Goal: Information Seeking & Learning: Learn about a topic

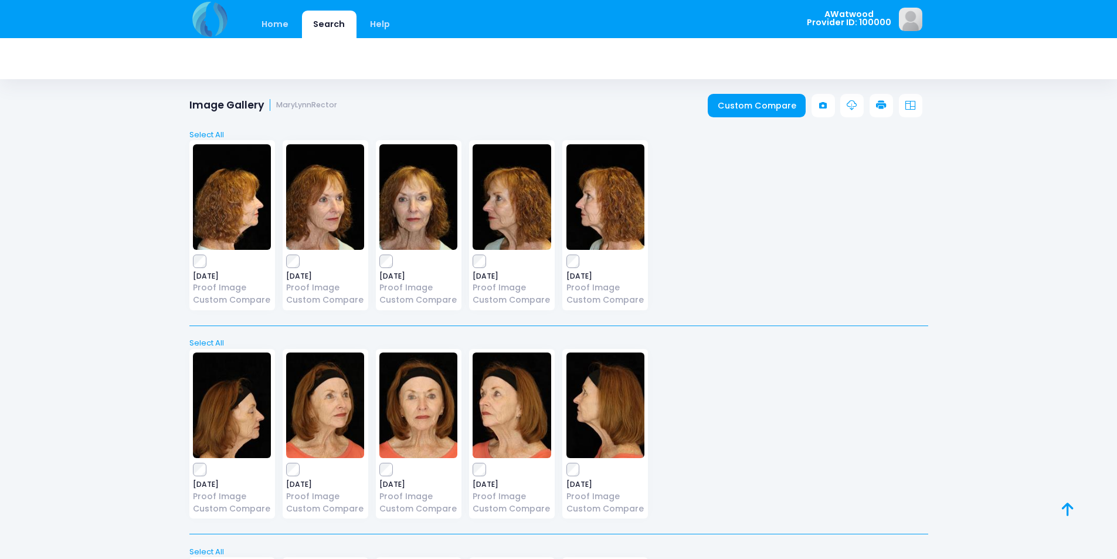
scroll to position [506, 0]
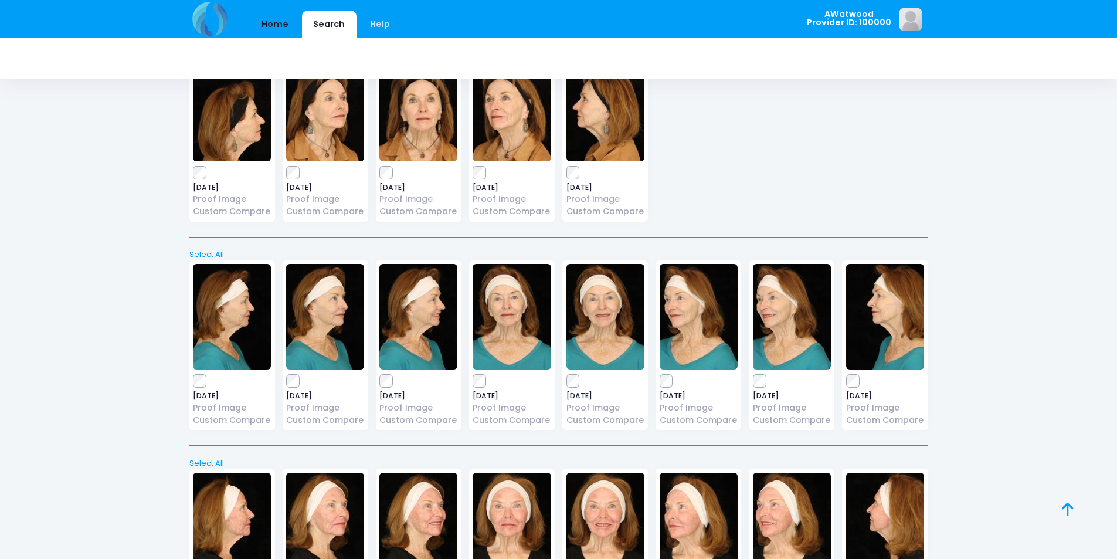
click at [281, 36] on link "Home" at bounding box center [275, 25] width 50 height 28
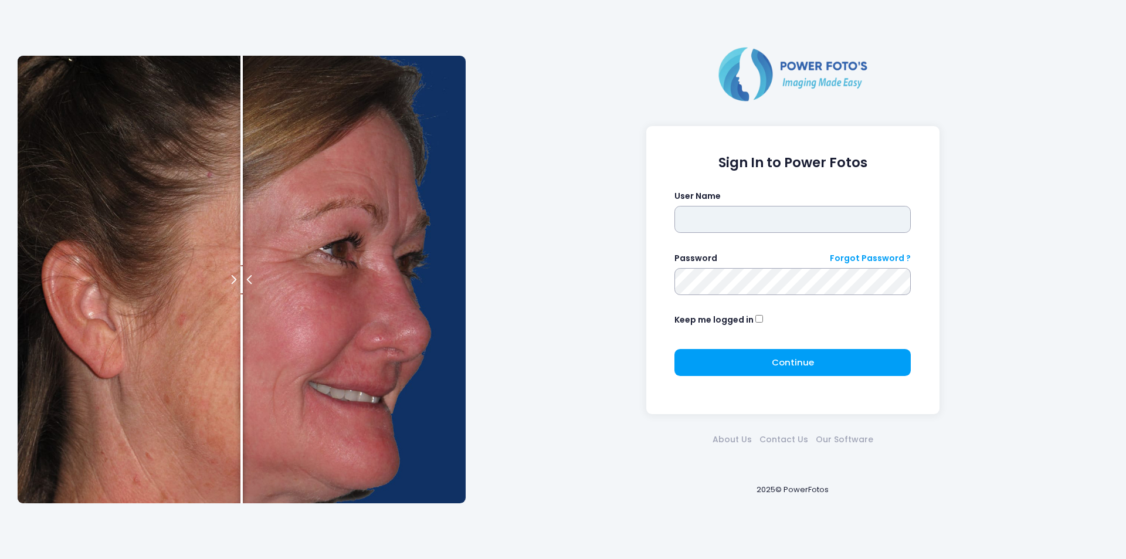
click at [821, 226] on input "text" at bounding box center [793, 219] width 236 height 27
type input "********"
click button "submit" at bounding box center [0, 0] width 0 height 0
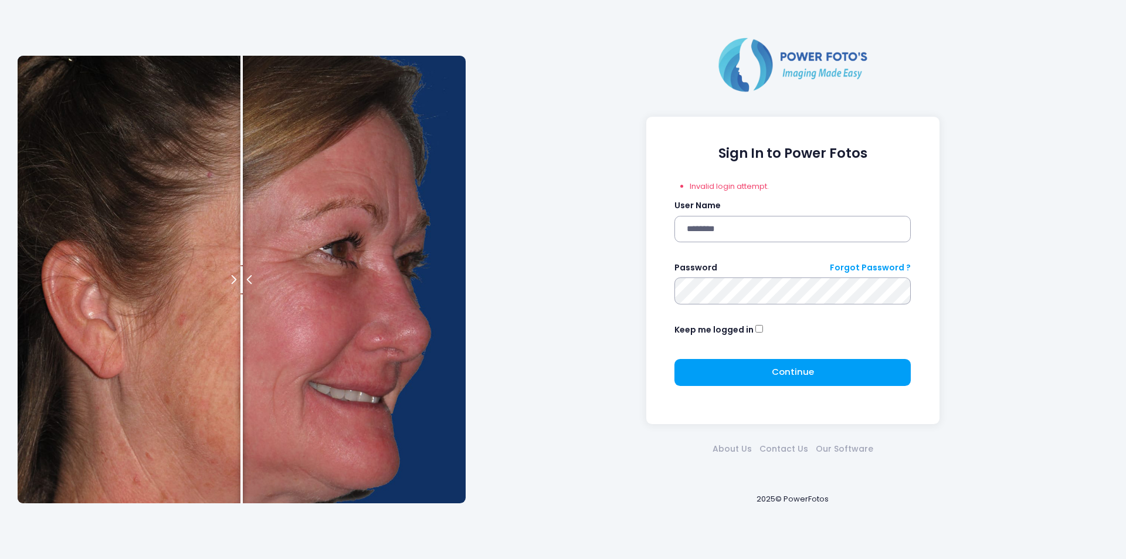
click button "submit" at bounding box center [0, 0] width 0 height 0
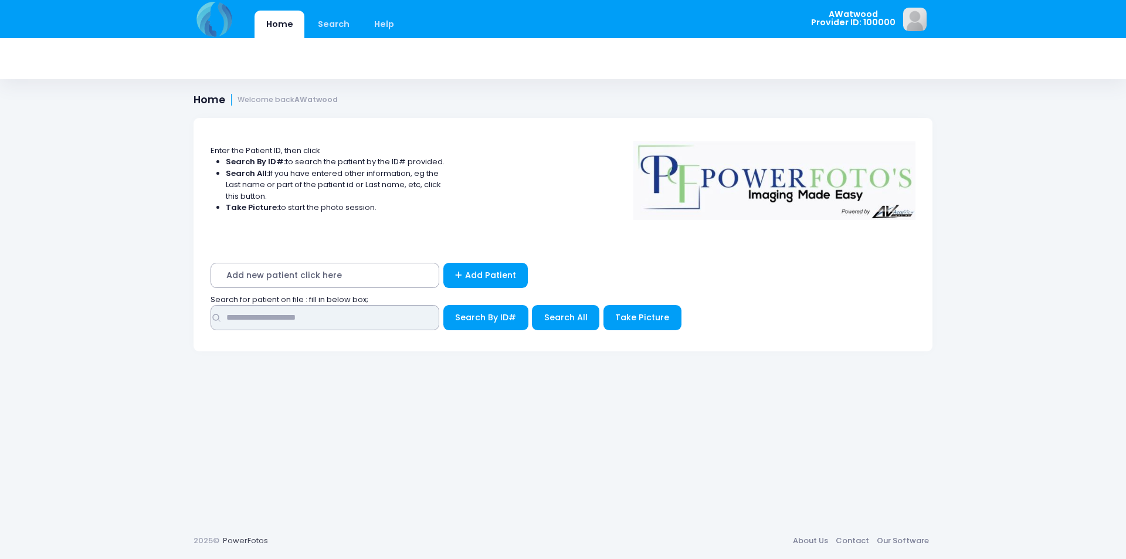
click at [327, 309] on input "text" at bounding box center [325, 317] width 229 height 25
drag, startPoint x: 319, startPoint y: 320, endPoint x: 249, endPoint y: 318, distance: 69.8
click at [249, 318] on input "*********" at bounding box center [325, 317] width 229 height 25
type input "**********"
click at [548, 319] on span "Search All" at bounding box center [565, 317] width 43 height 12
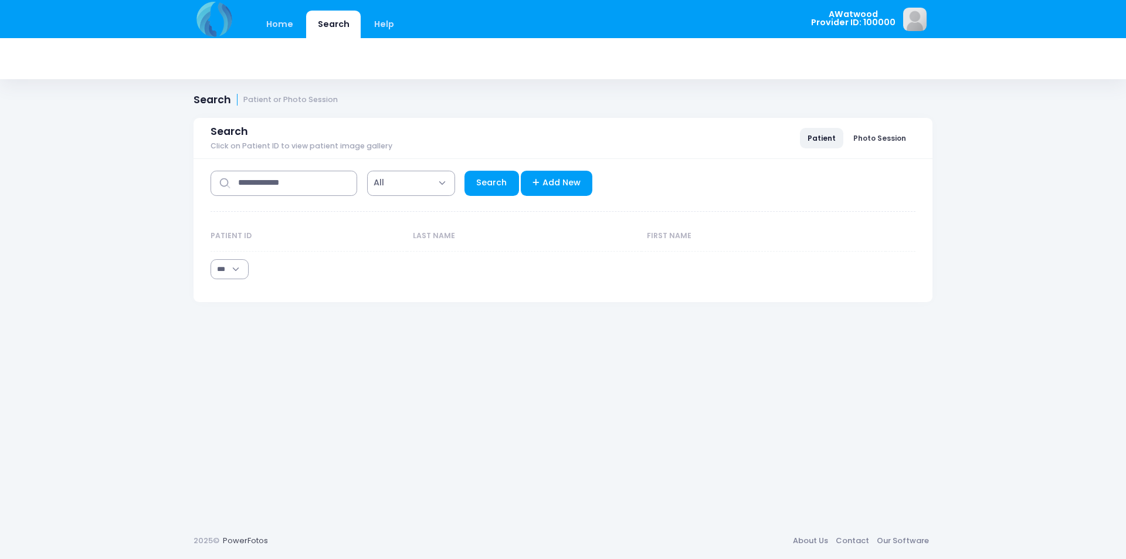
select select "***"
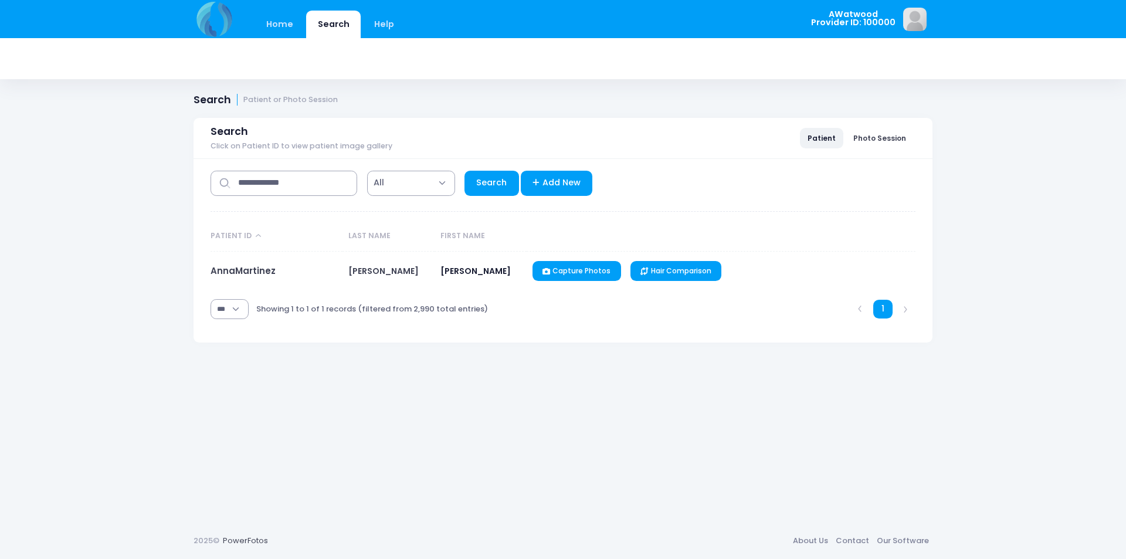
click at [206, 276] on div "**********" at bounding box center [563, 251] width 739 height 184
click at [217, 271] on link "AnnaMartinez" at bounding box center [243, 271] width 65 height 12
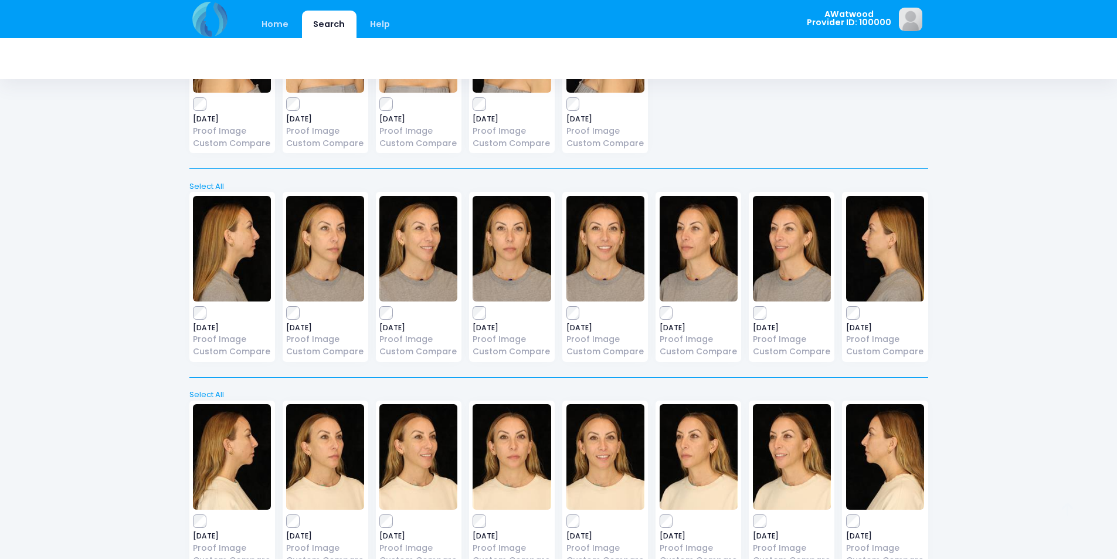
scroll to position [441, 0]
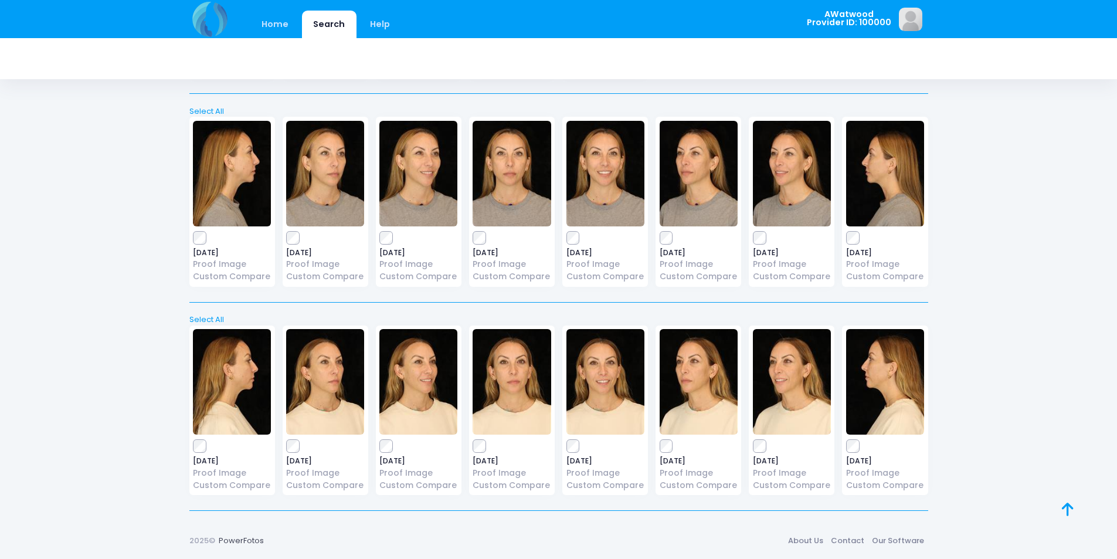
click at [587, 153] on img at bounding box center [606, 174] width 78 height 106
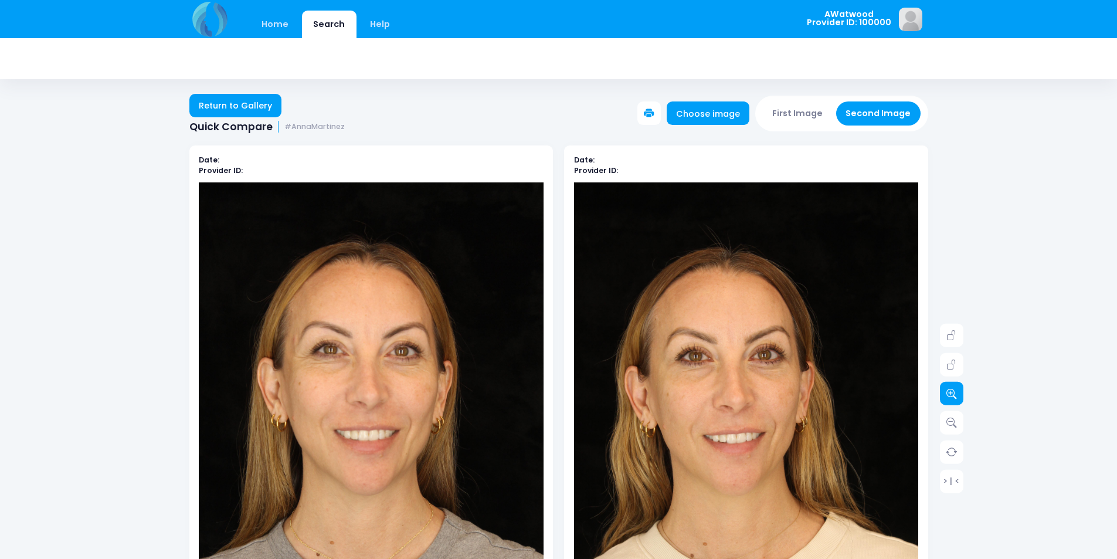
click at [951, 390] on icon at bounding box center [952, 393] width 11 height 11
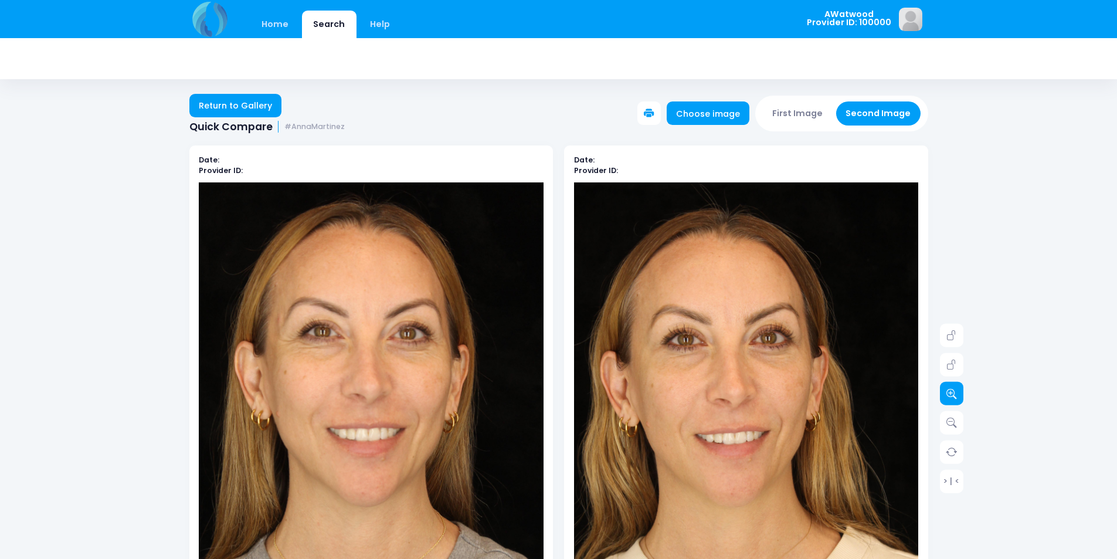
click at [951, 390] on icon at bounding box center [952, 393] width 11 height 11
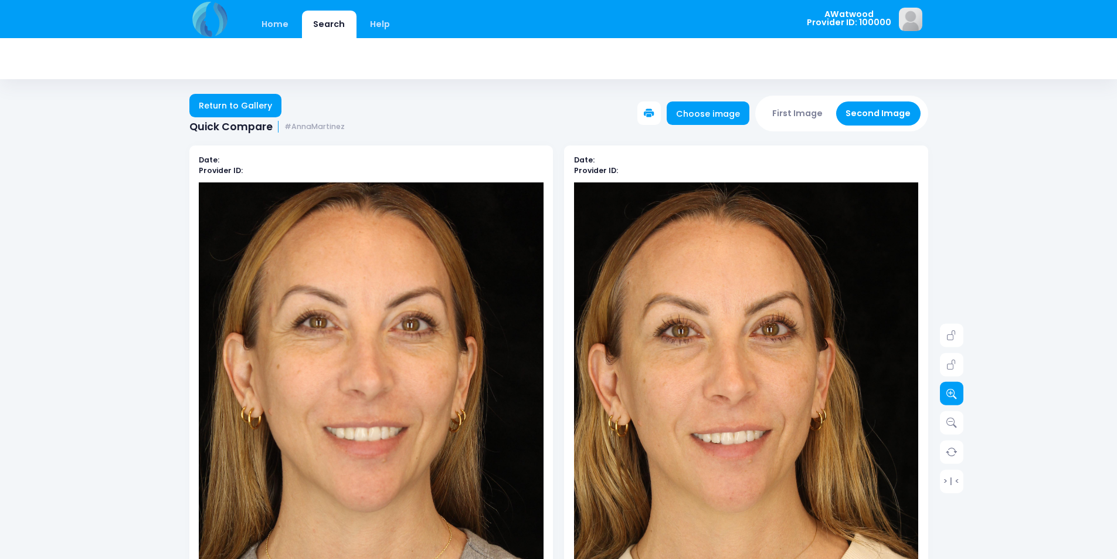
click at [951, 388] on icon at bounding box center [952, 393] width 11 height 11
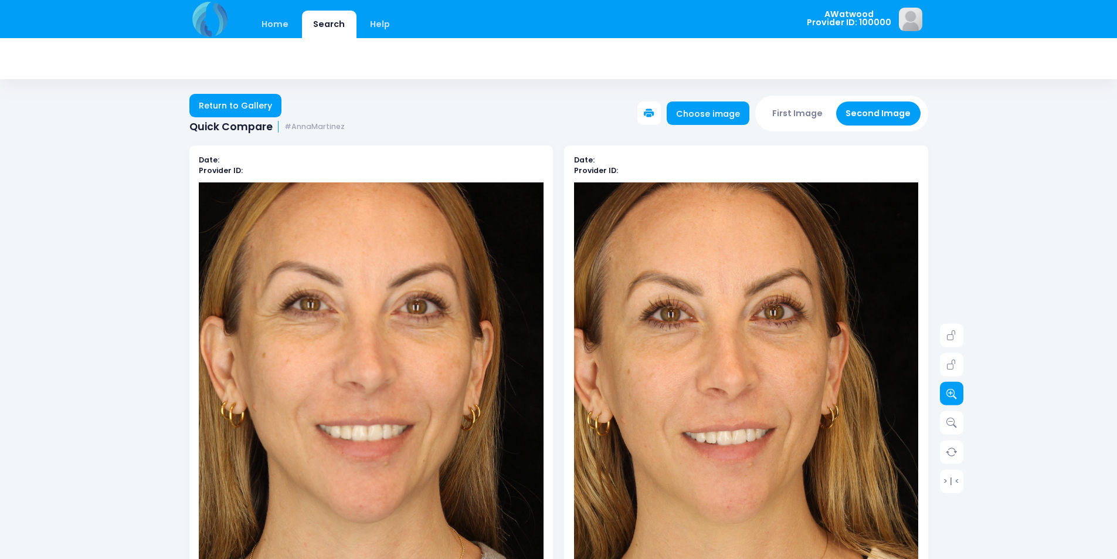
click at [951, 384] on link at bounding box center [951, 393] width 23 height 23
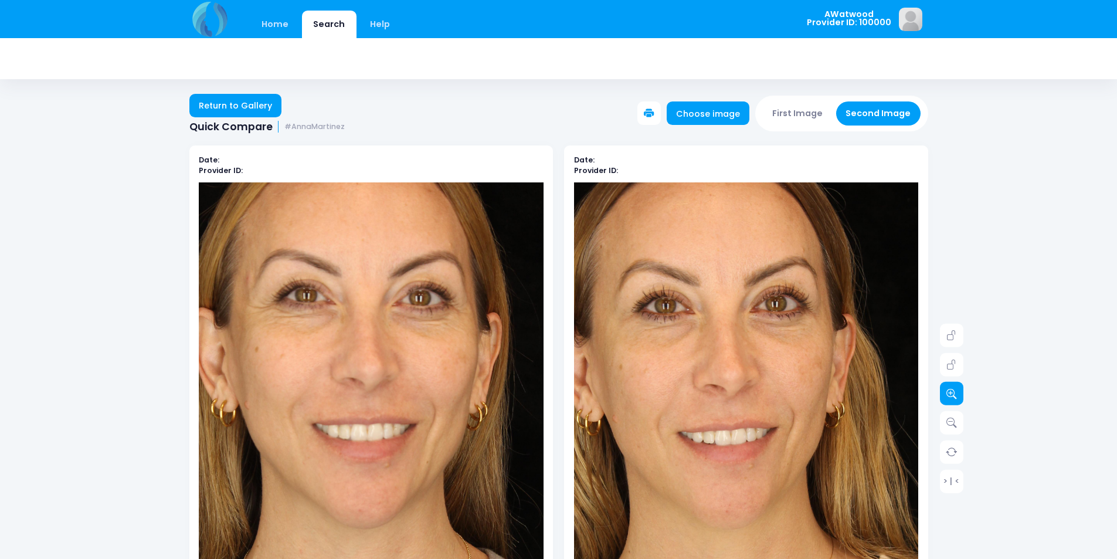
click at [951, 384] on link at bounding box center [951, 393] width 23 height 23
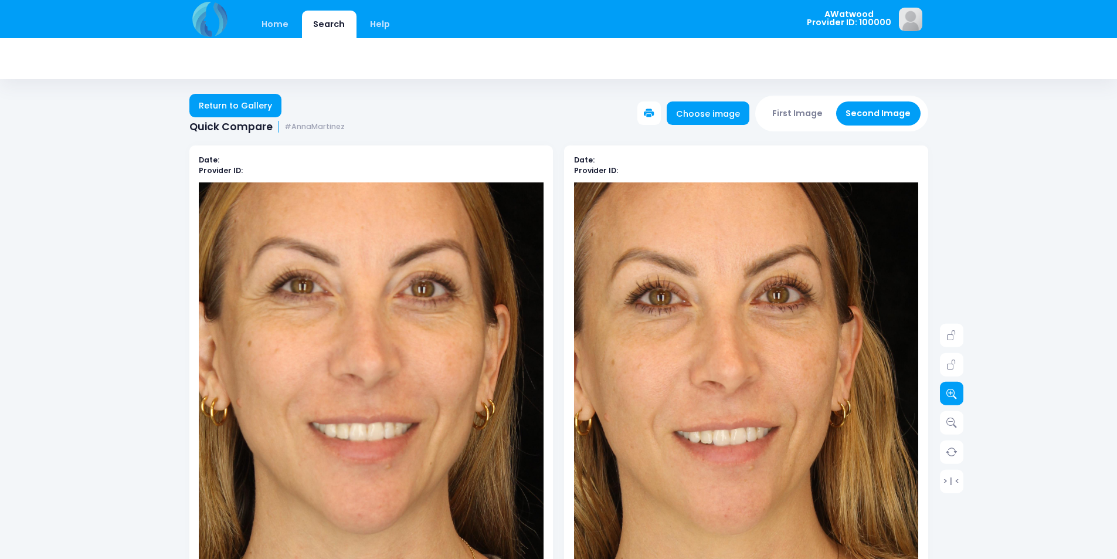
click at [951, 384] on link at bounding box center [951, 393] width 23 height 23
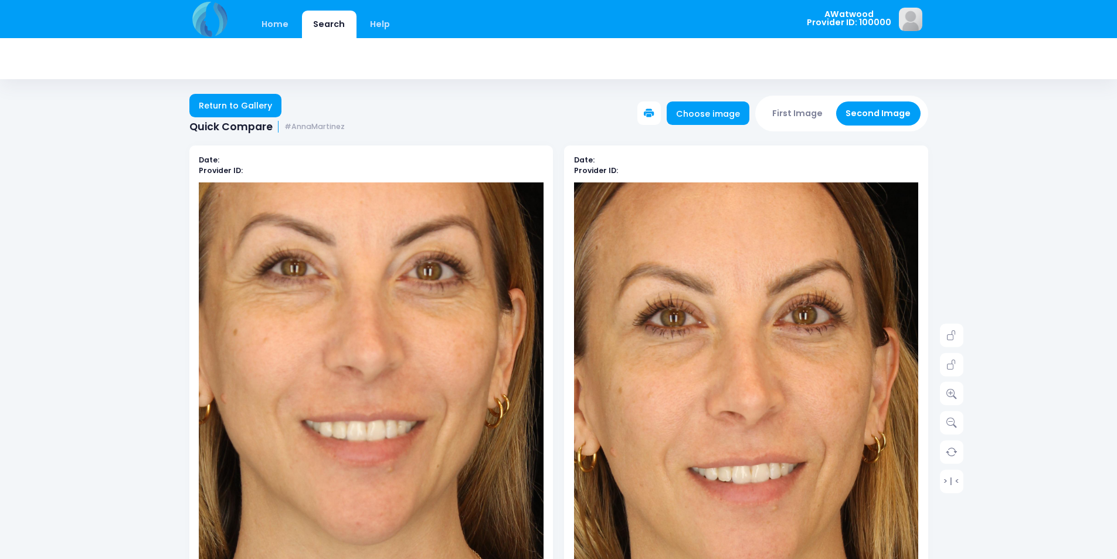
click at [721, 375] on img at bounding box center [769, 478] width 655 height 982
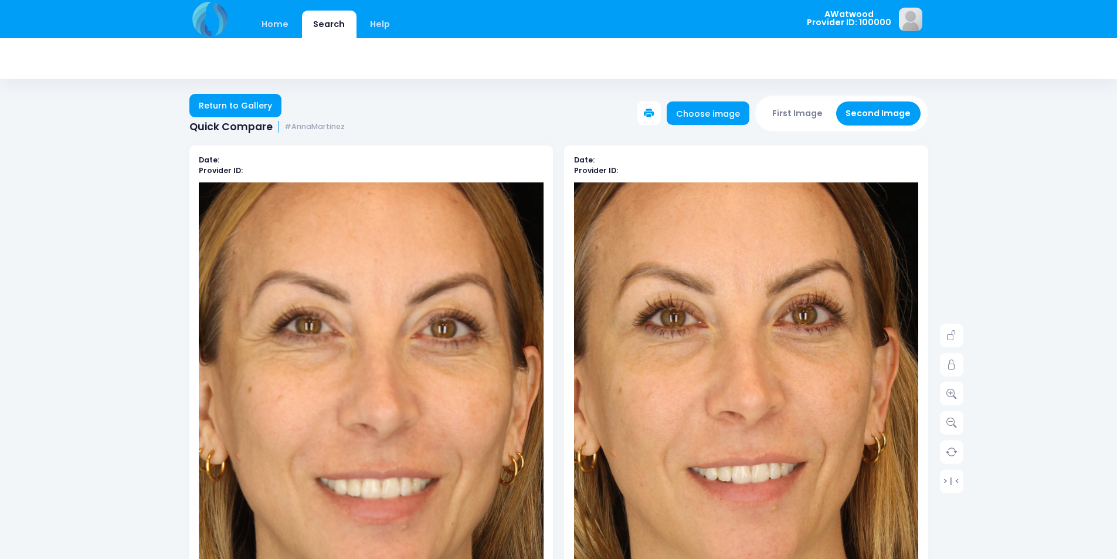
click at [355, 355] on img at bounding box center [385, 498] width 655 height 982
click at [210, 102] on link "Return to Gallery" at bounding box center [235, 105] width 93 height 23
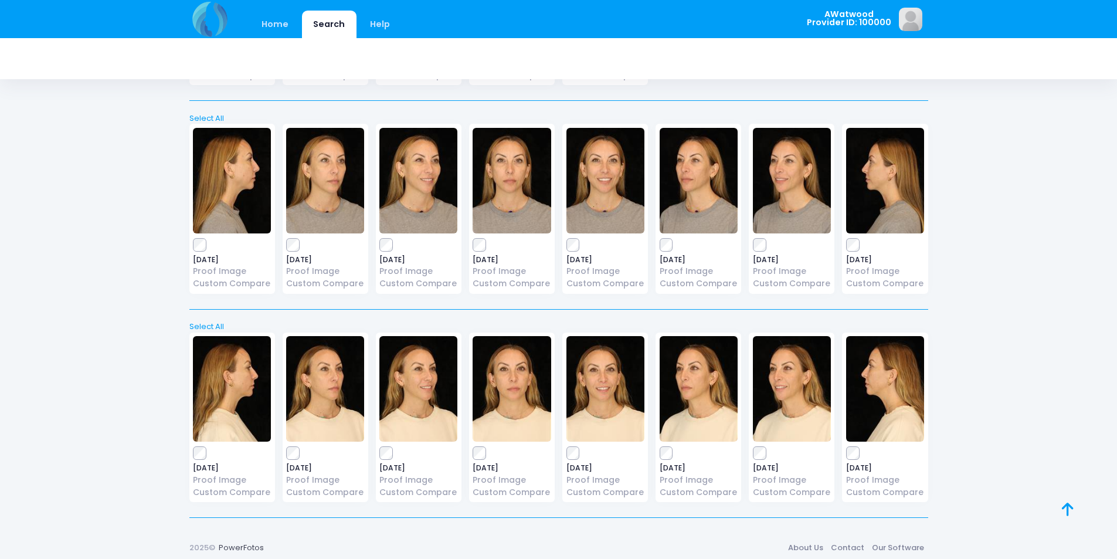
scroll to position [441, 0]
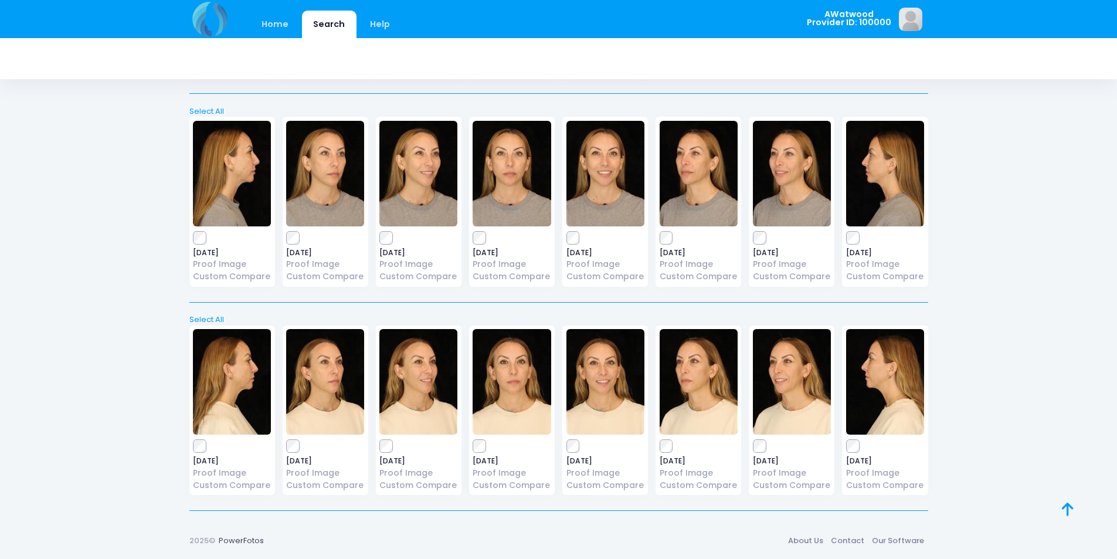
click at [417, 184] on img at bounding box center [419, 174] width 78 height 106
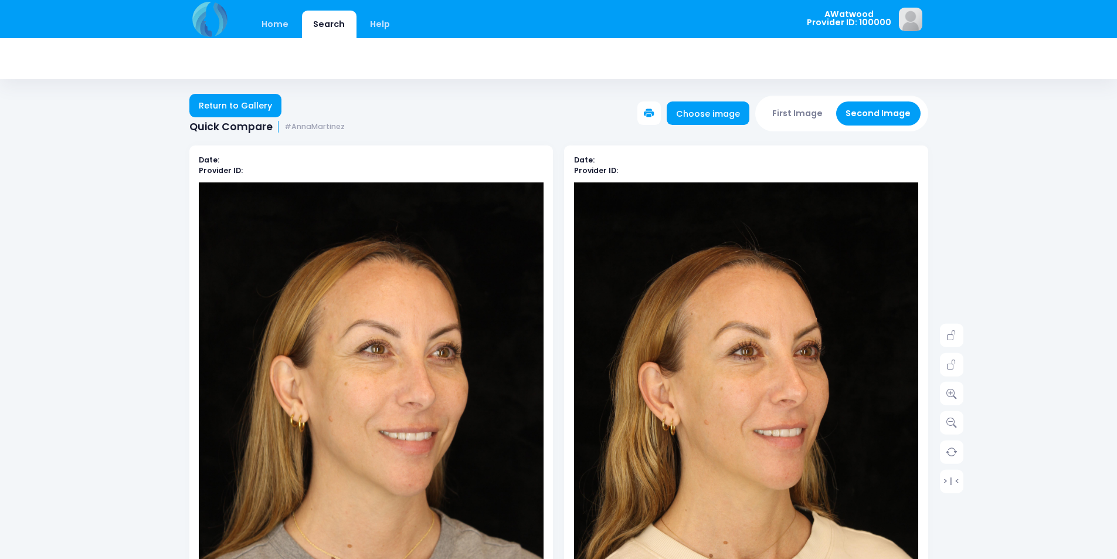
scroll to position [59, 0]
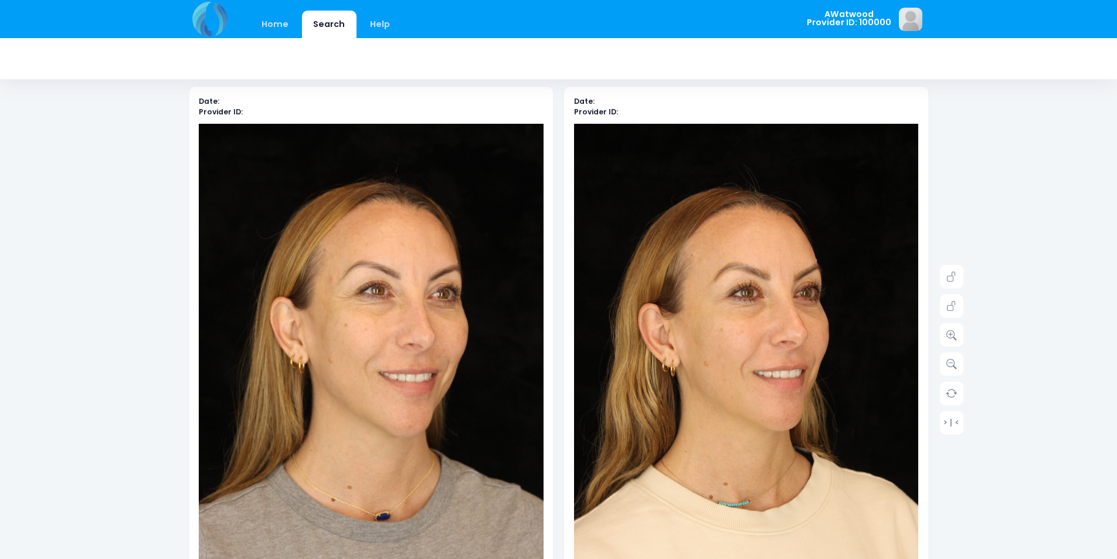
click at [953, 321] on div "> | <" at bounding box center [951, 350] width 23 height 170
click at [953, 330] on icon at bounding box center [952, 335] width 11 height 11
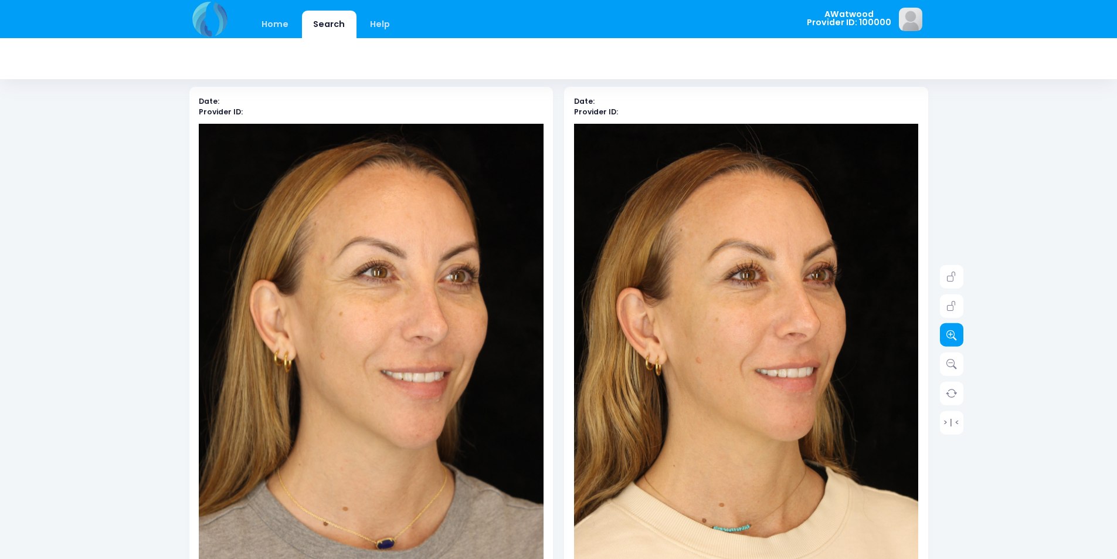
click at [953, 330] on icon at bounding box center [952, 335] width 11 height 11
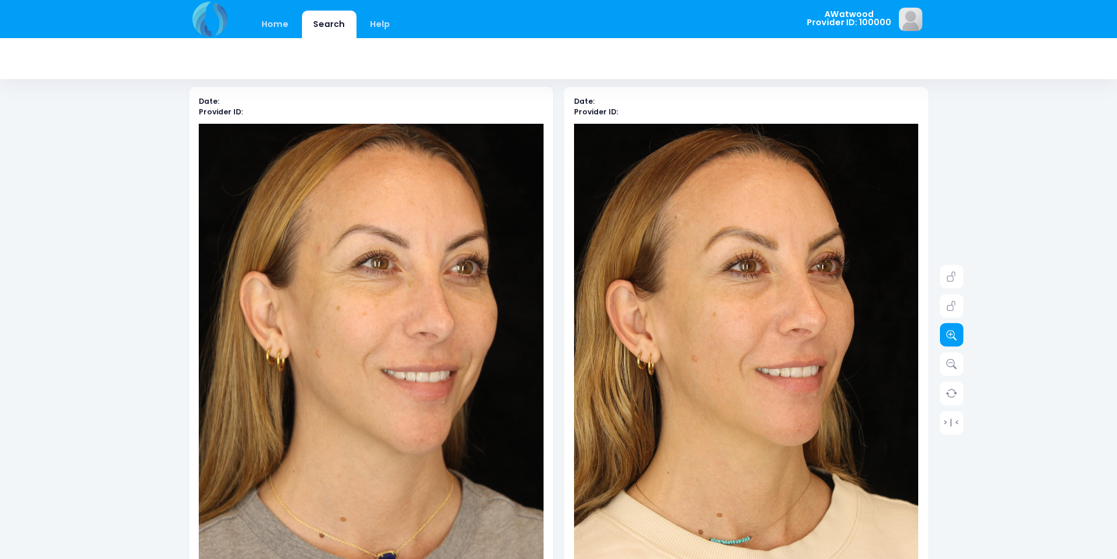
click at [953, 330] on icon at bounding box center [952, 335] width 11 height 11
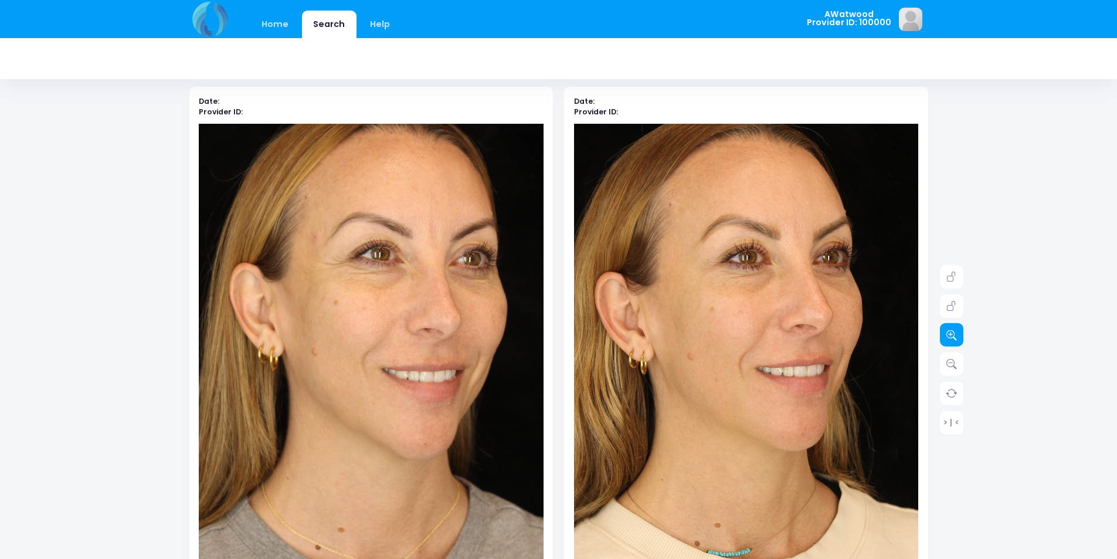
click at [953, 330] on icon at bounding box center [952, 335] width 11 height 11
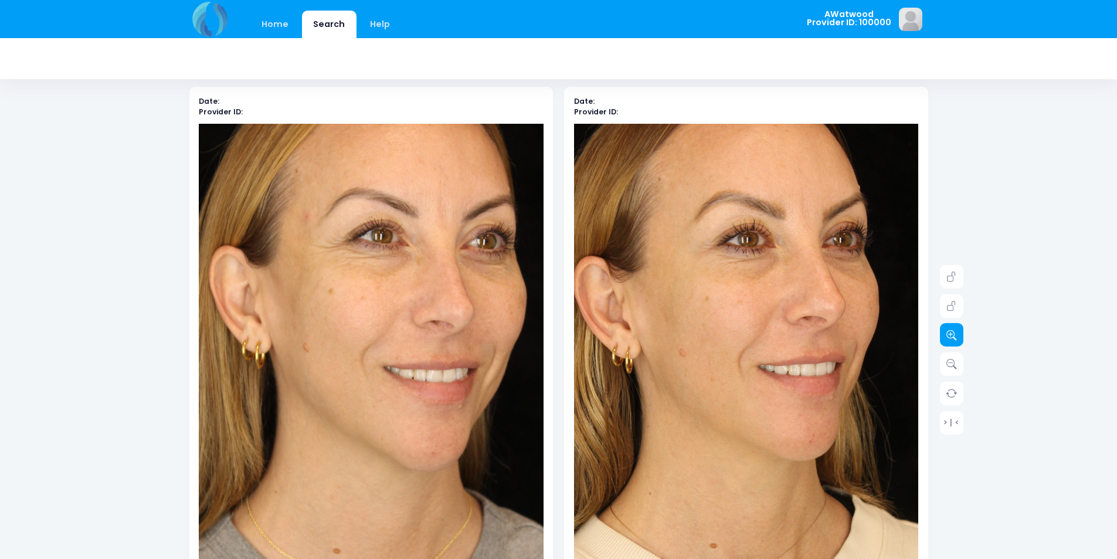
click at [953, 330] on icon at bounding box center [952, 335] width 11 height 11
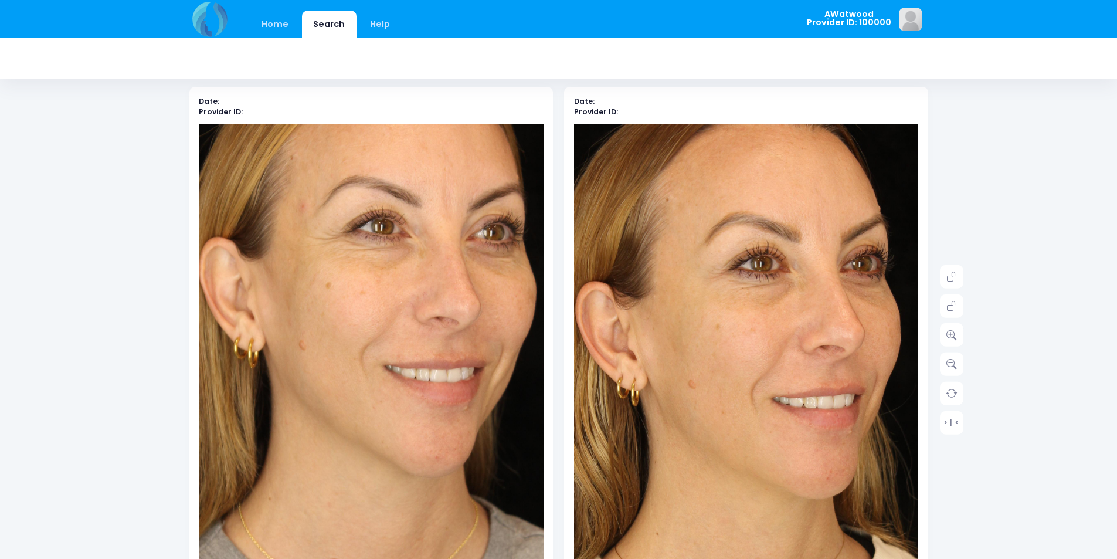
click at [737, 314] on img at bounding box center [759, 415] width 586 height 879
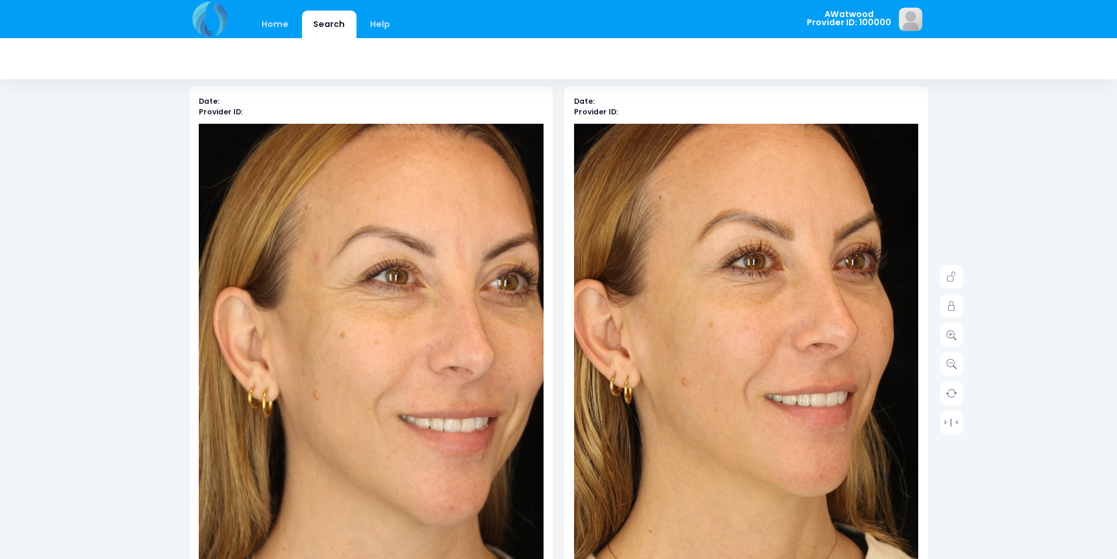
click at [351, 290] on img at bounding box center [385, 431] width 586 height 879
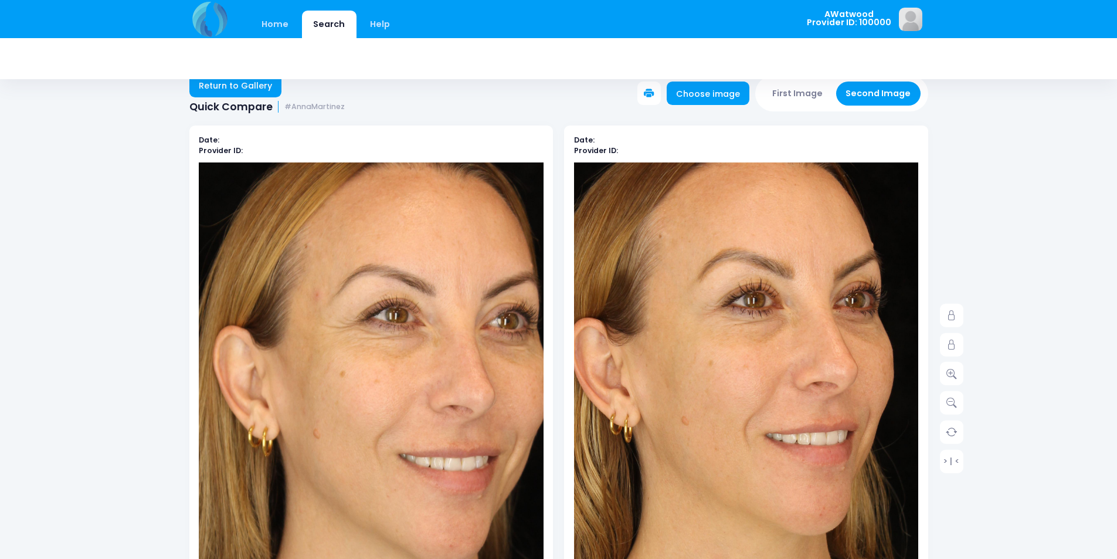
scroll to position [0, 0]
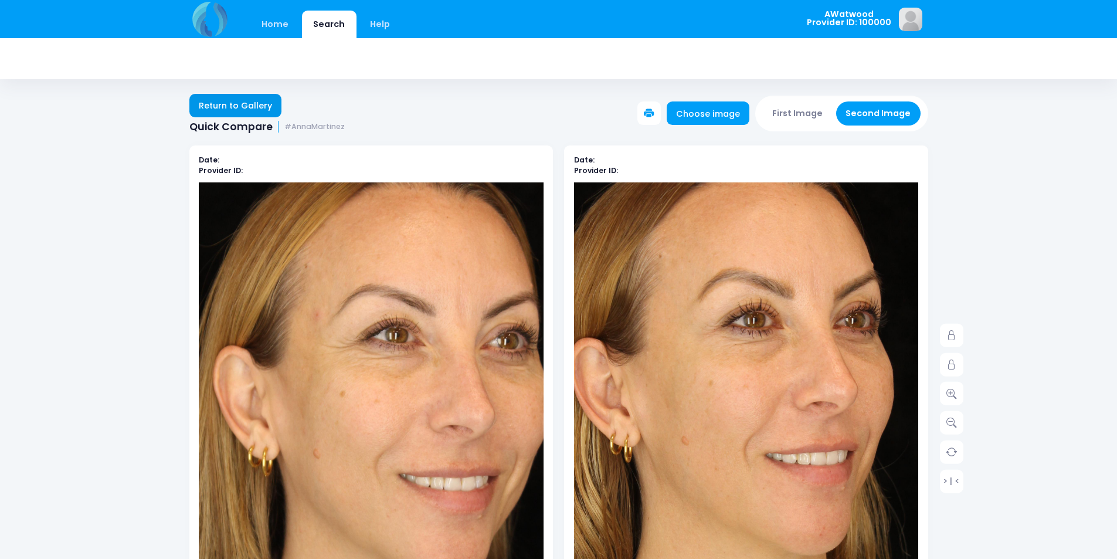
click at [270, 113] on link "Return to Gallery" at bounding box center [235, 105] width 93 height 23
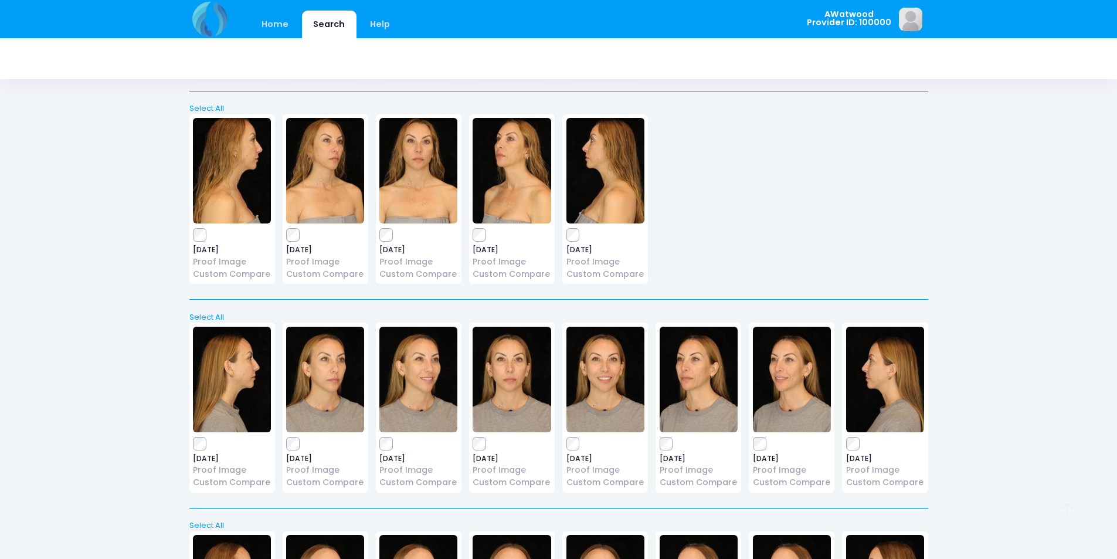
scroll to position [441, 0]
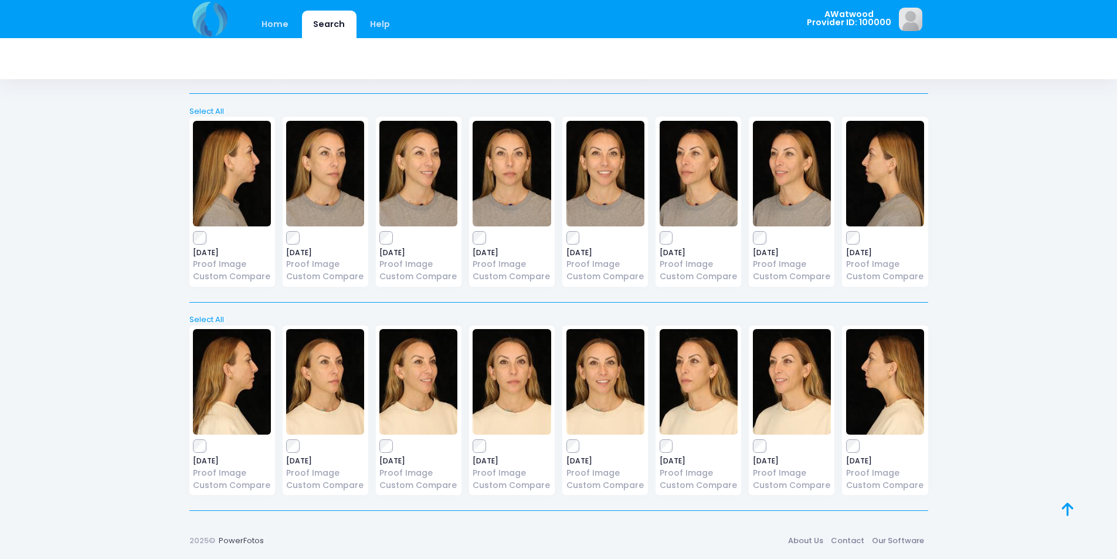
click at [775, 183] on img at bounding box center [792, 174] width 78 height 106
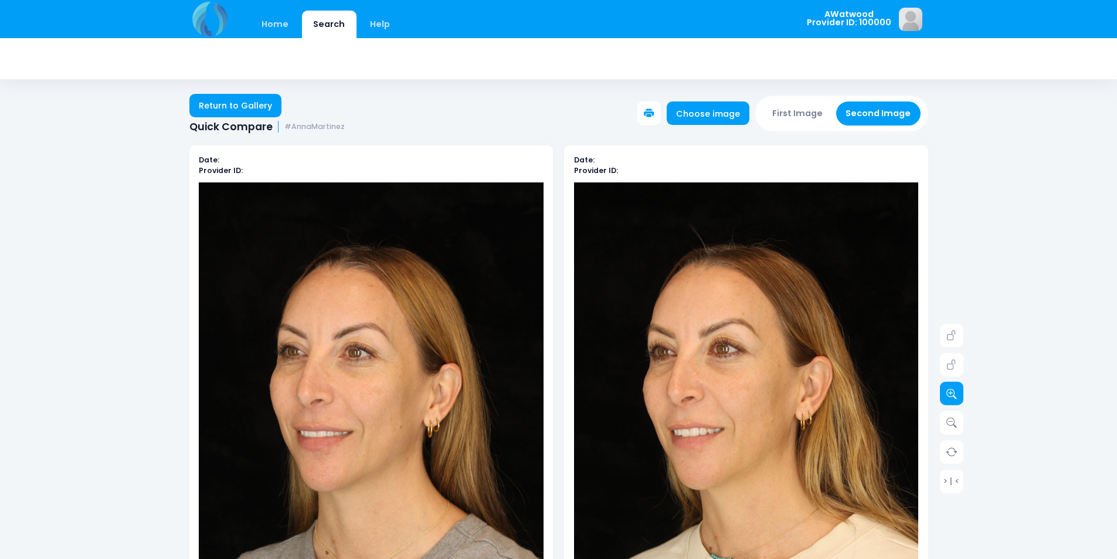
click at [947, 395] on icon at bounding box center [952, 393] width 11 height 11
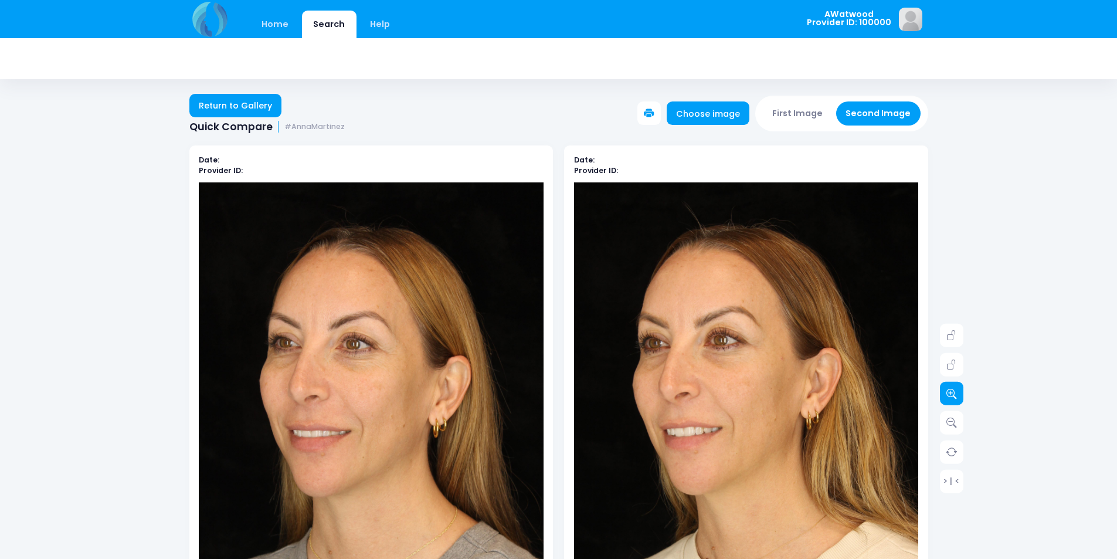
click at [947, 395] on icon at bounding box center [952, 393] width 11 height 11
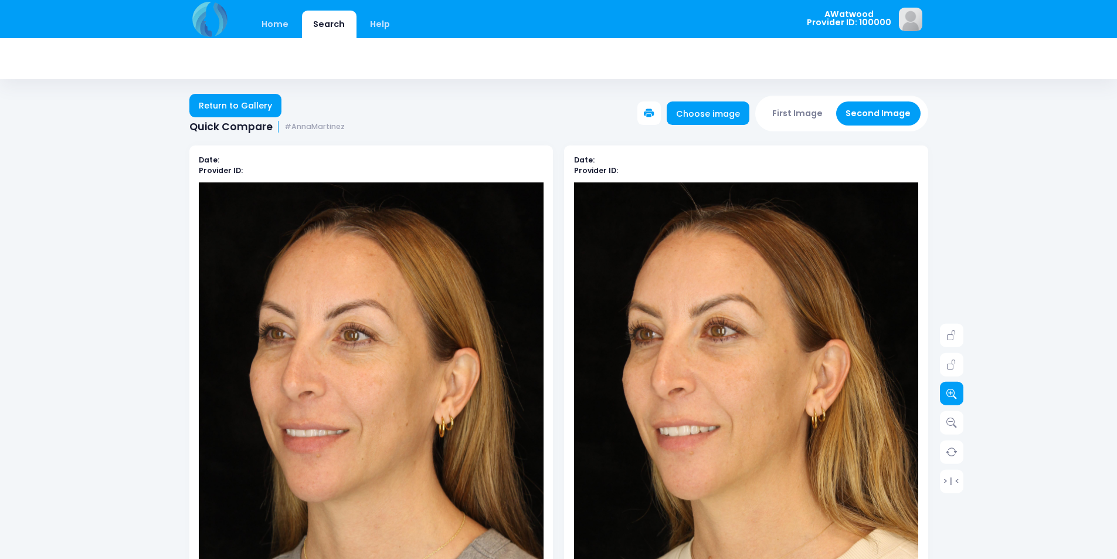
click at [947, 395] on icon at bounding box center [952, 393] width 11 height 11
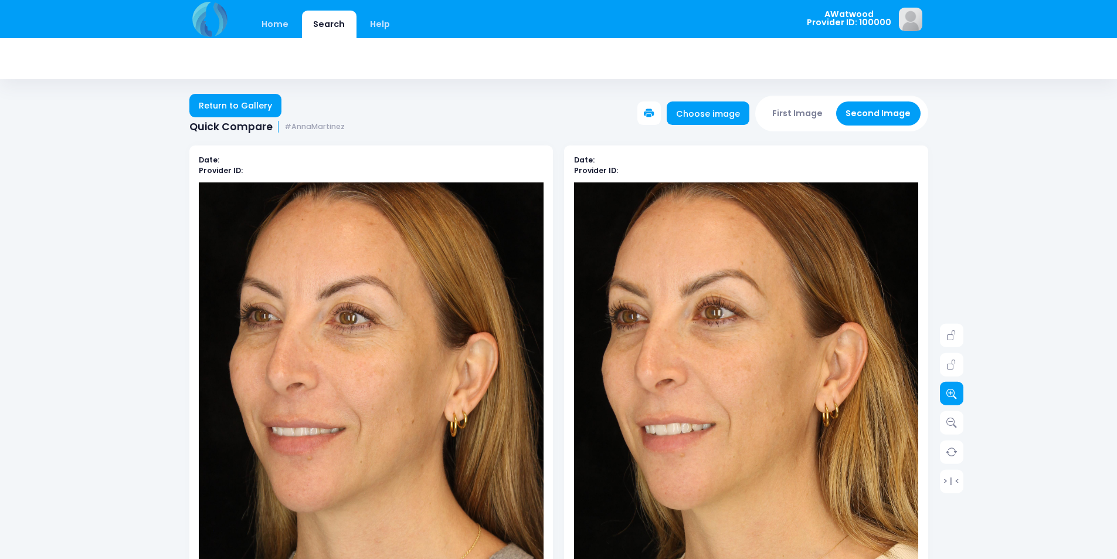
click at [947, 395] on icon at bounding box center [952, 393] width 11 height 11
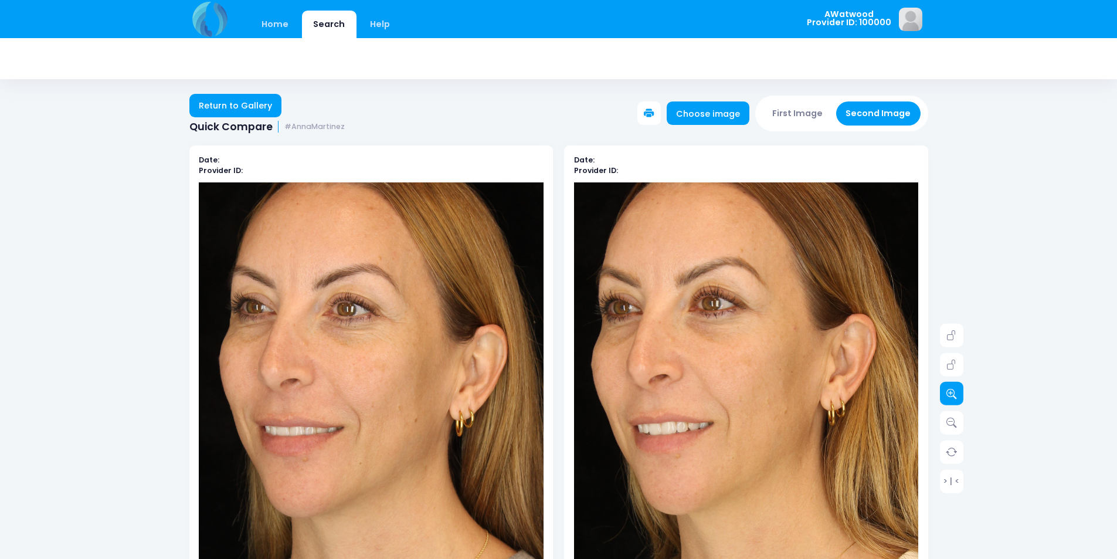
drag, startPoint x: 946, startPoint y: 395, endPoint x: 939, endPoint y: 396, distance: 7.7
click at [940, 396] on link at bounding box center [951, 393] width 23 height 23
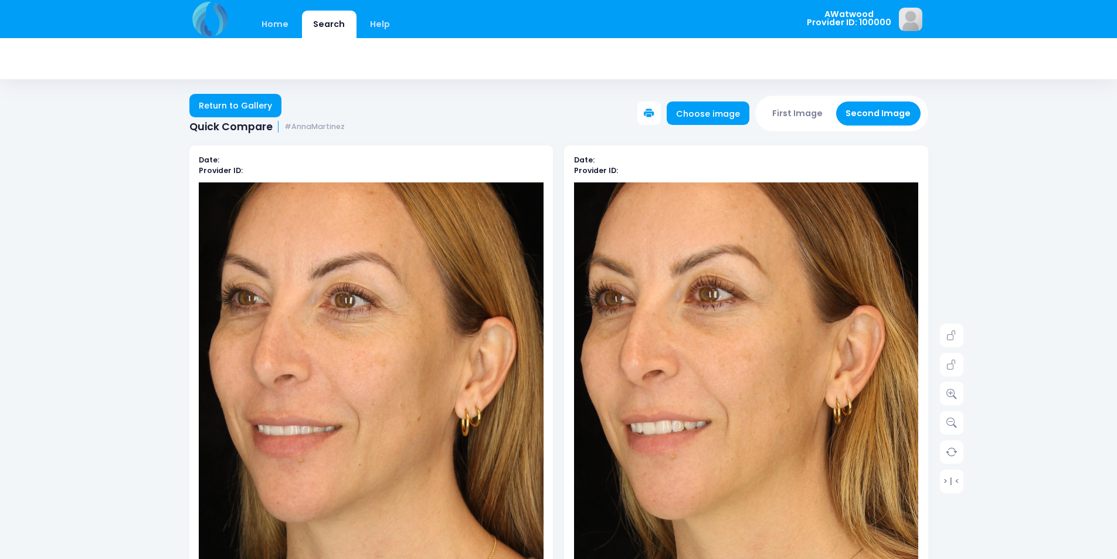
click at [953, 393] on icon at bounding box center [952, 393] width 11 height 11
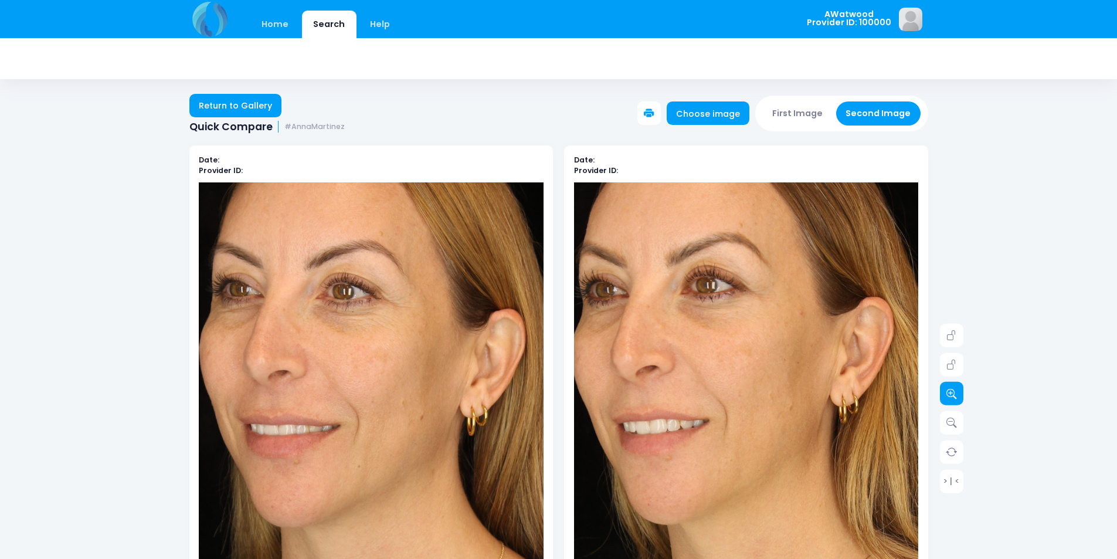
click at [953, 393] on icon at bounding box center [952, 393] width 11 height 11
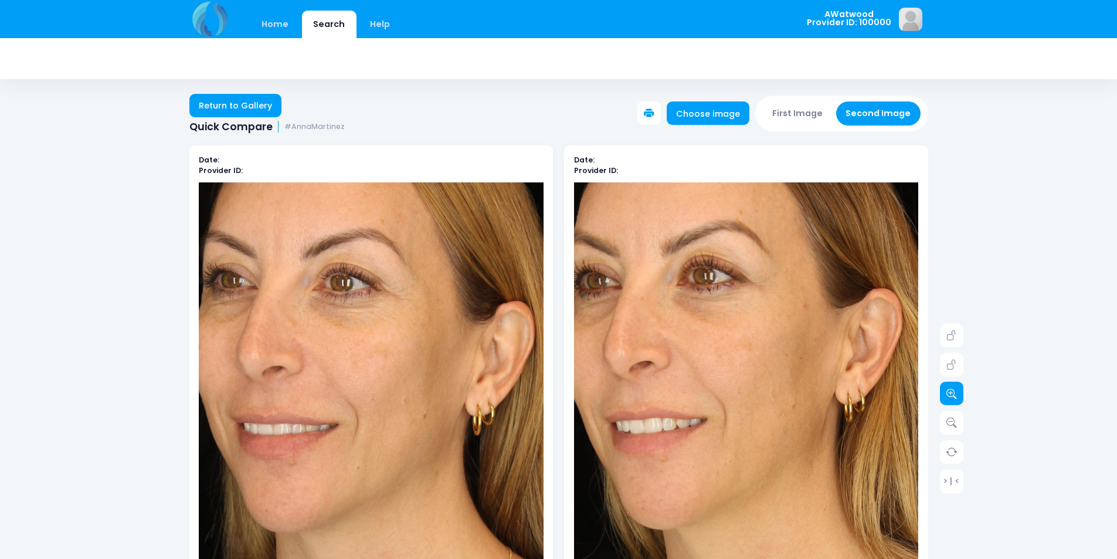
click at [953, 393] on icon at bounding box center [952, 393] width 11 height 11
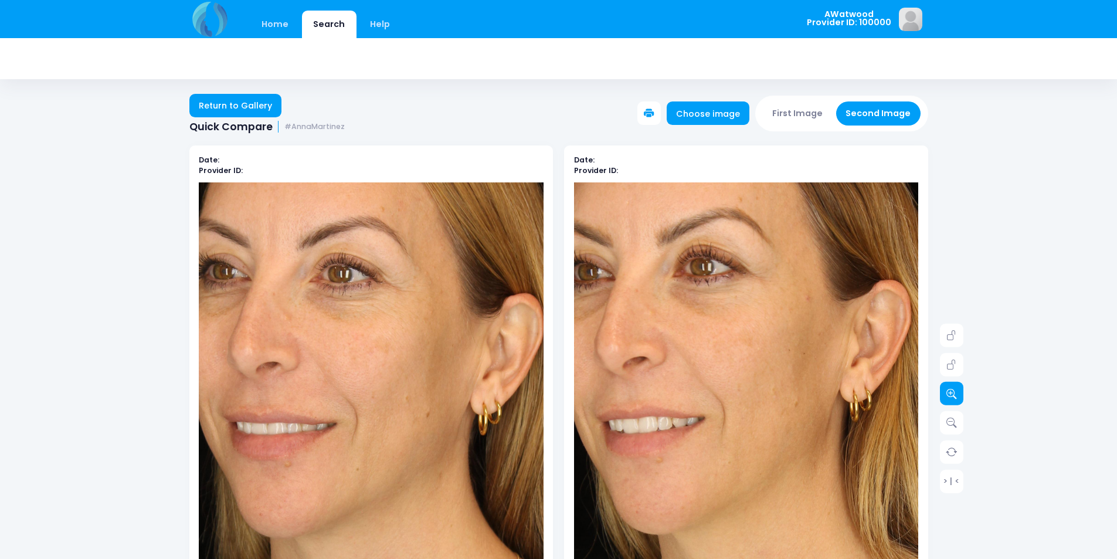
click at [947, 391] on icon at bounding box center [952, 393] width 11 height 11
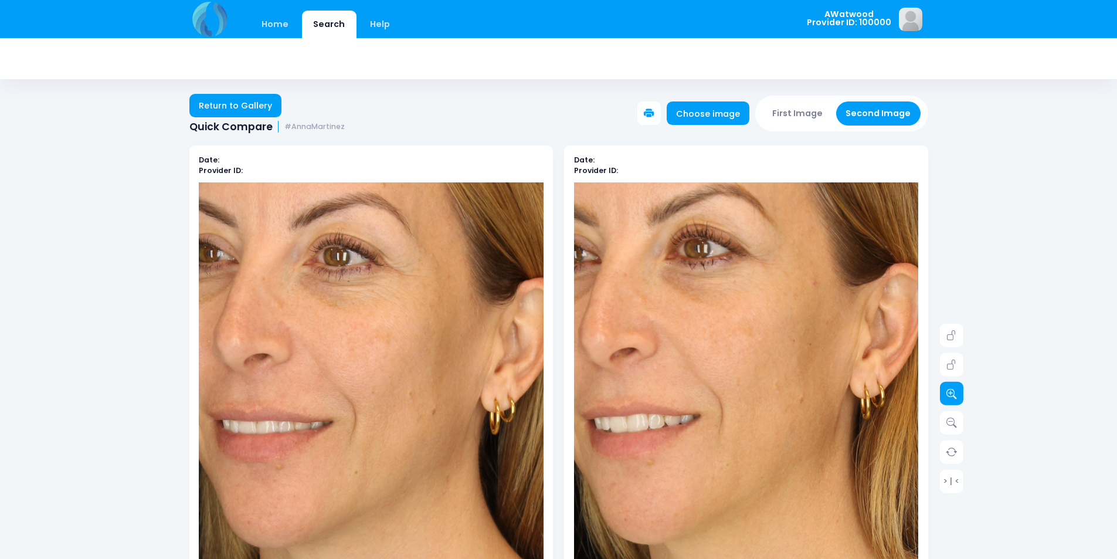
click at [947, 391] on icon at bounding box center [952, 393] width 11 height 11
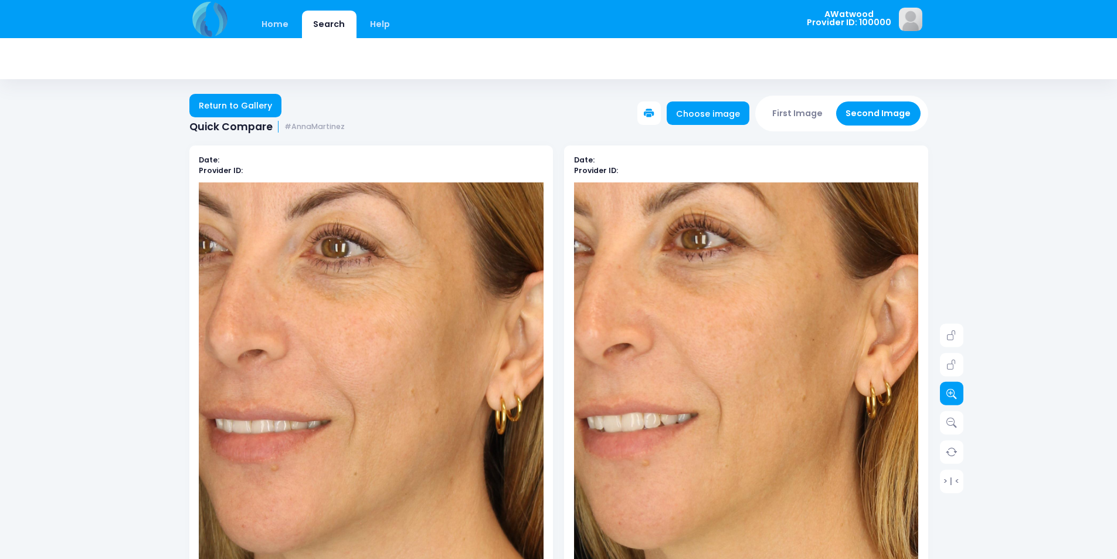
click at [947, 391] on icon at bounding box center [952, 393] width 11 height 11
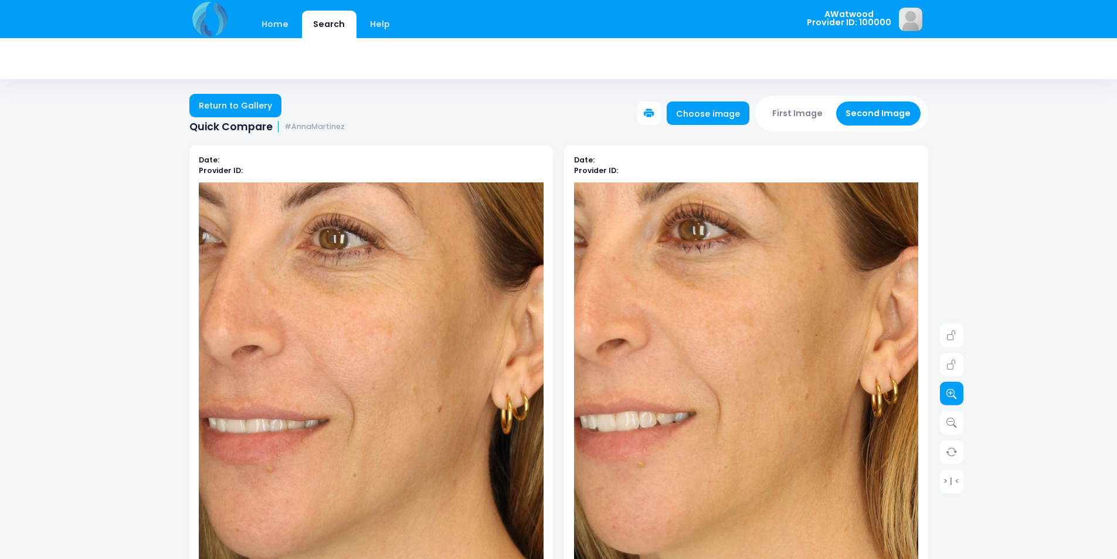
click at [947, 391] on icon at bounding box center [952, 393] width 11 height 11
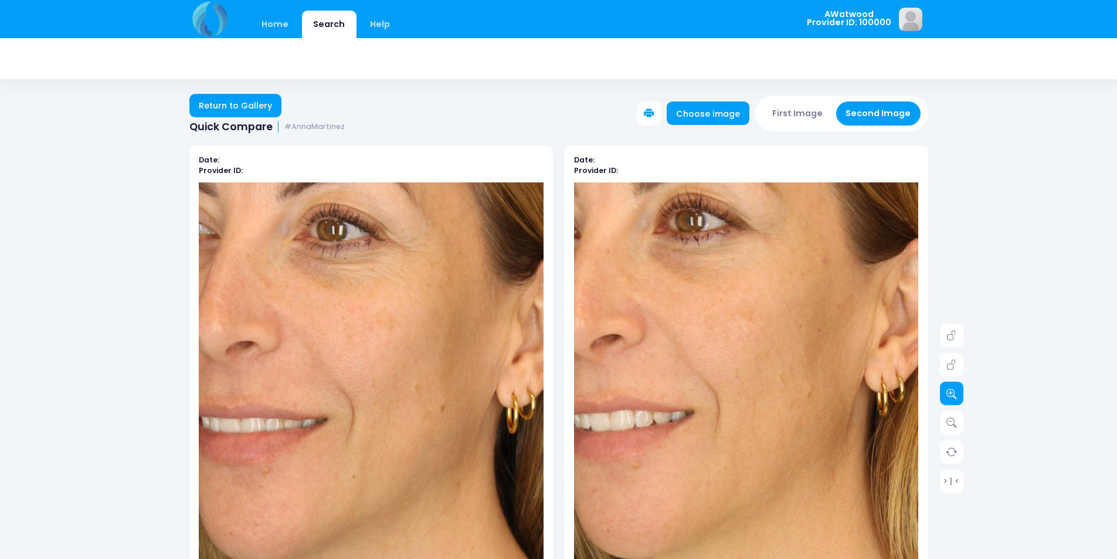
click at [947, 391] on icon at bounding box center [952, 393] width 11 height 11
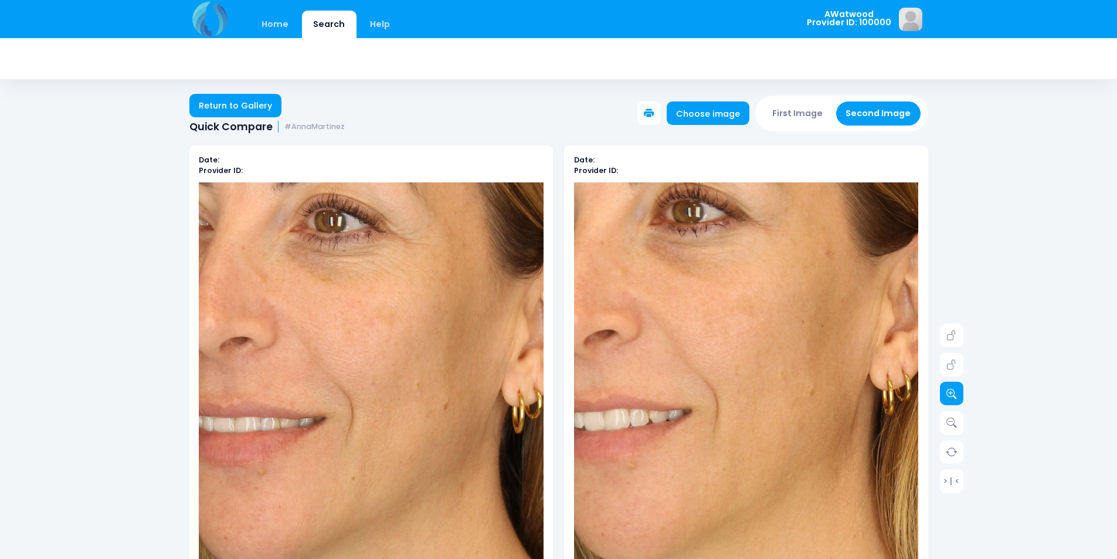
click at [947, 391] on icon at bounding box center [952, 393] width 11 height 11
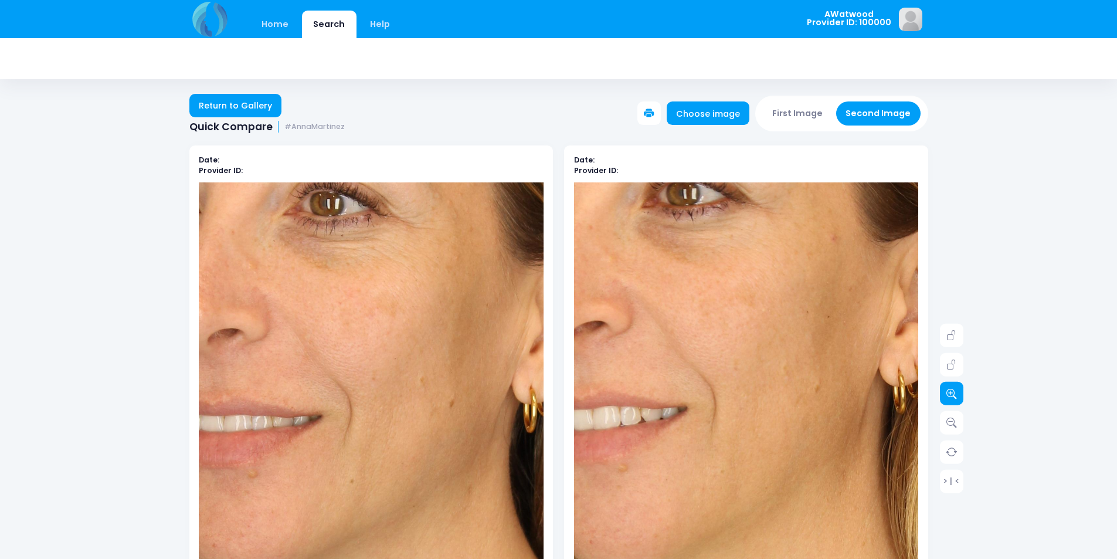
click at [948, 391] on icon at bounding box center [952, 393] width 11 height 11
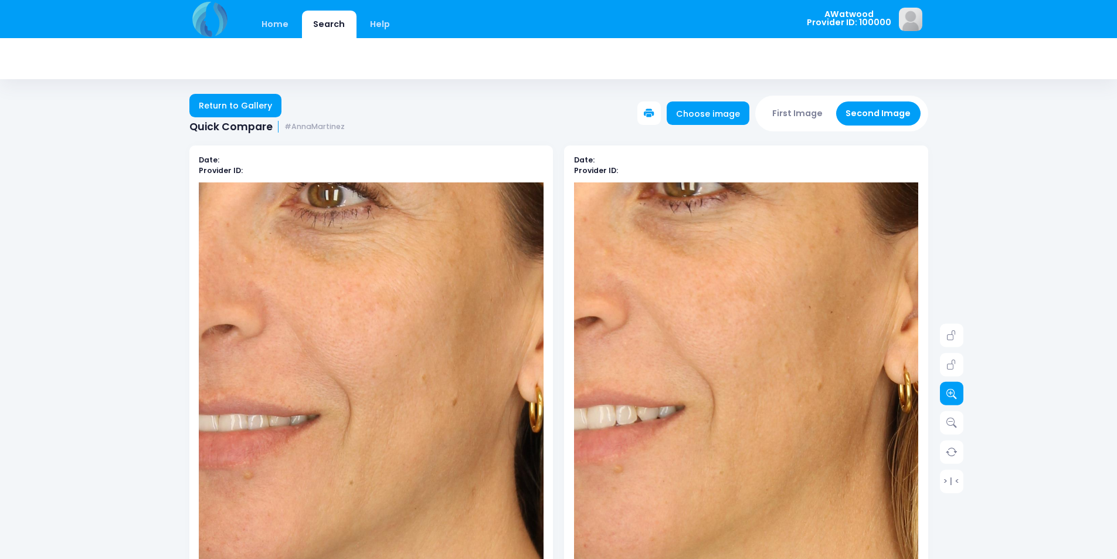
click at [948, 391] on icon at bounding box center [952, 393] width 11 height 11
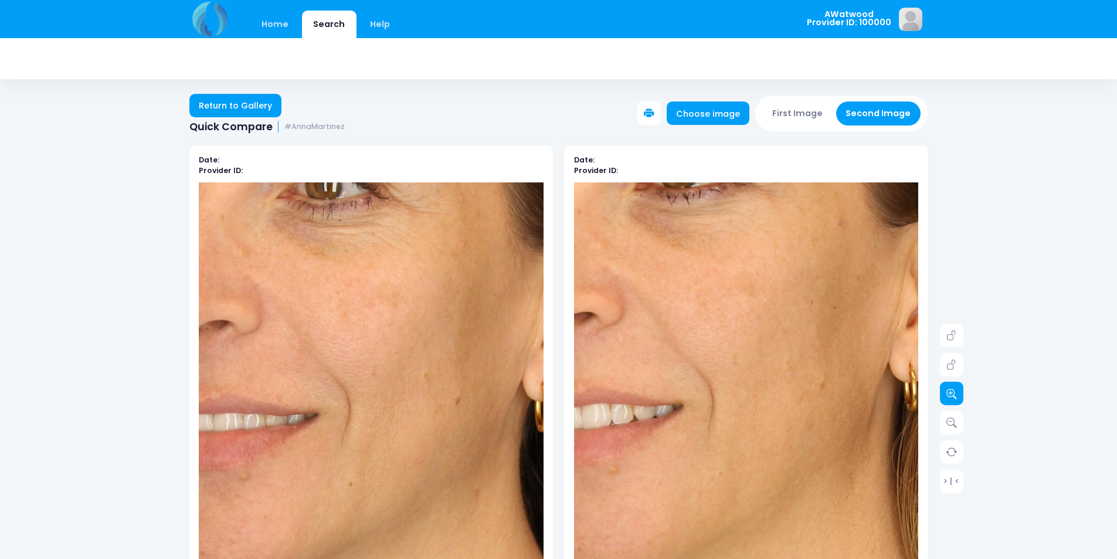
click at [948, 391] on icon at bounding box center [952, 393] width 11 height 11
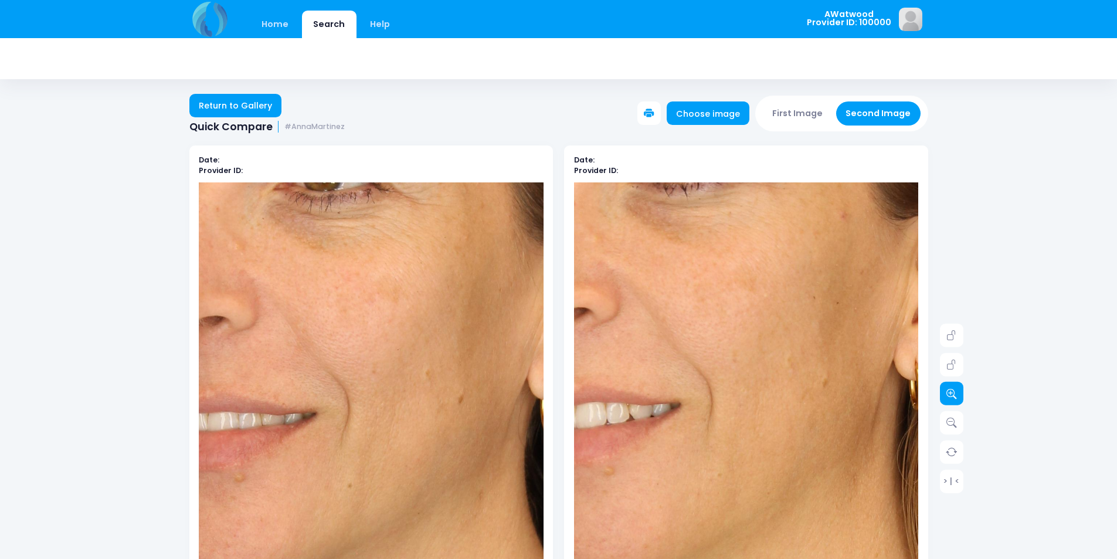
click at [948, 391] on icon at bounding box center [952, 393] width 11 height 11
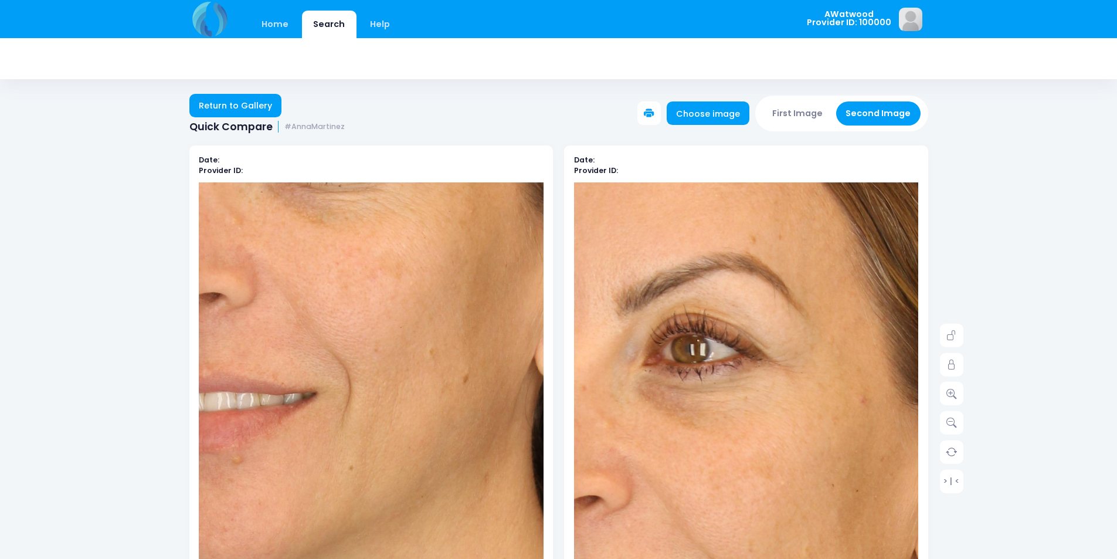
click at [369, 420] on img at bounding box center [373, 421] width 1069 height 1603
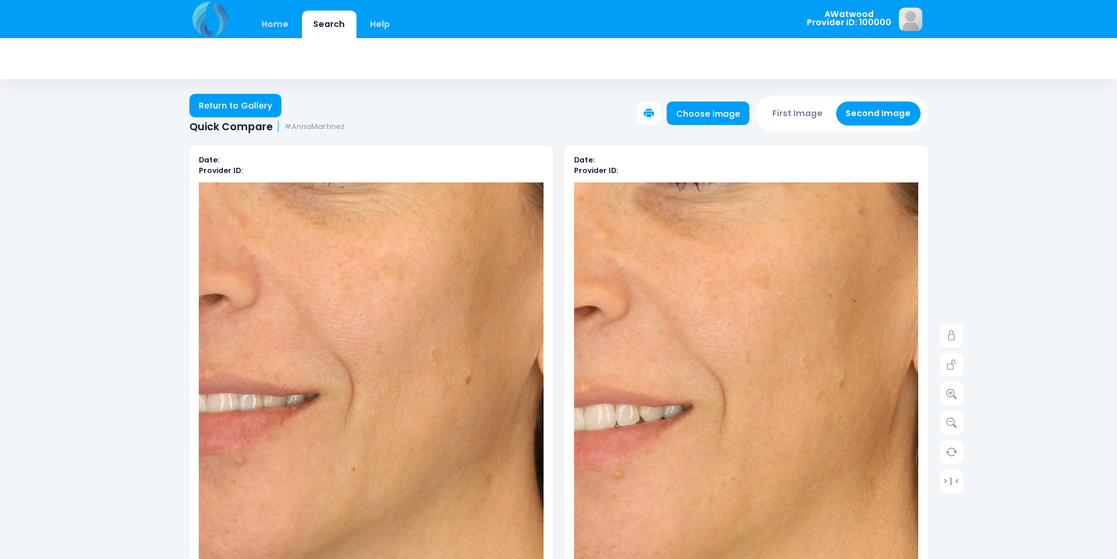
click at [740, 411] on img at bounding box center [760, 443] width 1069 height 1603
click at [707, 310] on img at bounding box center [760, 443] width 1069 height 1603
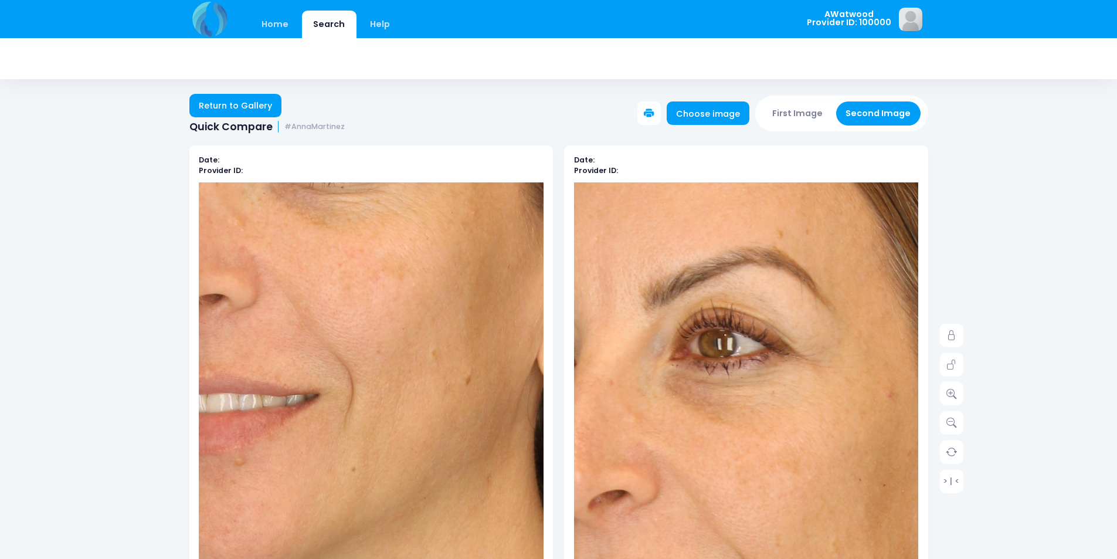
click at [511, 353] on img at bounding box center [375, 422] width 1069 height 1603
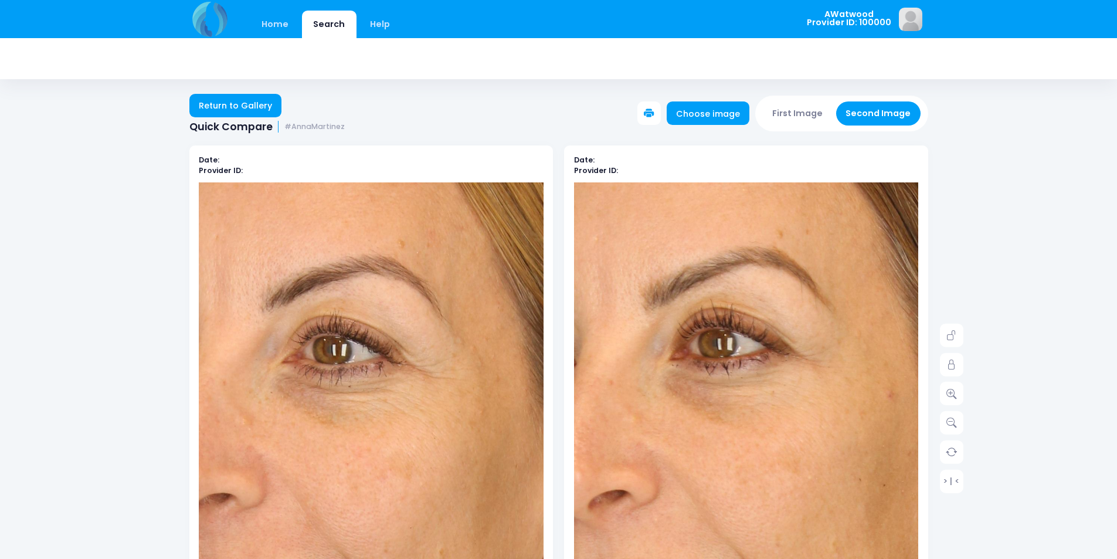
click at [283, 25] on link "Home" at bounding box center [275, 25] width 50 height 28
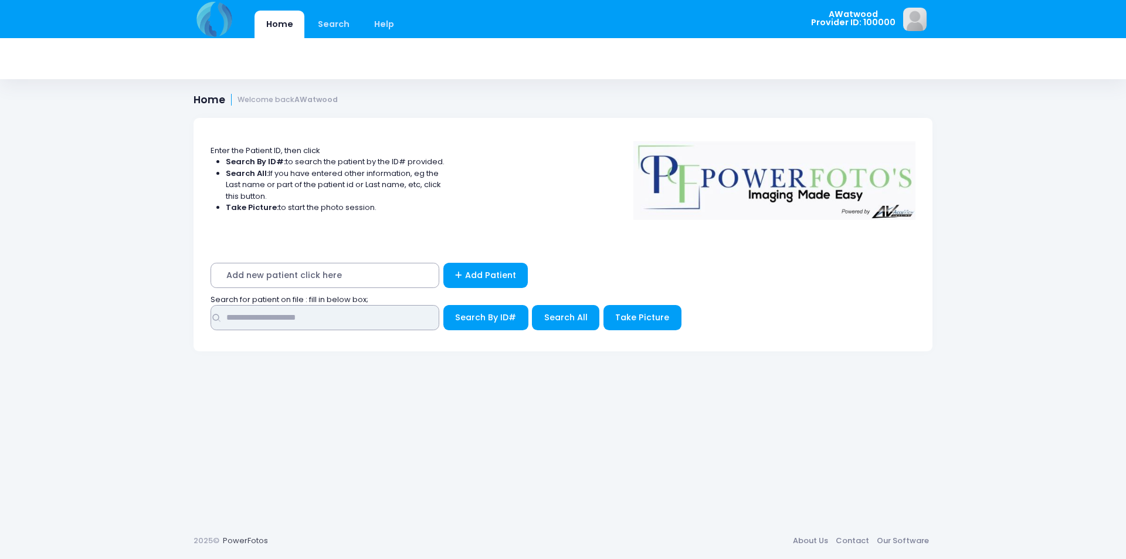
click at [293, 313] on input "text" at bounding box center [325, 317] width 229 height 25
type input "******"
click at [559, 319] on span "Search All" at bounding box center [565, 317] width 43 height 12
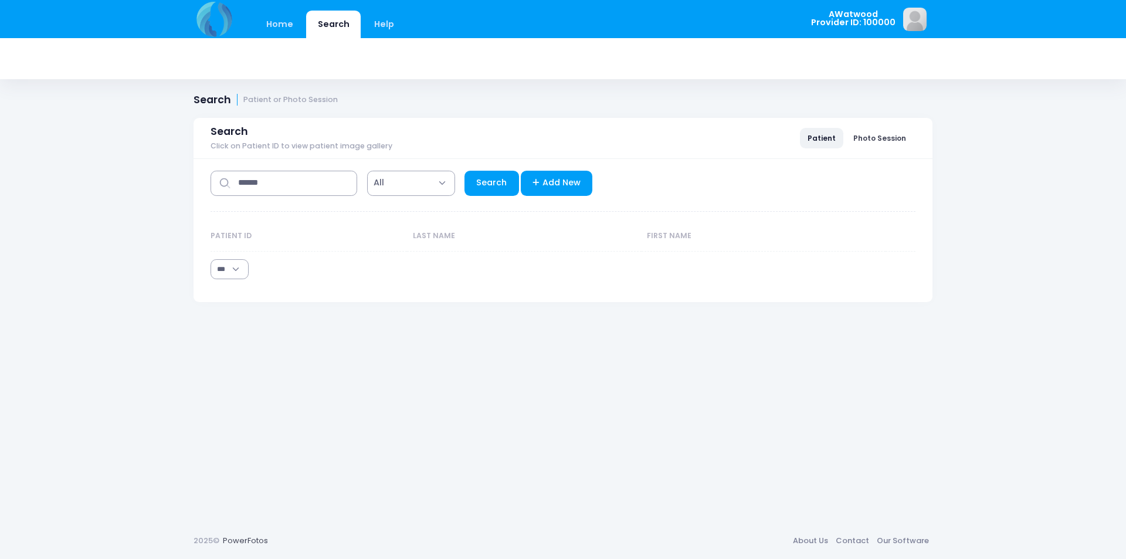
select select "***"
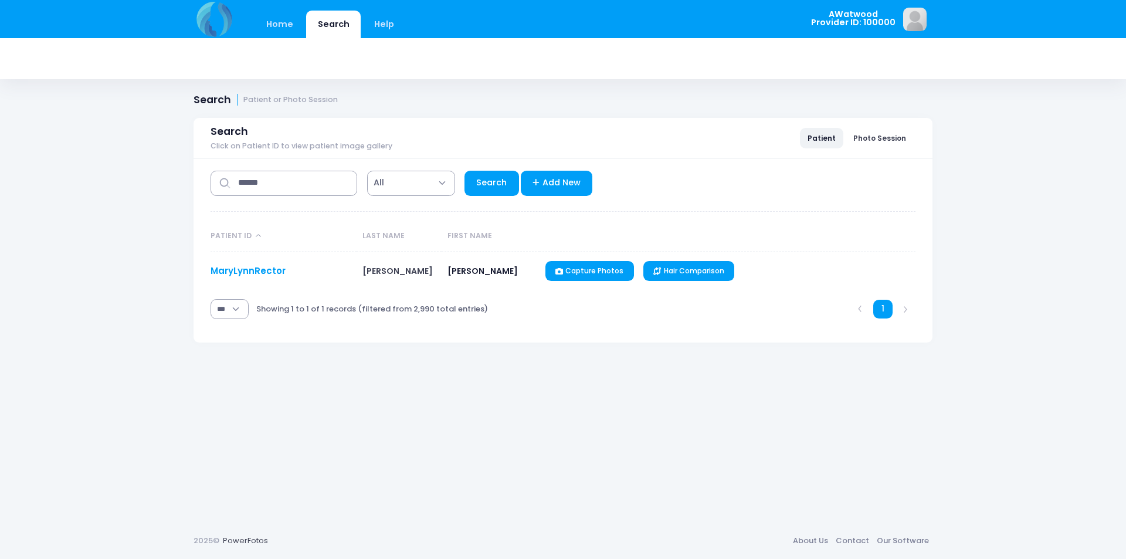
click at [249, 265] on link "MaryLynnRector" at bounding box center [248, 271] width 75 height 12
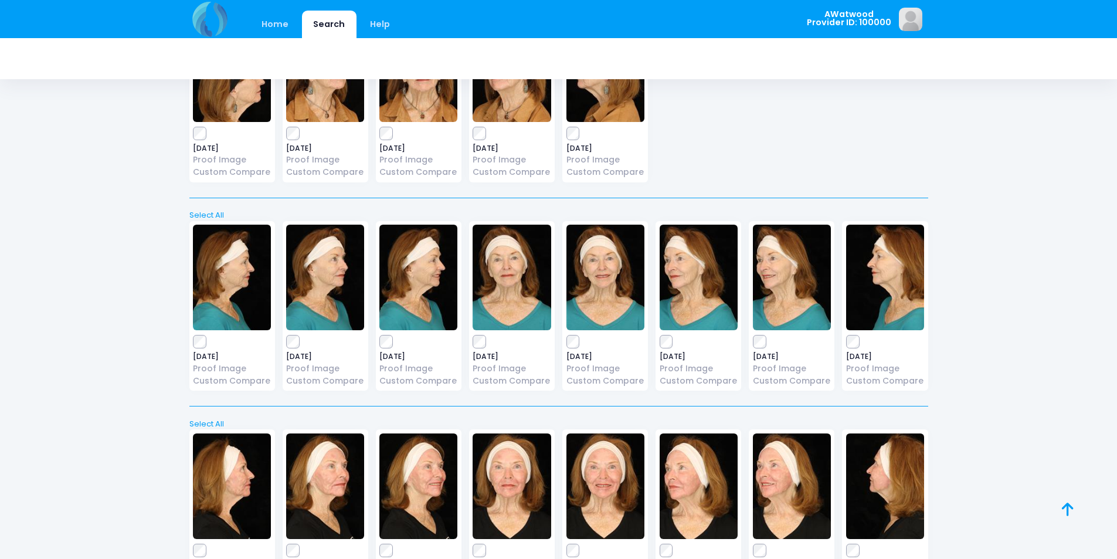
scroll to position [538, 0]
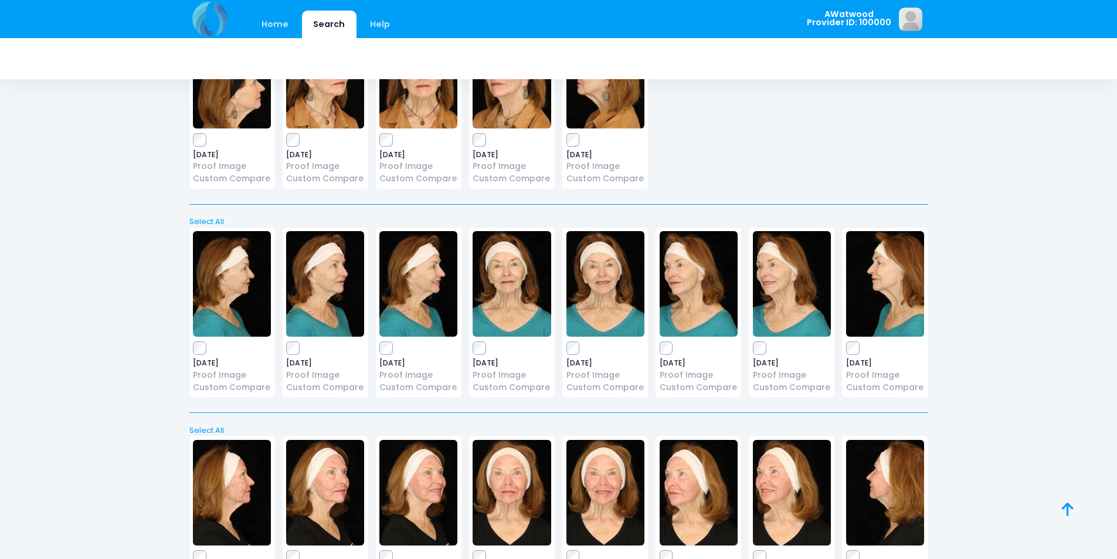
click at [510, 282] on img at bounding box center [512, 284] width 78 height 106
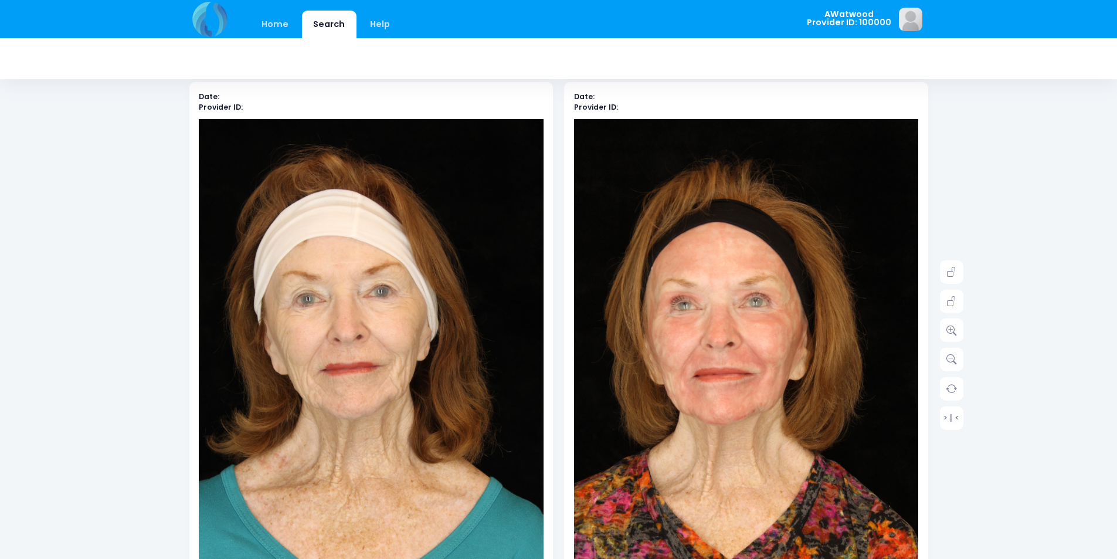
scroll to position [59, 0]
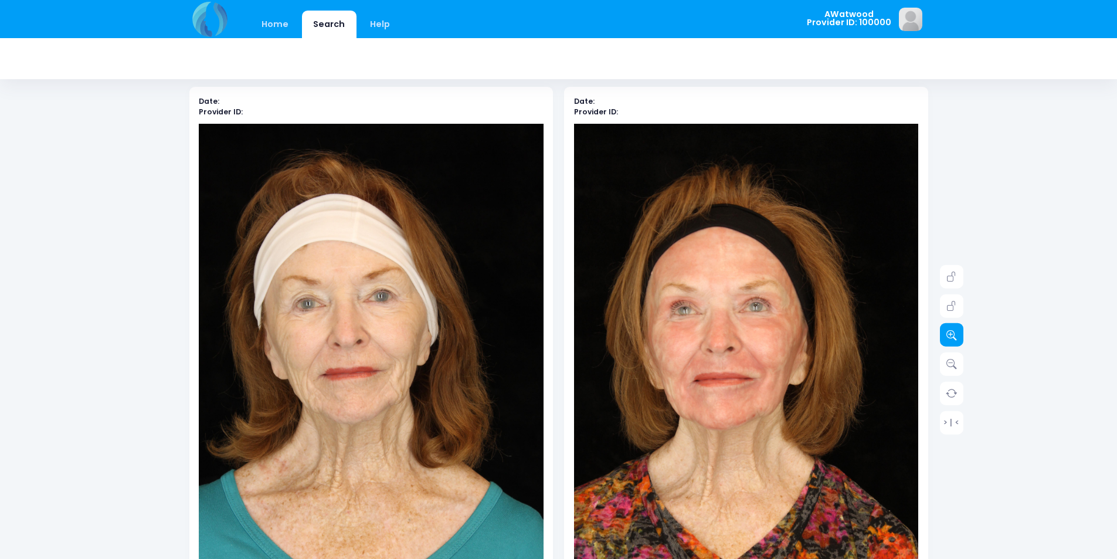
click at [947, 336] on icon at bounding box center [952, 335] width 11 height 11
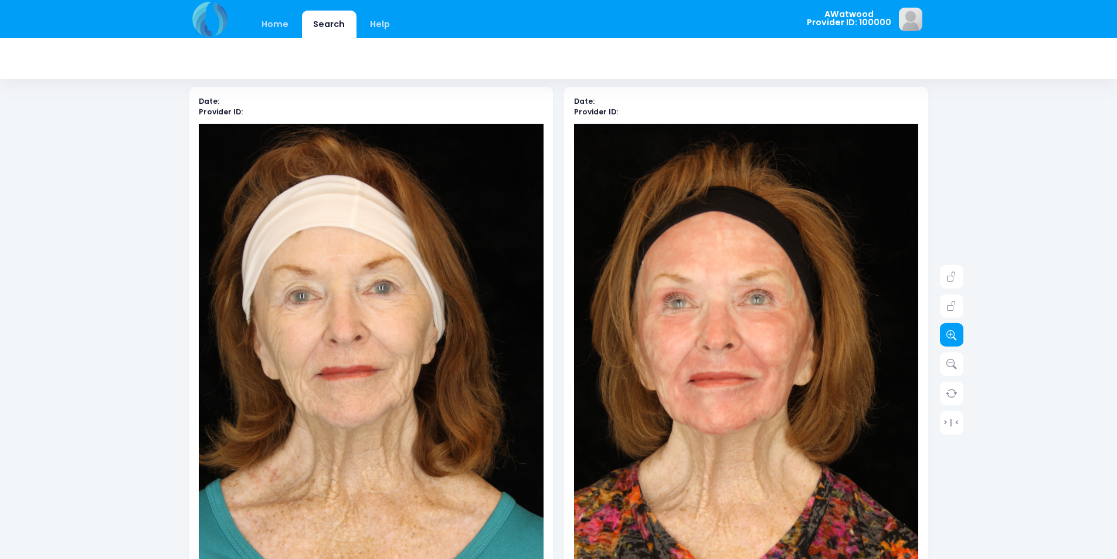
click at [948, 334] on icon at bounding box center [952, 335] width 11 height 11
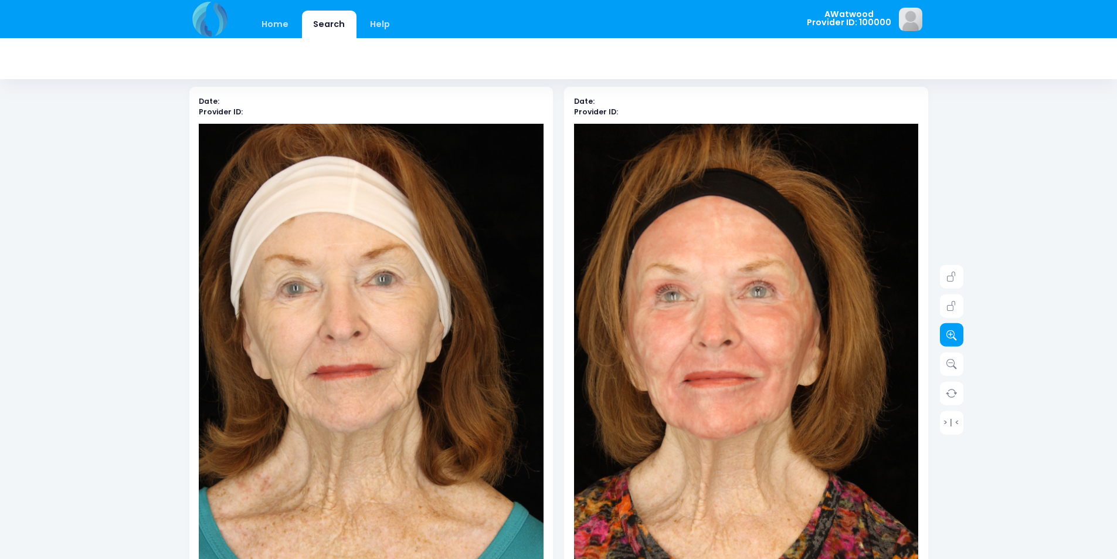
click at [953, 332] on icon at bounding box center [952, 335] width 11 height 11
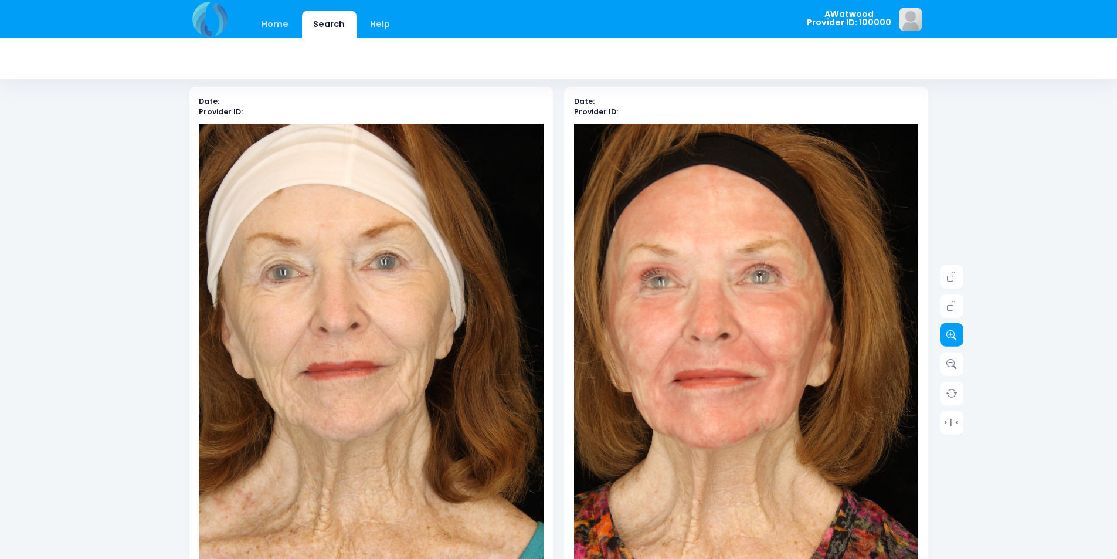
click at [956, 332] on icon at bounding box center [952, 335] width 11 height 11
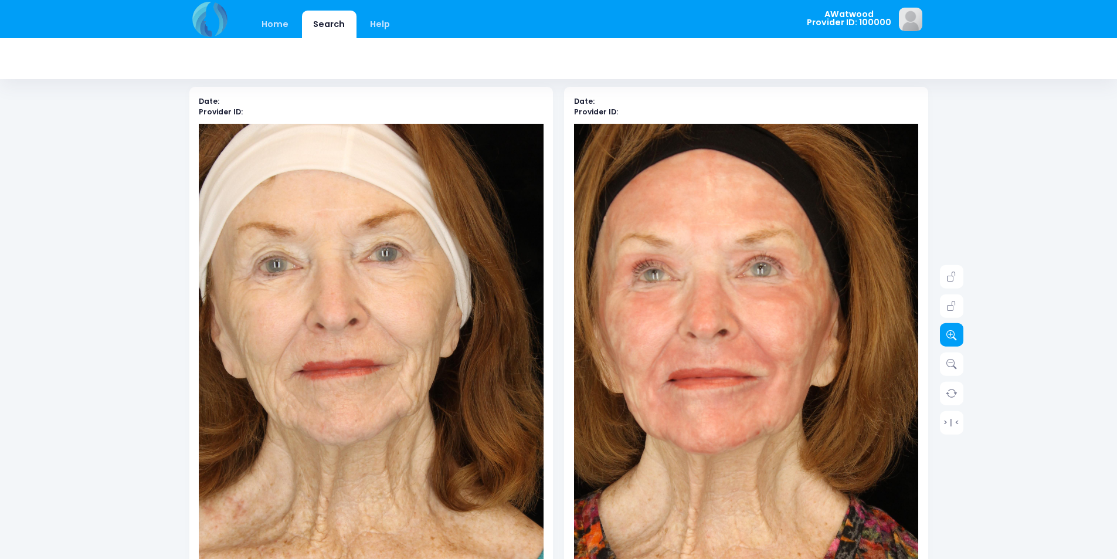
click at [956, 331] on icon at bounding box center [952, 335] width 11 height 11
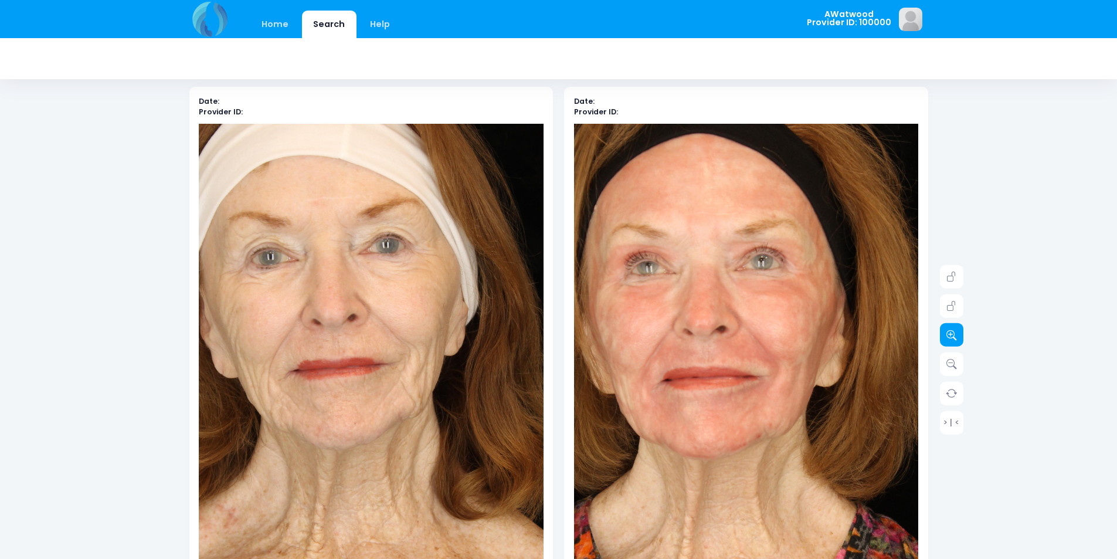
click at [957, 331] on icon at bounding box center [952, 335] width 11 height 11
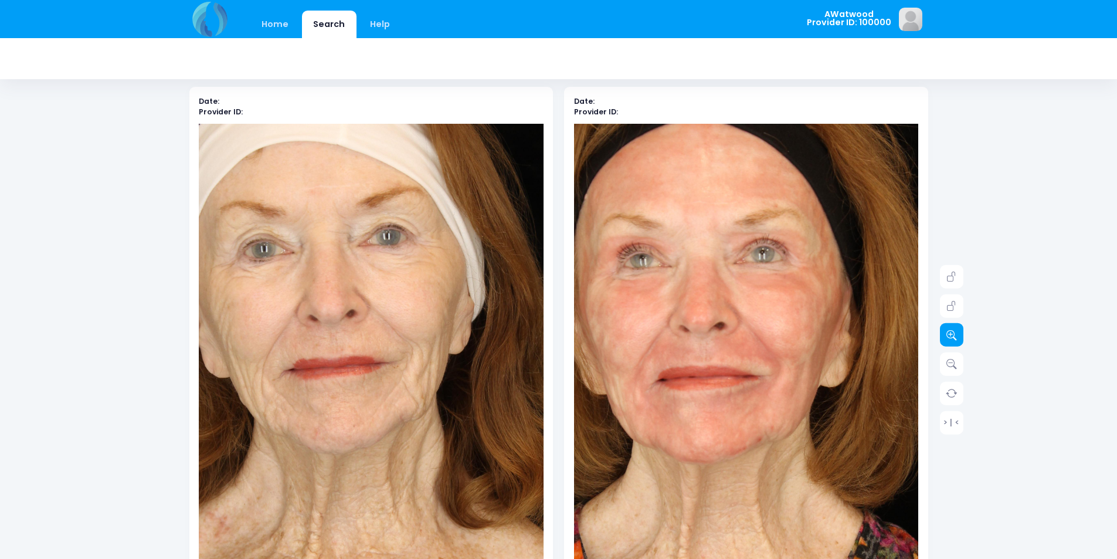
click at [957, 331] on link at bounding box center [951, 334] width 23 height 23
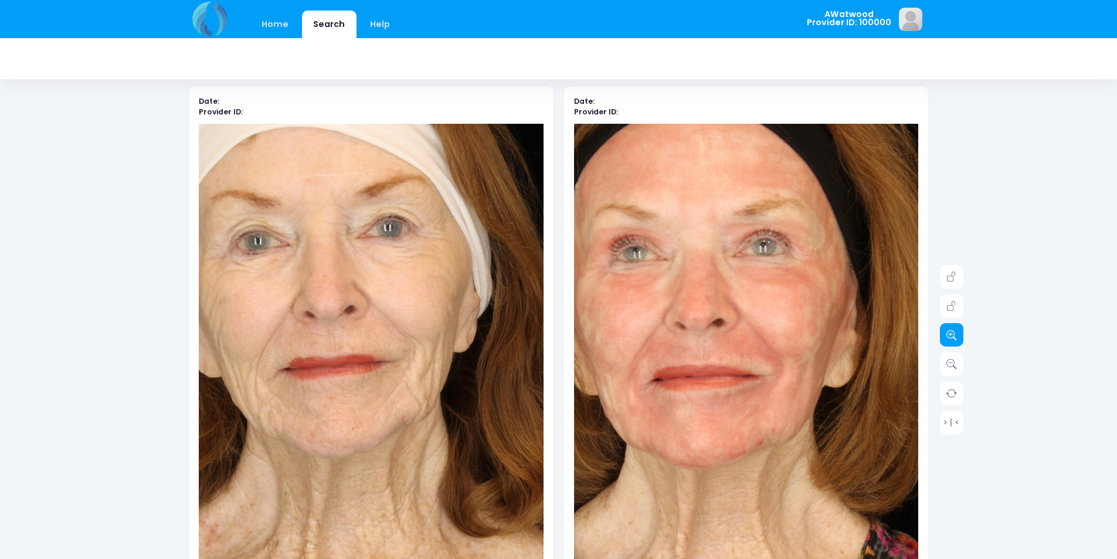
click at [957, 331] on link at bounding box center [951, 334] width 23 height 23
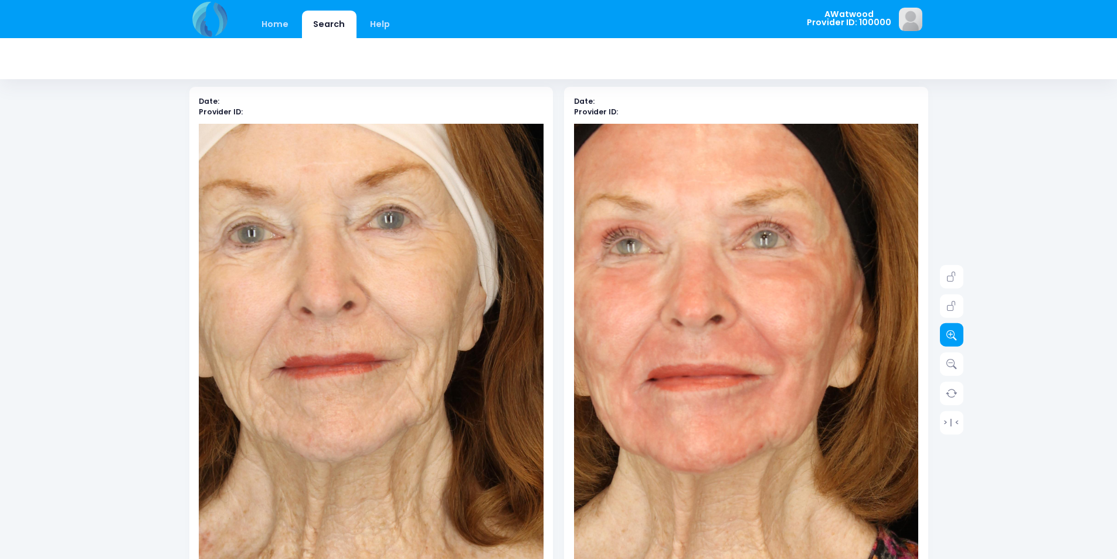
click at [957, 331] on link at bounding box center [951, 334] width 23 height 23
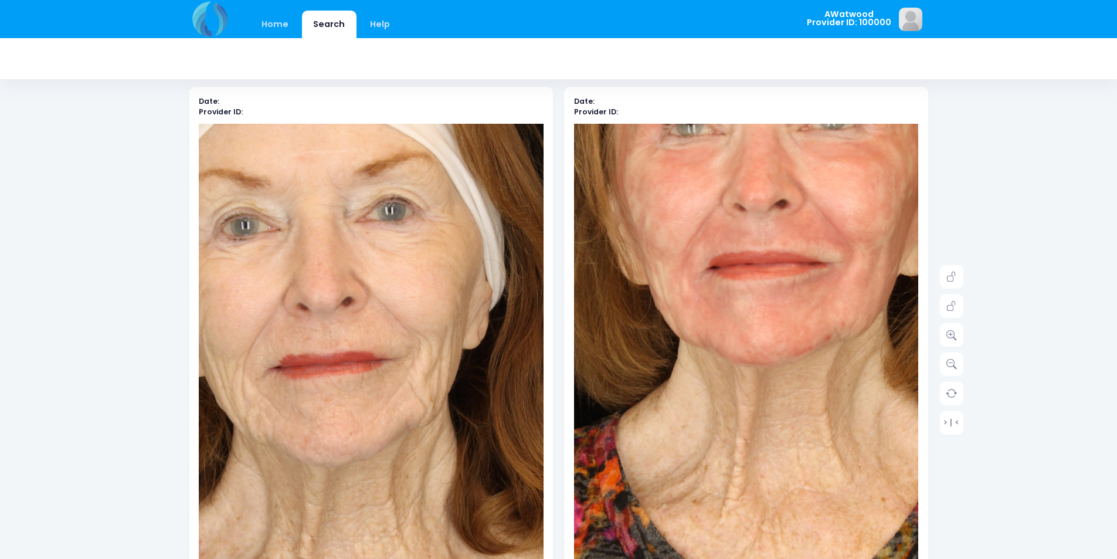
click at [679, 453] on img at bounding box center [813, 270] width 690 height 1034
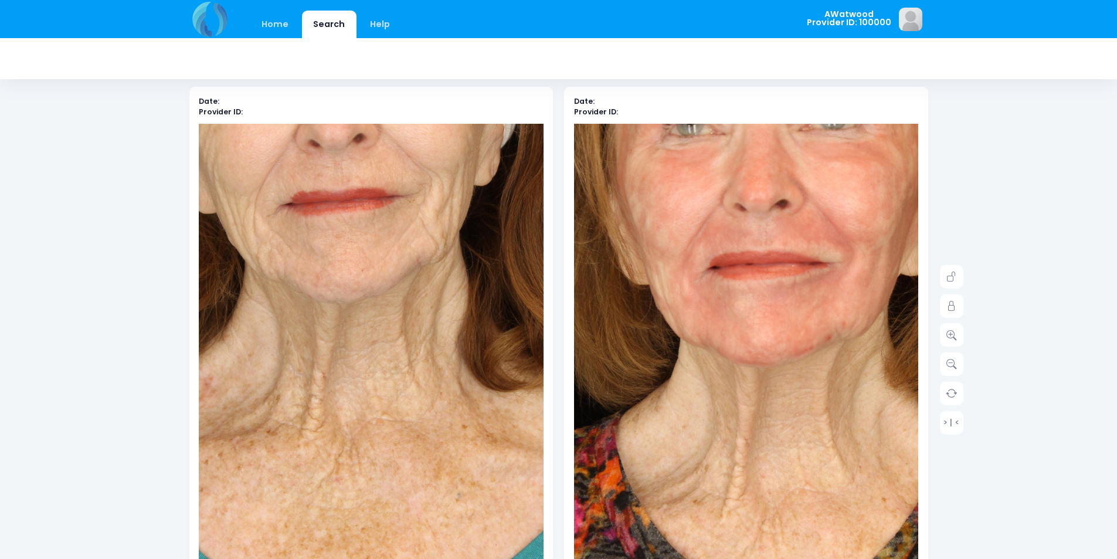
click at [360, 499] on img at bounding box center [383, 218] width 690 height 1034
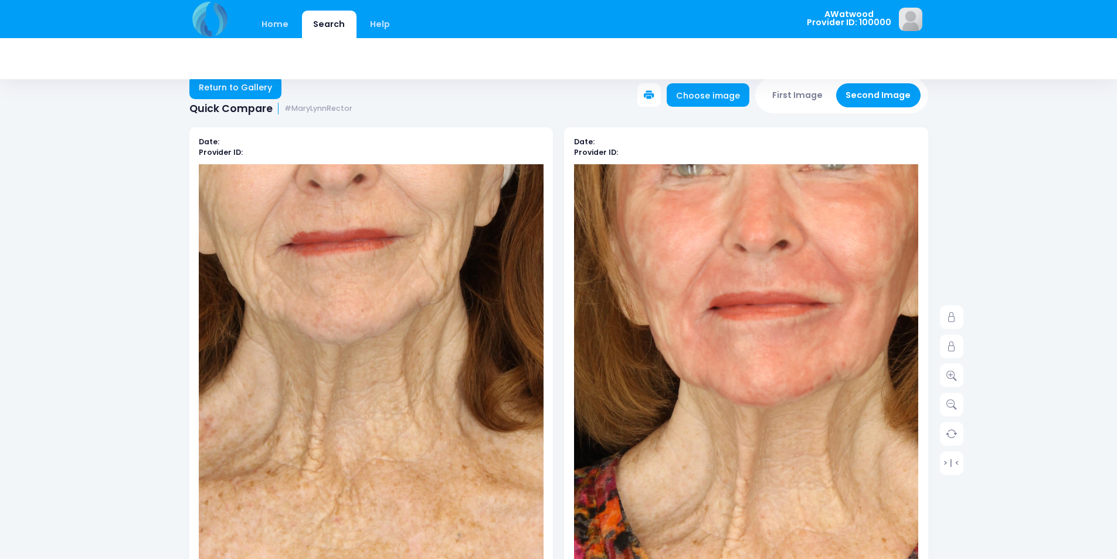
scroll to position [0, 0]
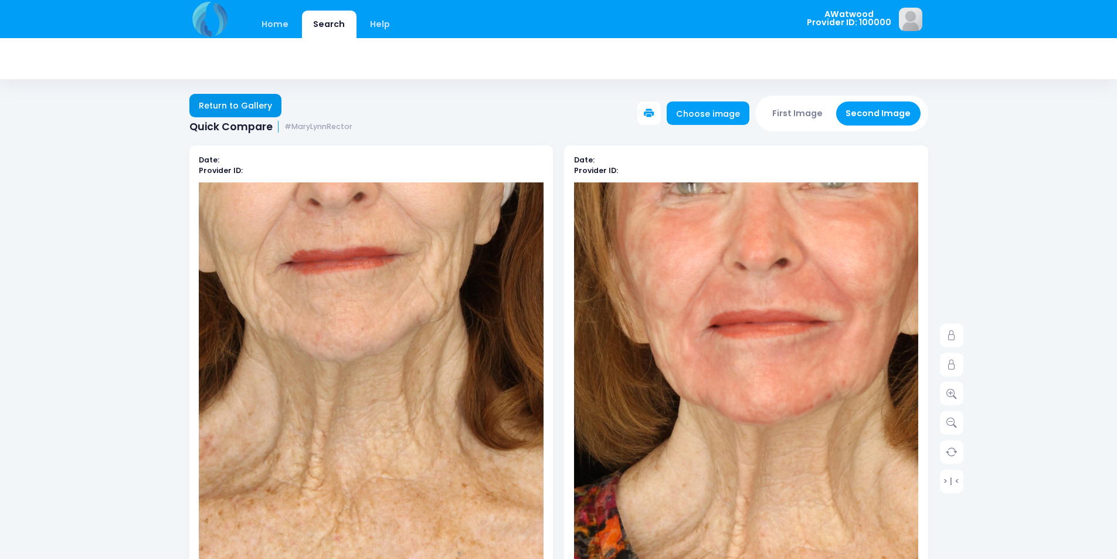
click at [204, 102] on link "Return to Gallery" at bounding box center [235, 105] width 93 height 23
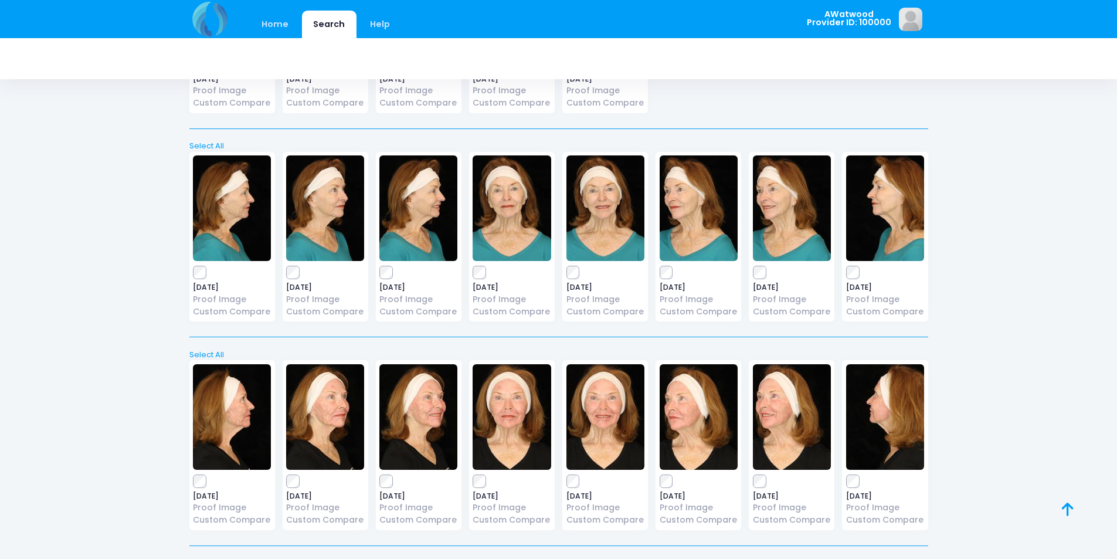
scroll to position [597, 0]
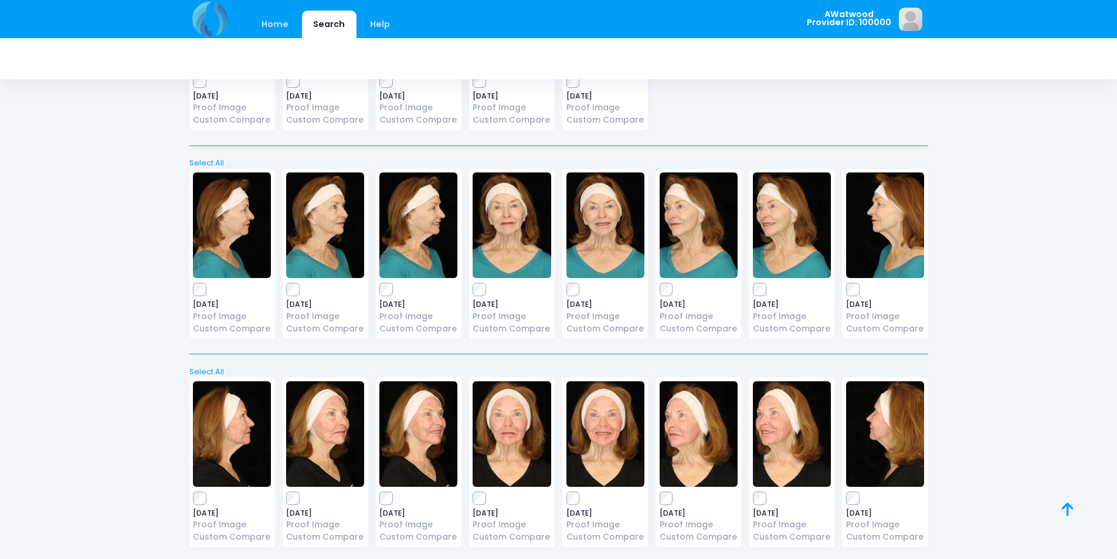
click at [692, 222] on img at bounding box center [699, 225] width 78 height 106
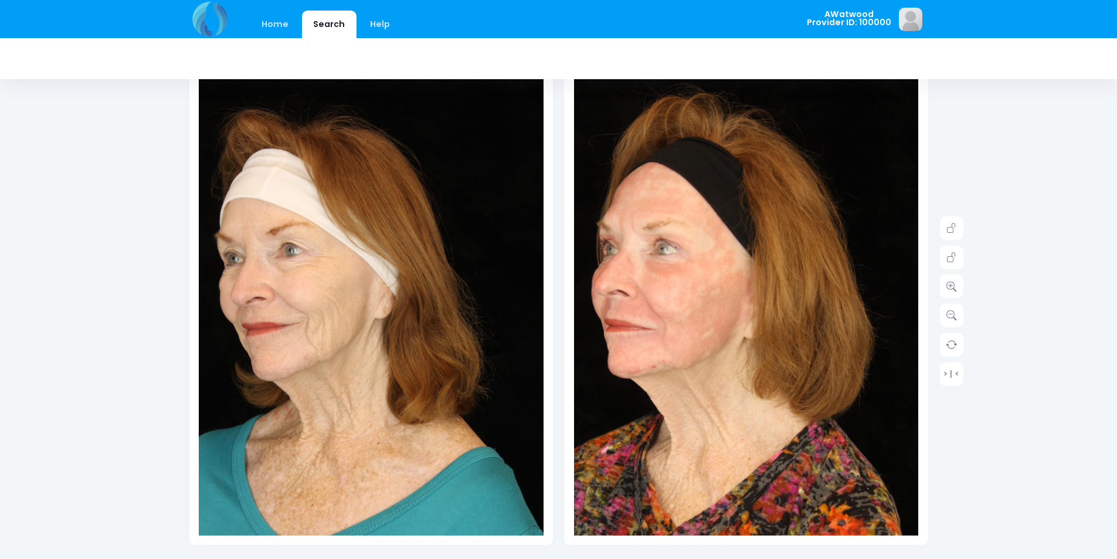
scroll to position [117, 0]
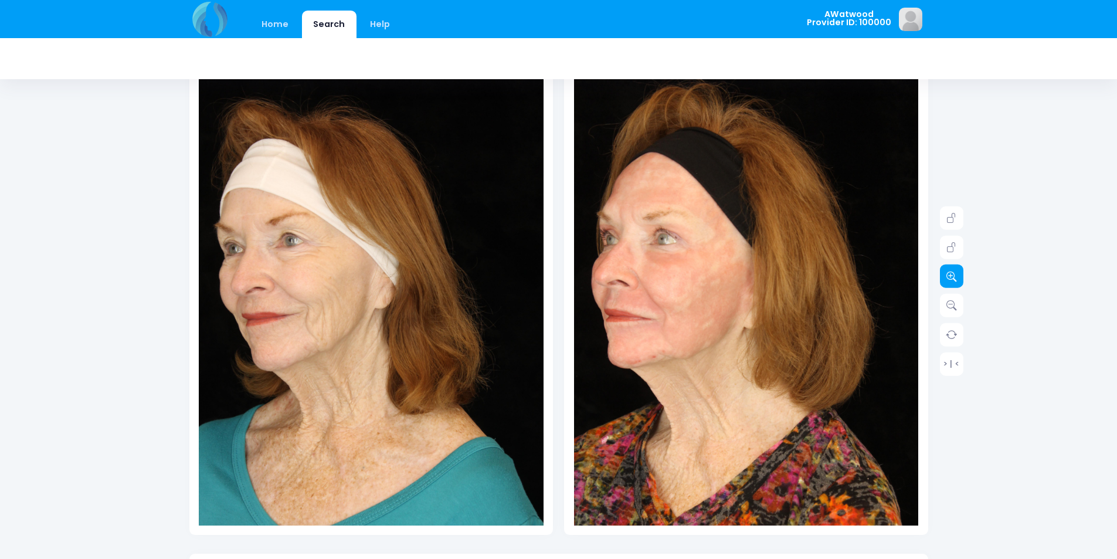
click at [944, 280] on link at bounding box center [951, 276] width 23 height 23
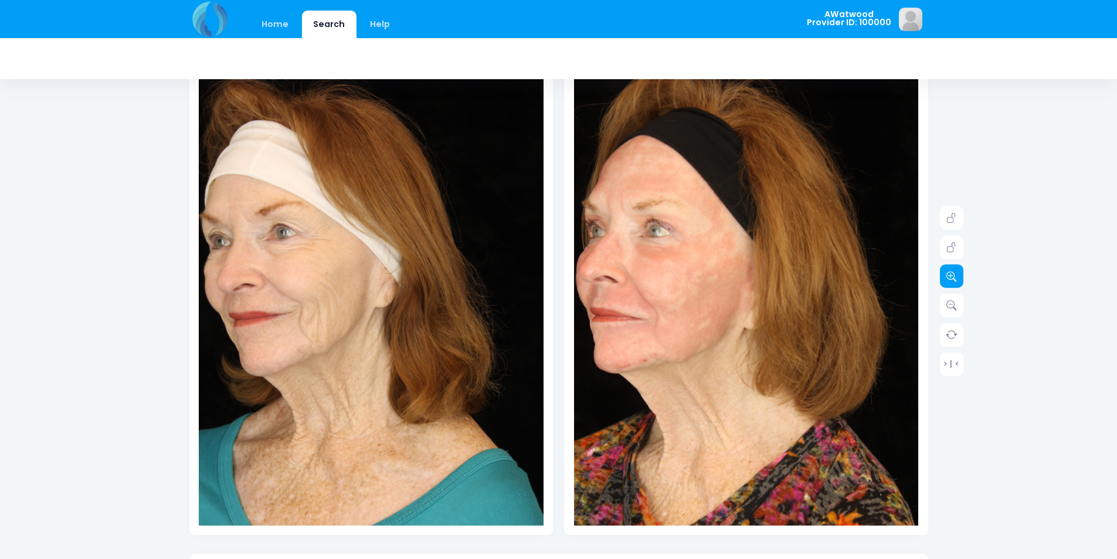
click at [944, 280] on link at bounding box center [951, 276] width 23 height 23
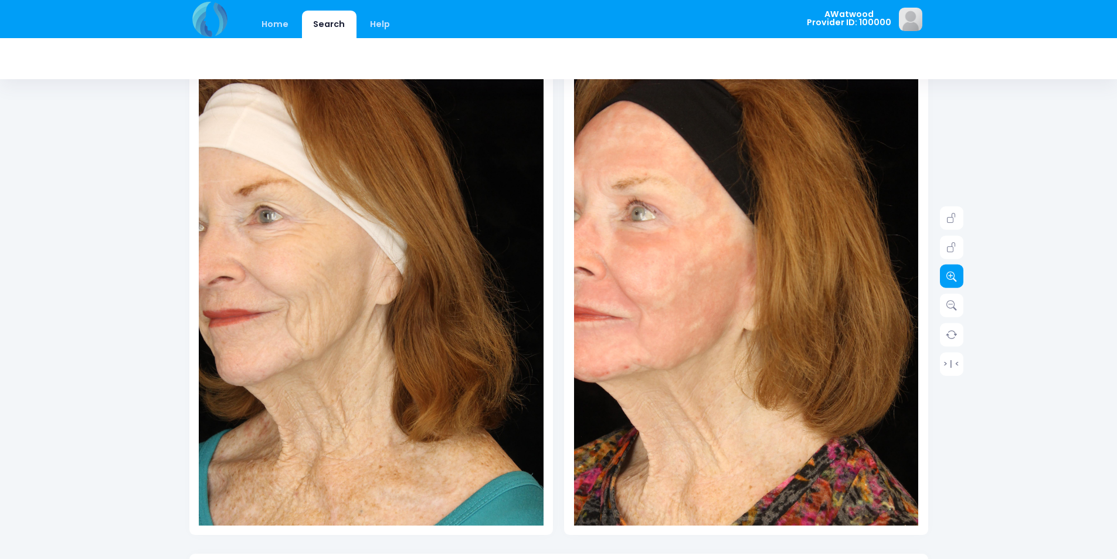
click at [944, 280] on link at bounding box center [951, 276] width 23 height 23
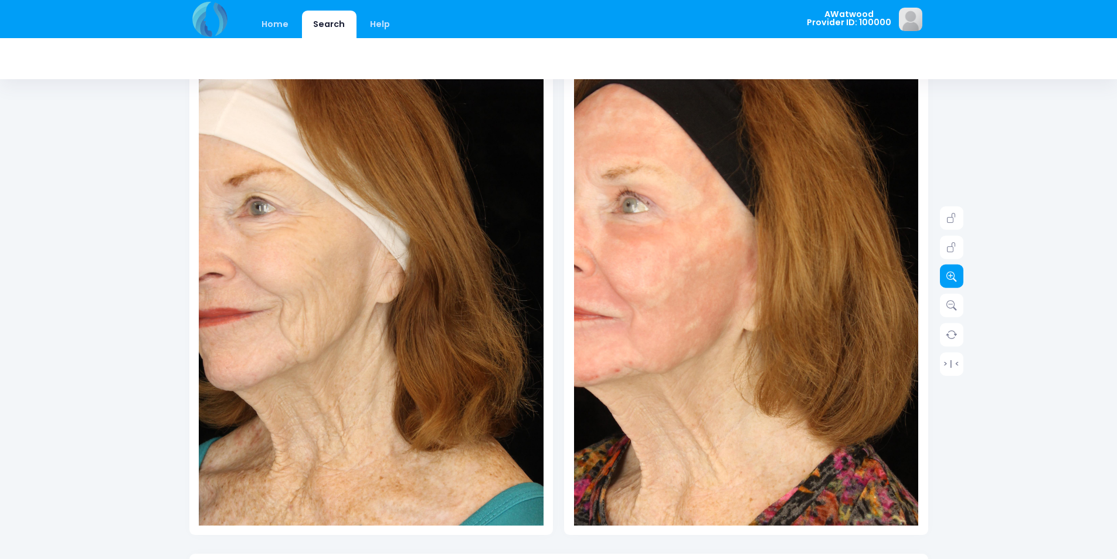
click at [944, 280] on link at bounding box center [951, 276] width 23 height 23
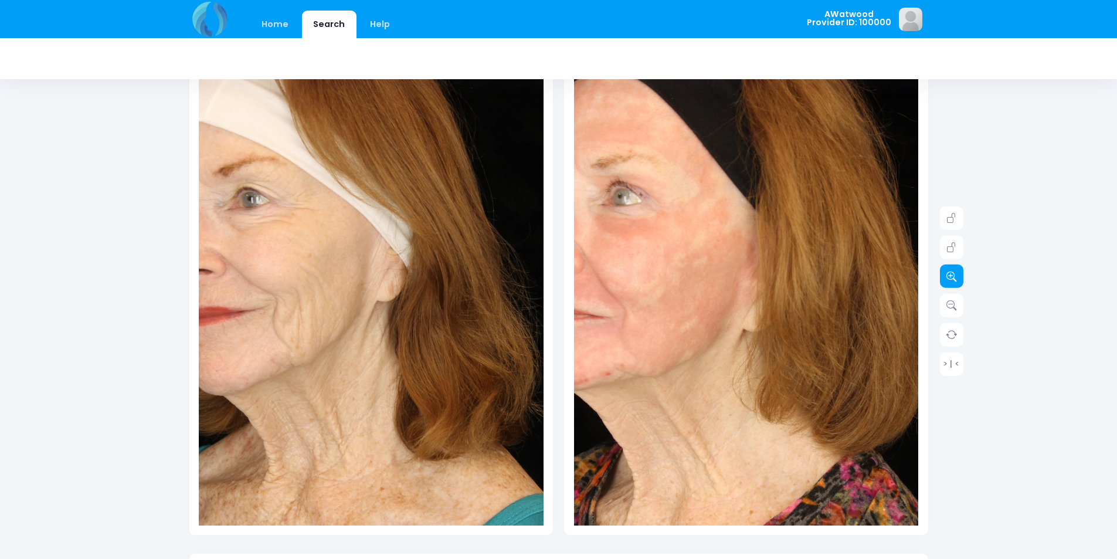
click at [944, 280] on link at bounding box center [951, 276] width 23 height 23
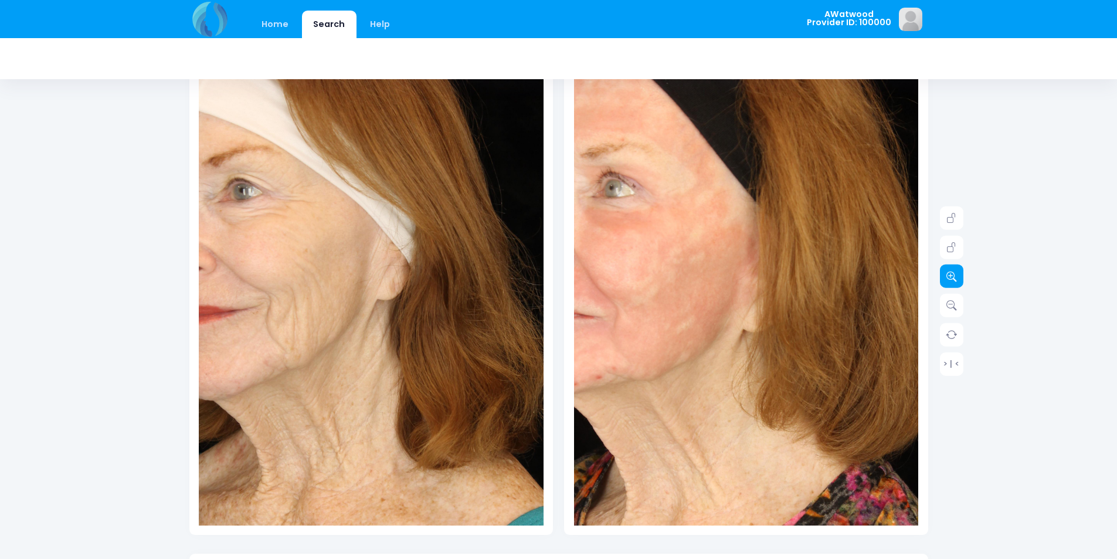
click at [944, 280] on link at bounding box center [951, 276] width 23 height 23
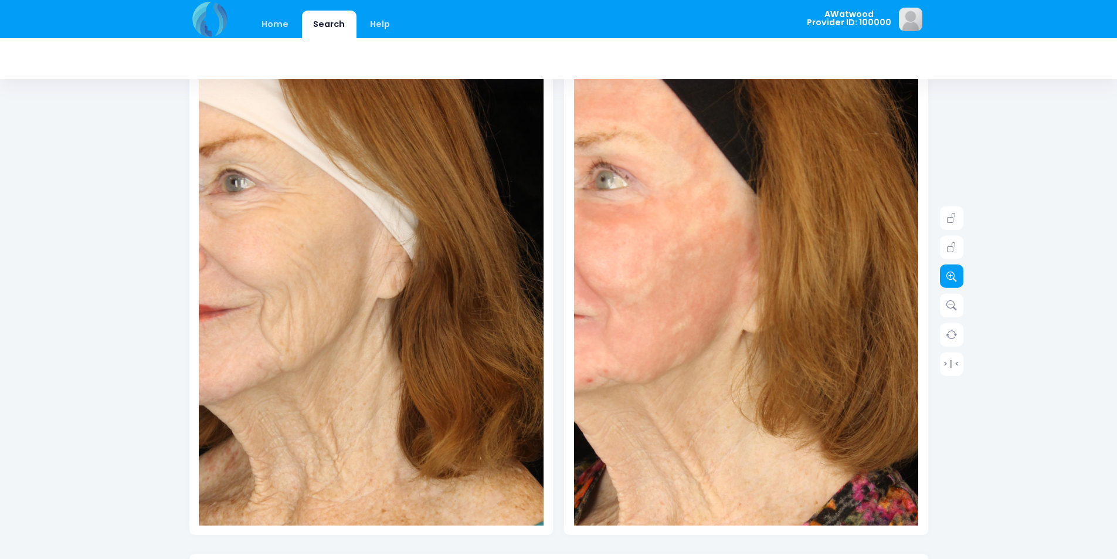
click at [944, 280] on link at bounding box center [951, 276] width 23 height 23
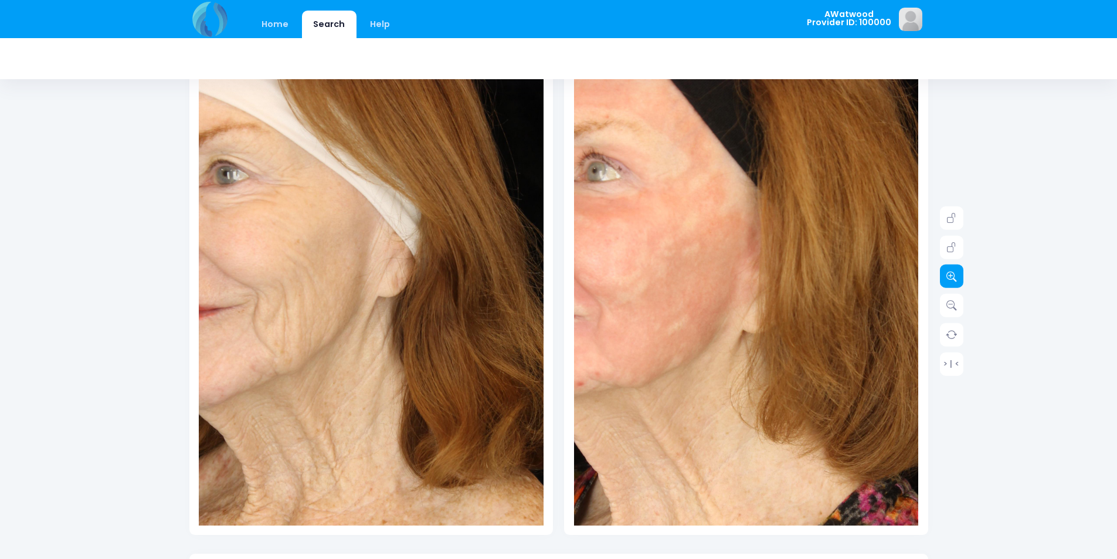
click at [946, 280] on link at bounding box center [951, 276] width 23 height 23
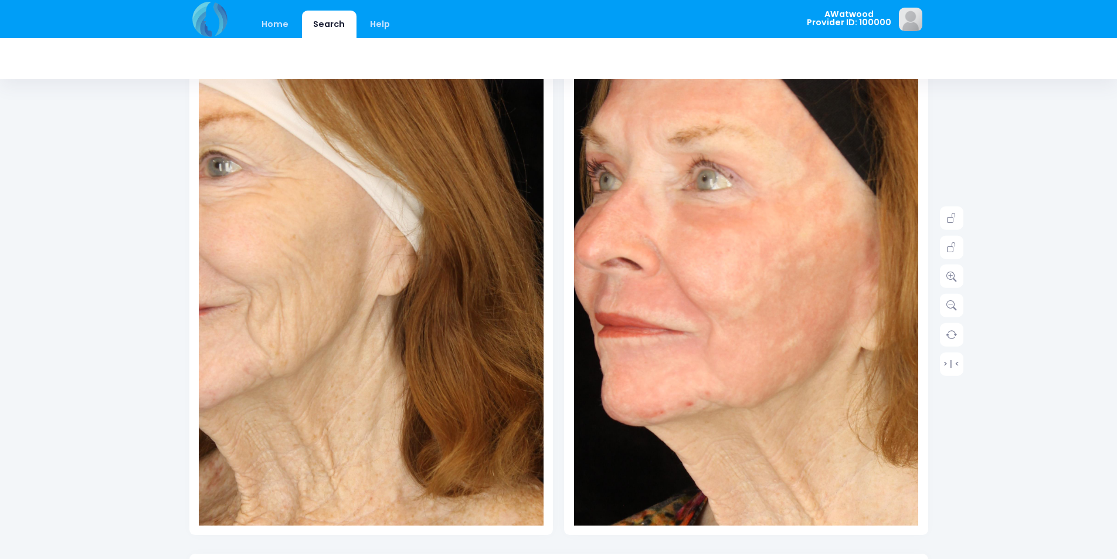
click at [615, 279] on img at bounding box center [864, 340] width 655 height 982
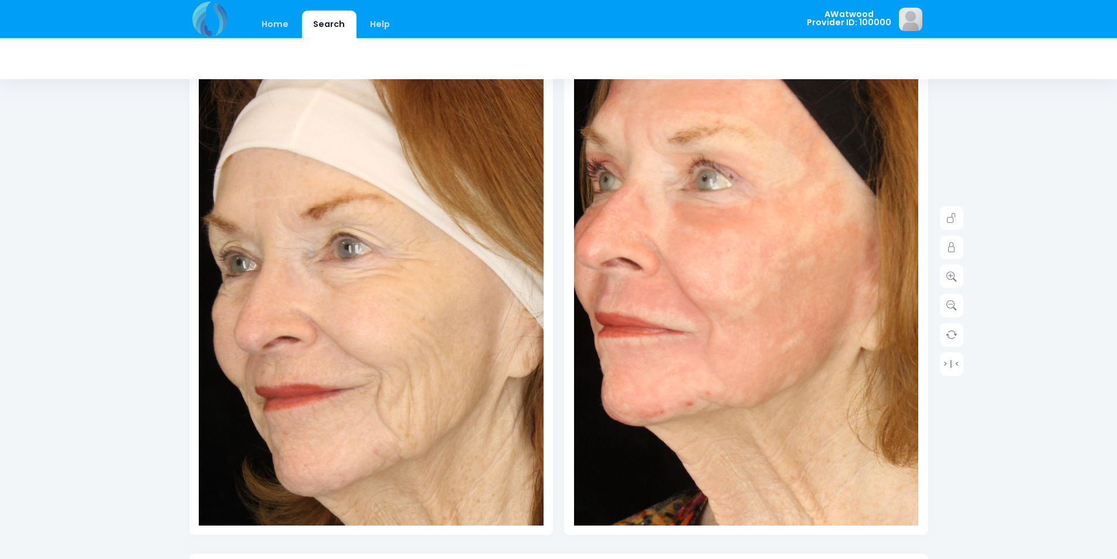
click at [227, 214] on img at bounding box center [500, 405] width 655 height 982
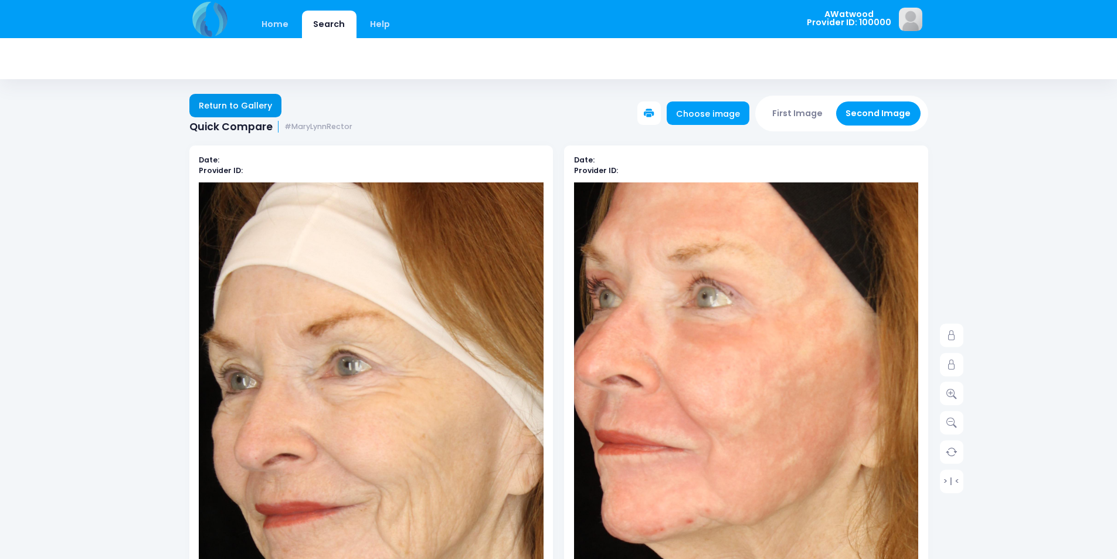
click at [214, 104] on link "Return to Gallery" at bounding box center [235, 105] width 93 height 23
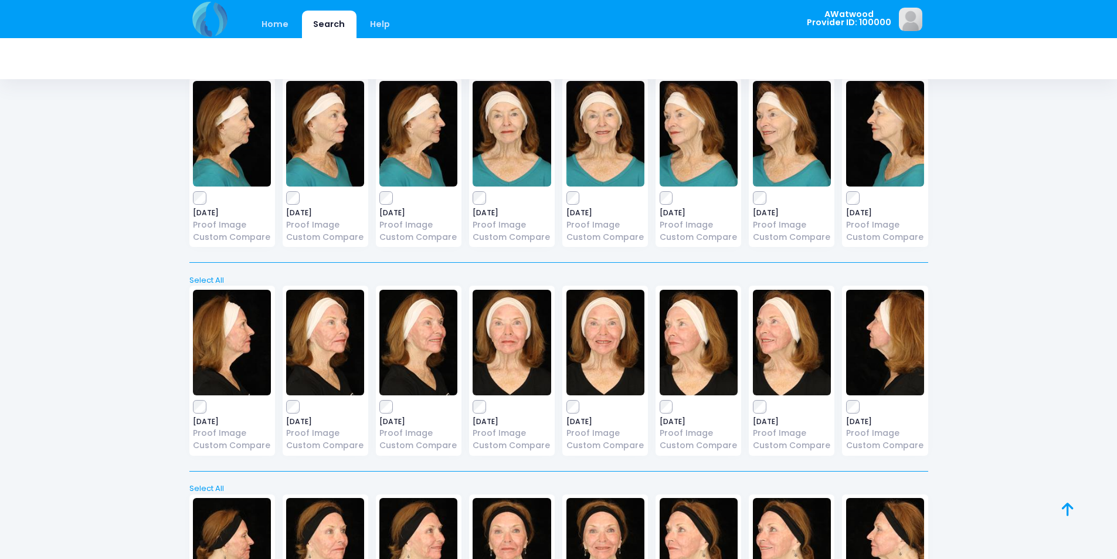
scroll to position [528, 0]
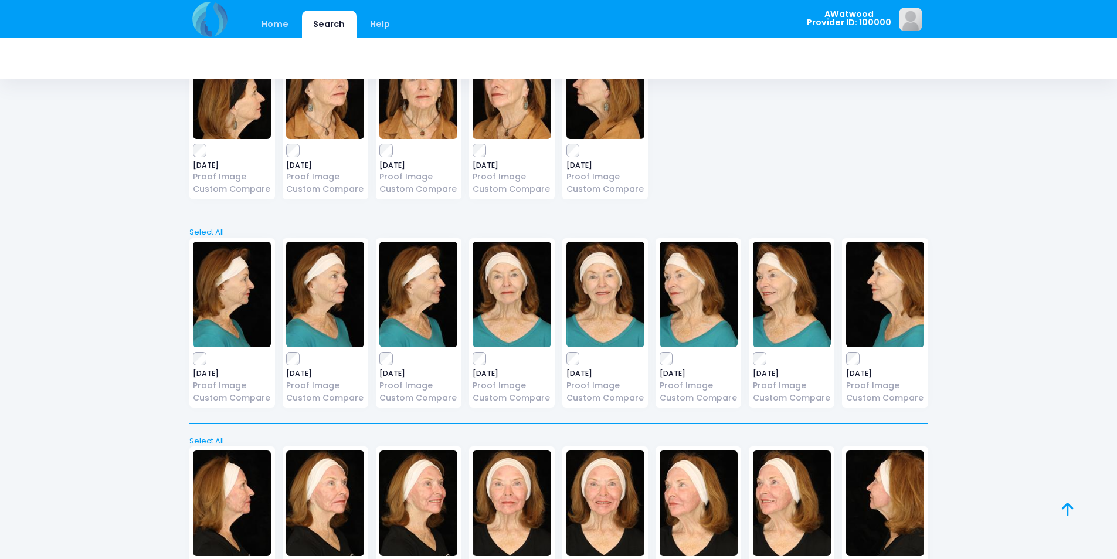
click at [414, 292] on img at bounding box center [419, 295] width 78 height 106
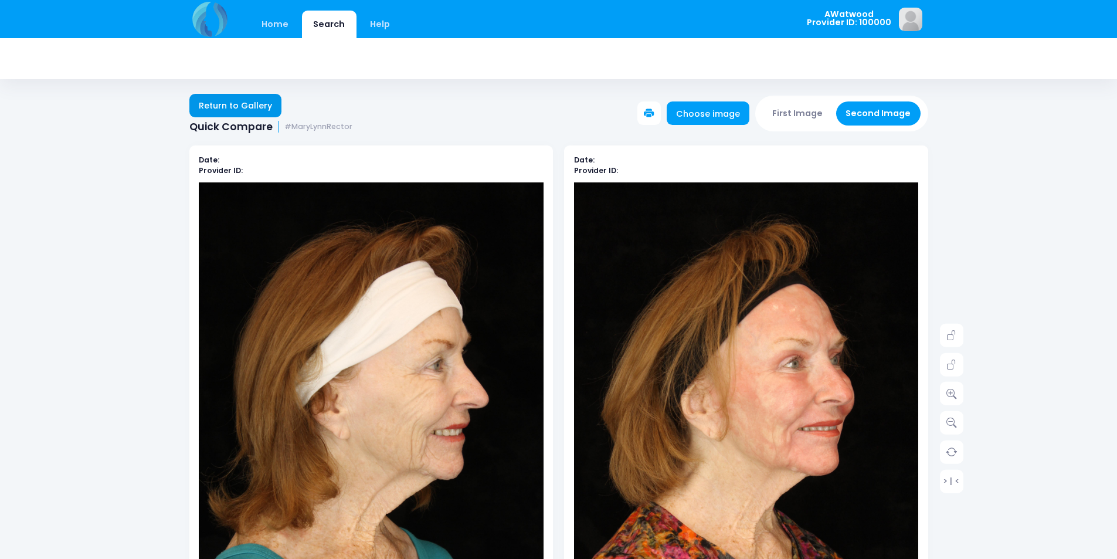
click at [219, 98] on link "Return to Gallery" at bounding box center [235, 105] width 93 height 23
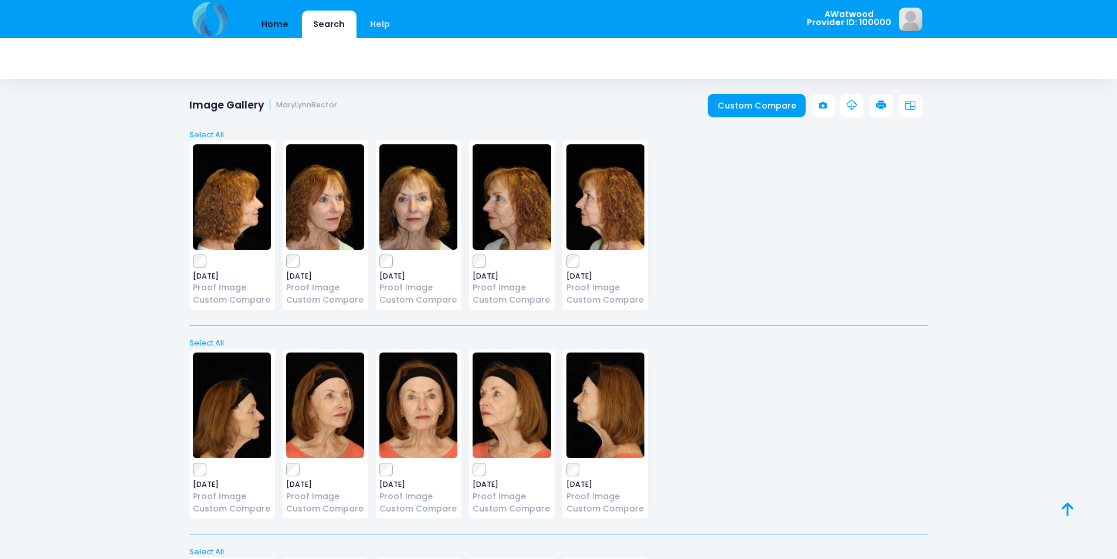
click at [255, 21] on link "Home" at bounding box center [275, 25] width 50 height 28
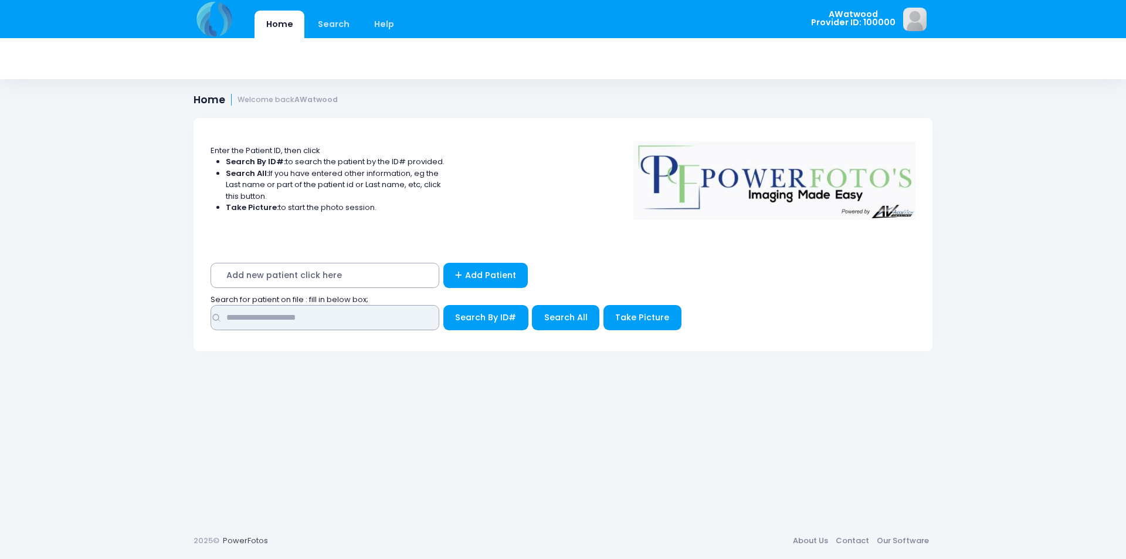
click at [287, 322] on input "text" at bounding box center [325, 317] width 229 height 25
type input "*******"
click at [545, 316] on span "Search All" at bounding box center [565, 317] width 43 height 12
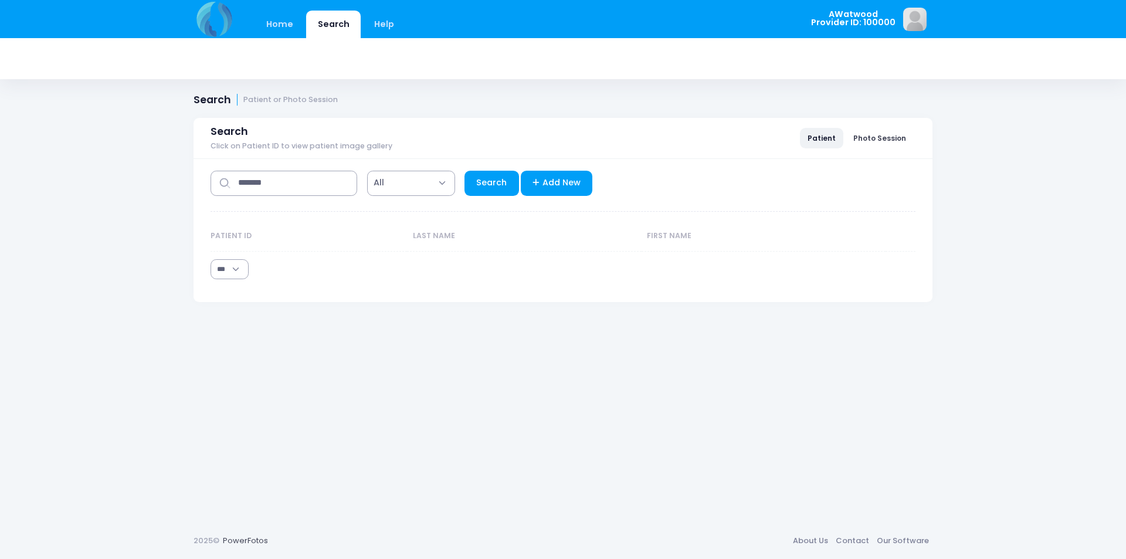
select select "***"
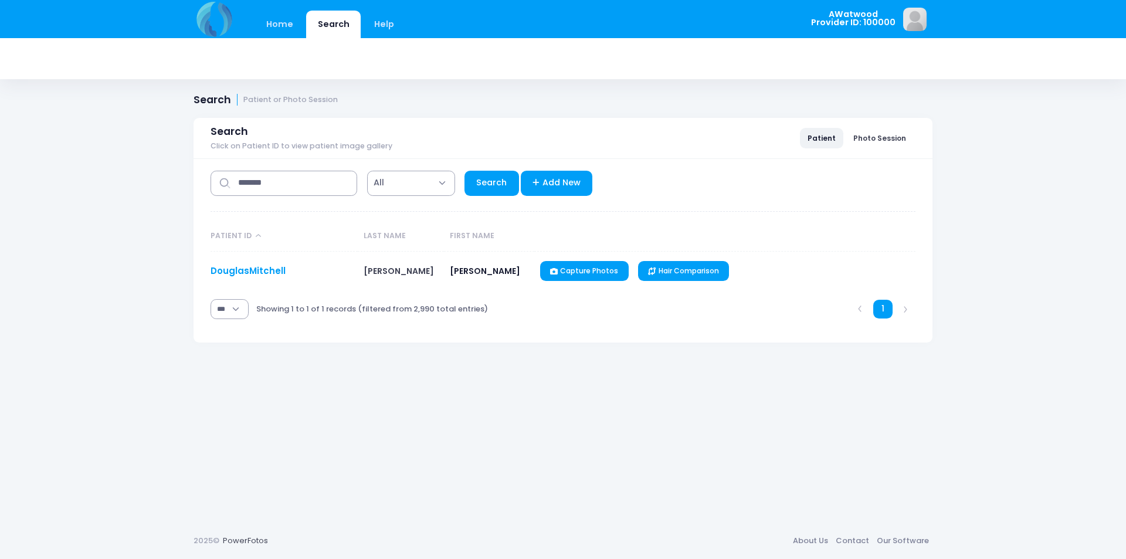
click at [222, 269] on link "DouglasMitchell" at bounding box center [248, 271] width 75 height 12
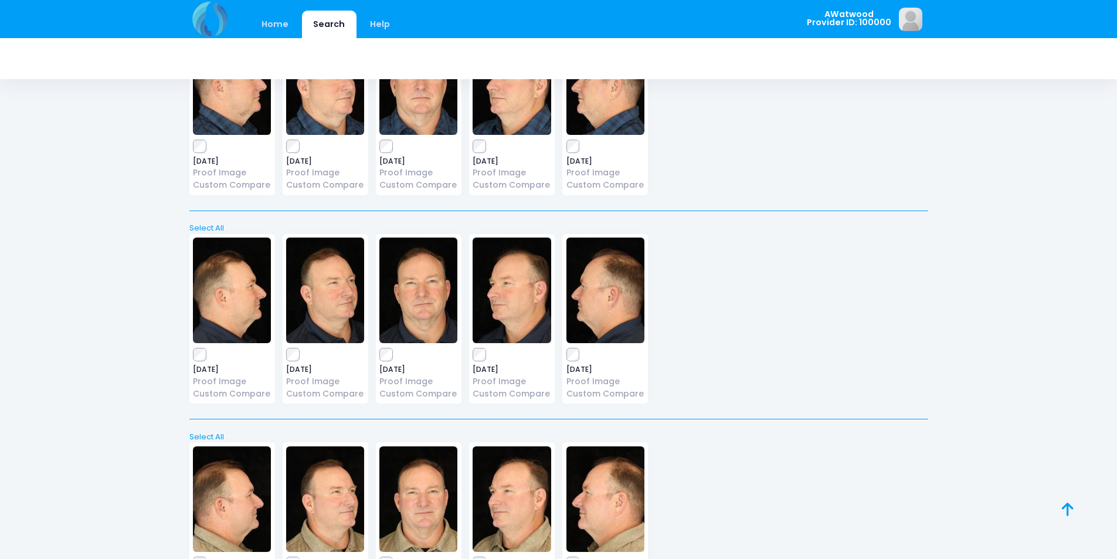
scroll to position [473, 0]
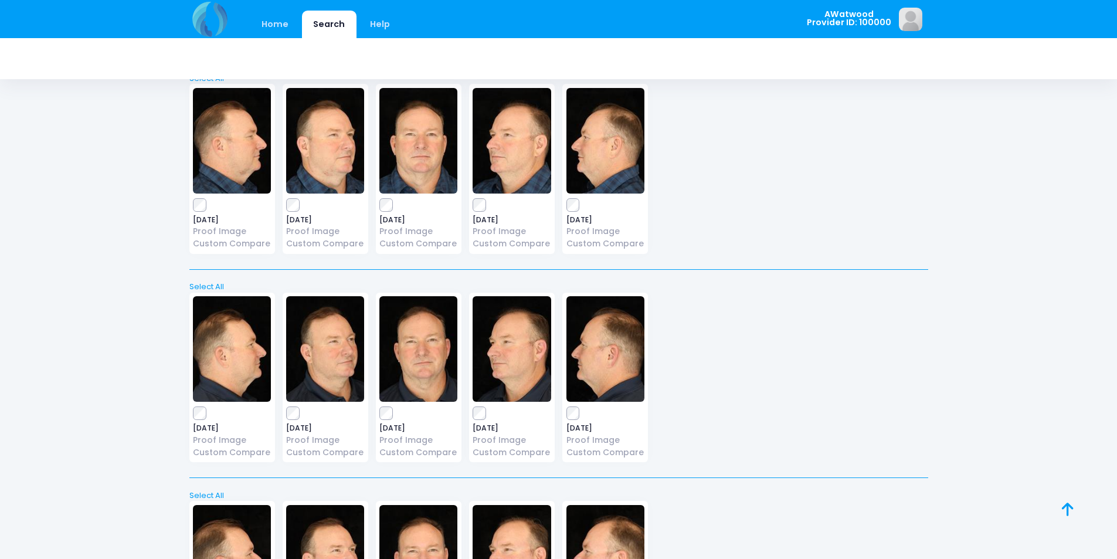
click at [424, 158] on img at bounding box center [419, 141] width 78 height 106
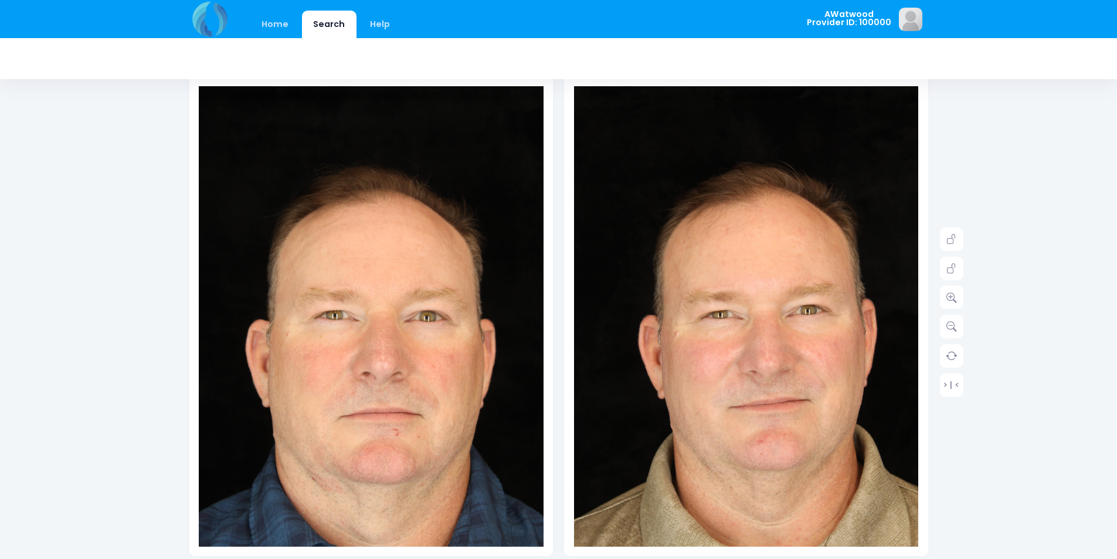
scroll to position [117, 0]
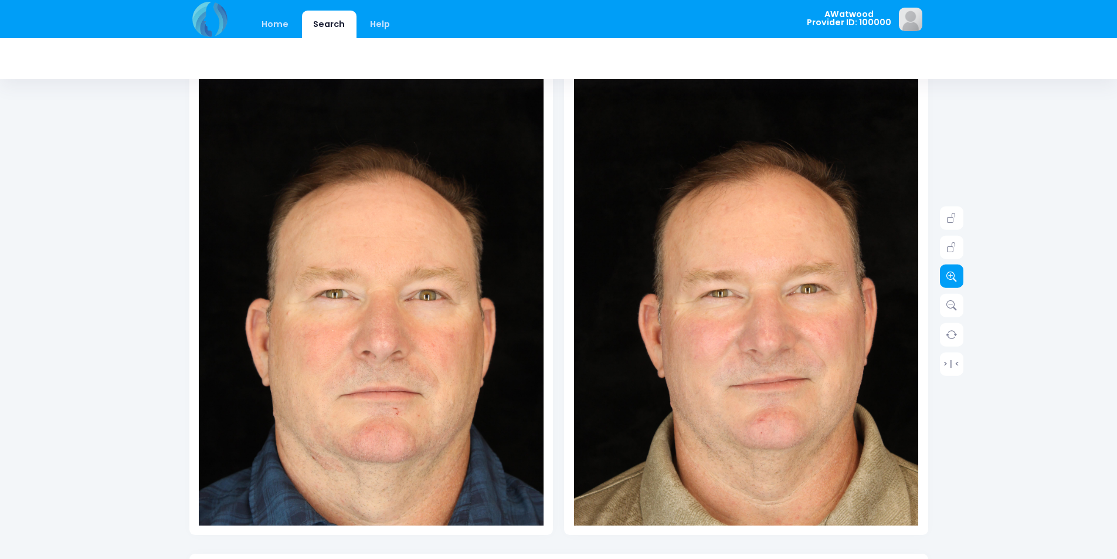
click at [963, 277] on link at bounding box center [951, 276] width 23 height 23
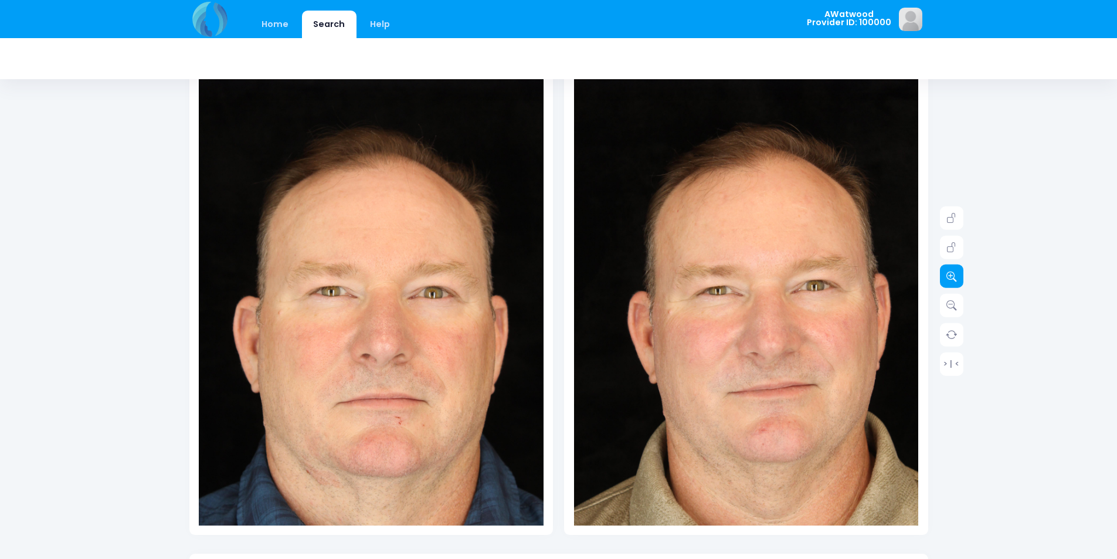
click at [963, 277] on link at bounding box center [951, 276] width 23 height 23
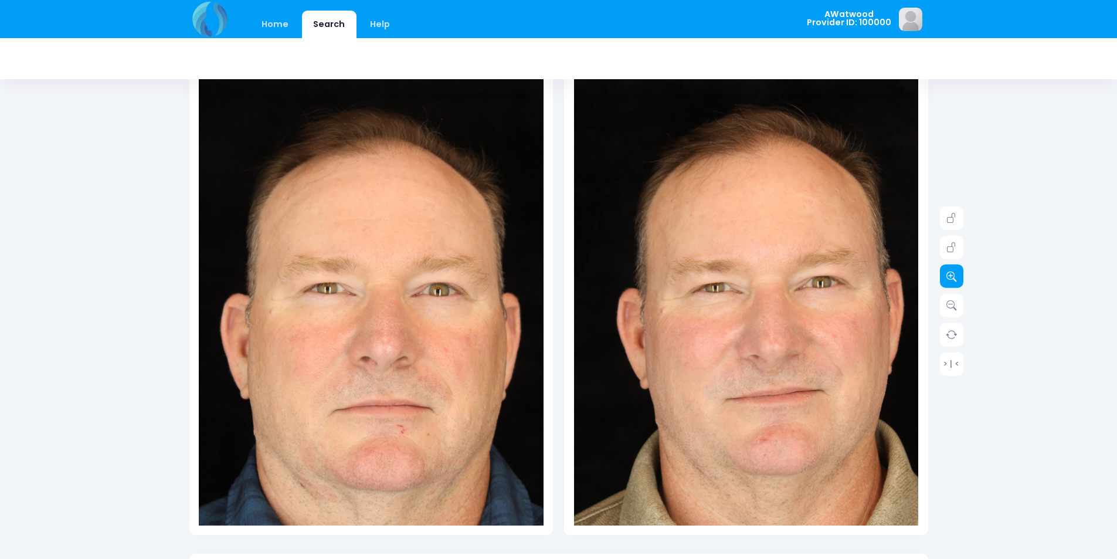
click at [961, 275] on link at bounding box center [951, 276] width 23 height 23
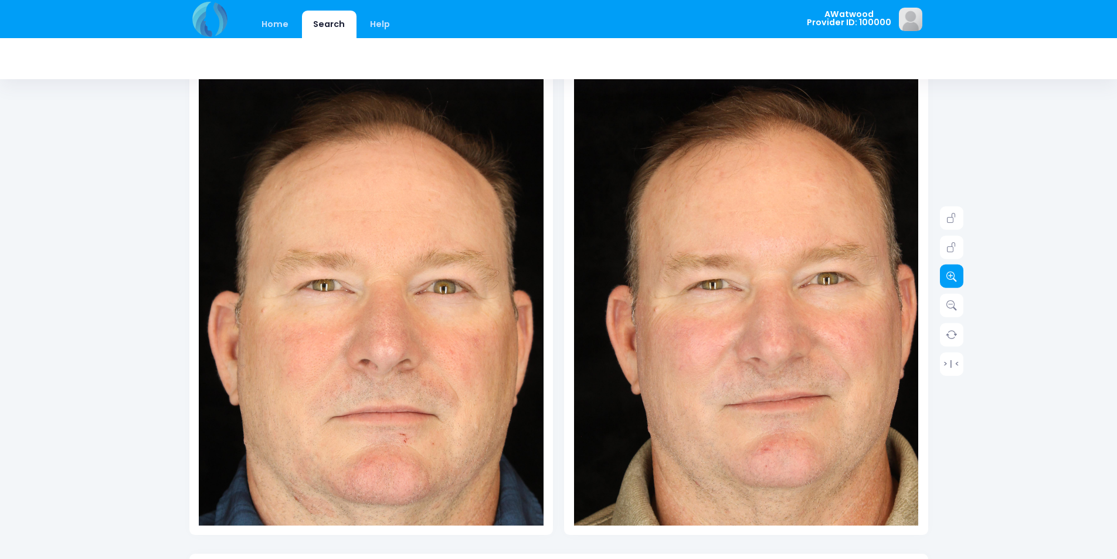
click at [960, 275] on link at bounding box center [951, 276] width 23 height 23
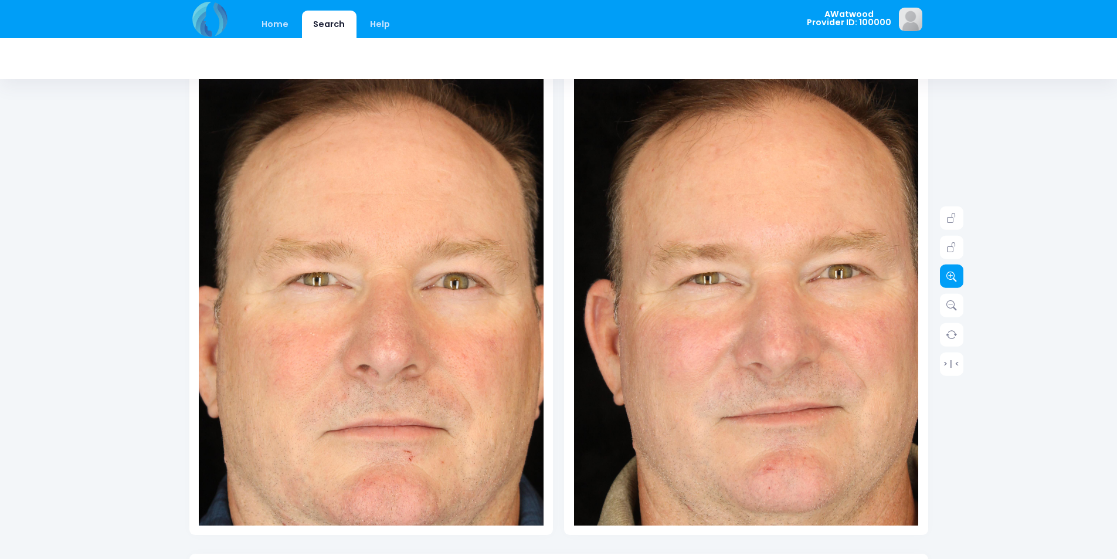
click at [960, 275] on link at bounding box center [951, 276] width 23 height 23
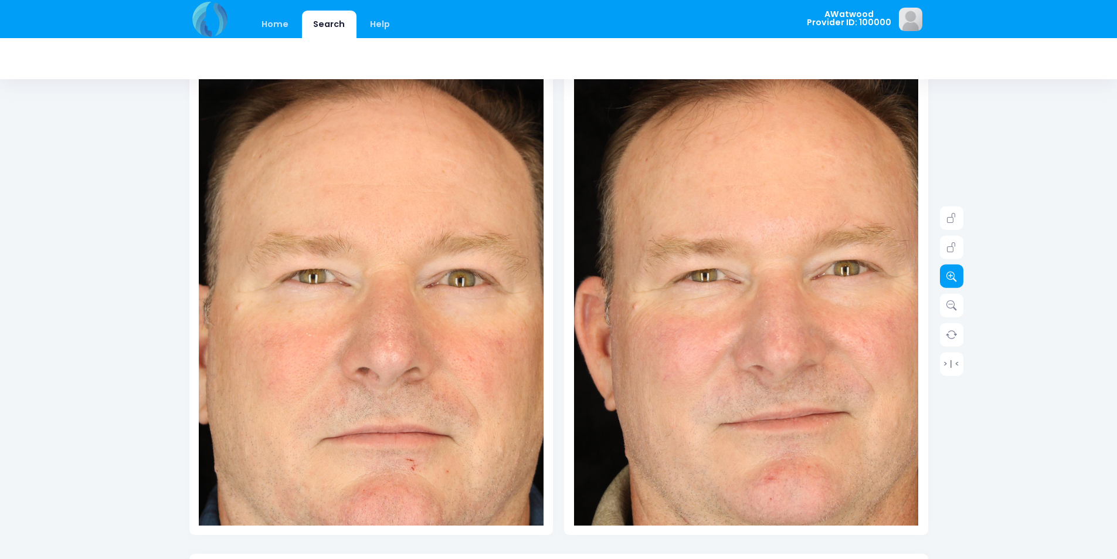
click at [960, 275] on link at bounding box center [951, 276] width 23 height 23
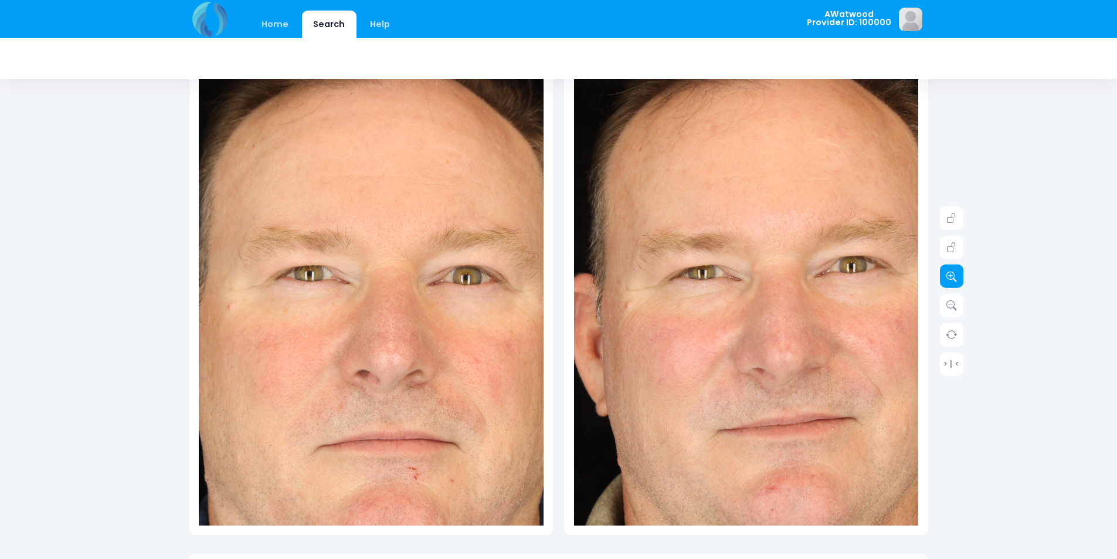
click at [960, 275] on link at bounding box center [951, 276] width 23 height 23
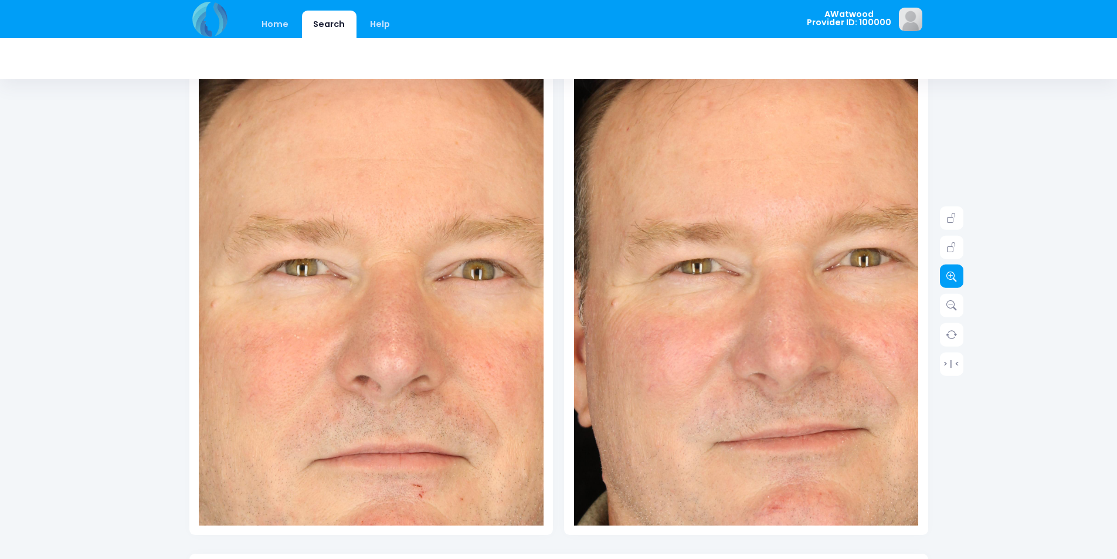
click at [960, 275] on link at bounding box center [951, 276] width 23 height 23
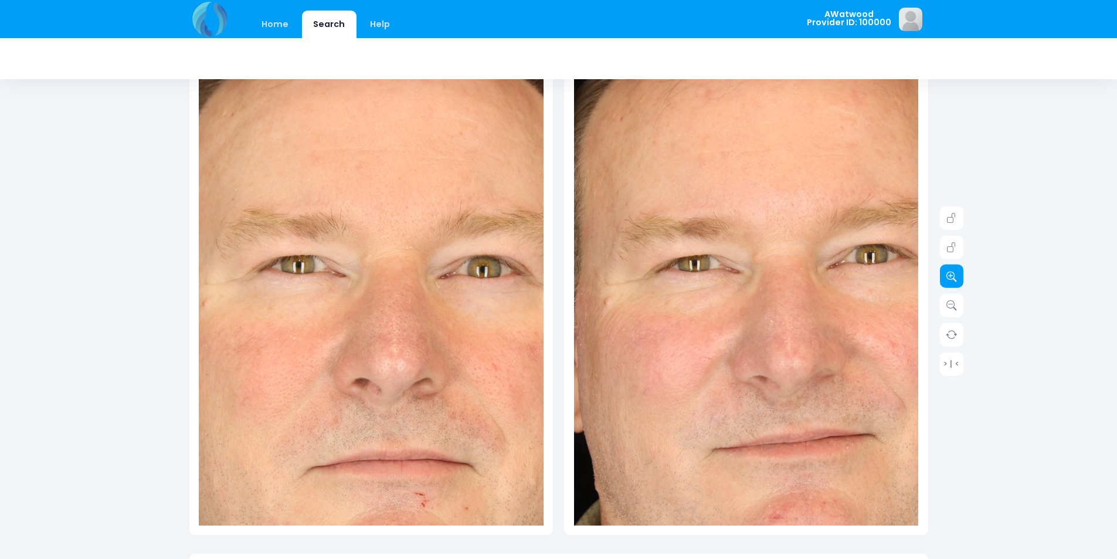
click at [960, 275] on link at bounding box center [951, 276] width 23 height 23
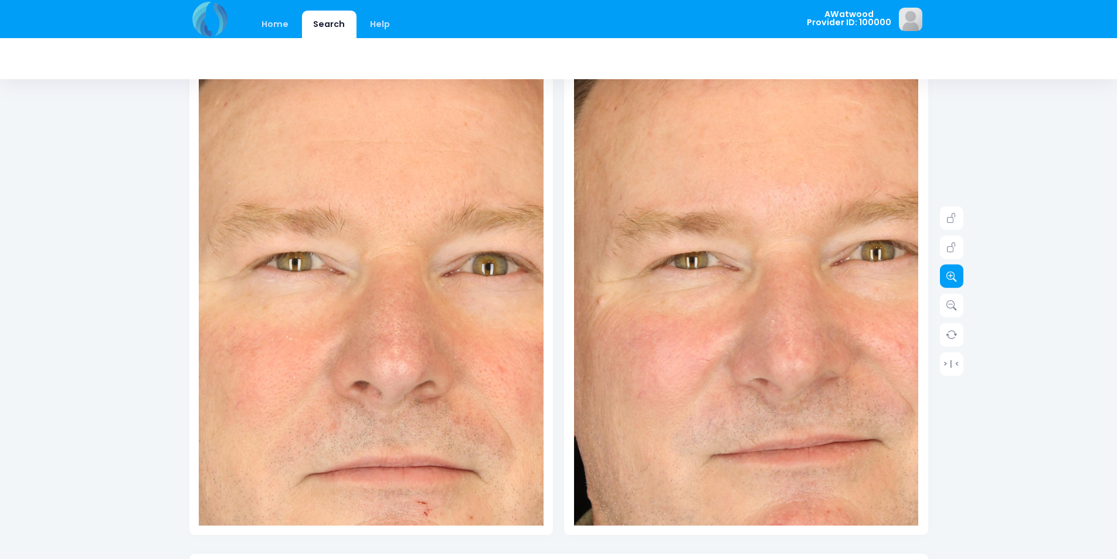
click at [960, 275] on link at bounding box center [951, 276] width 23 height 23
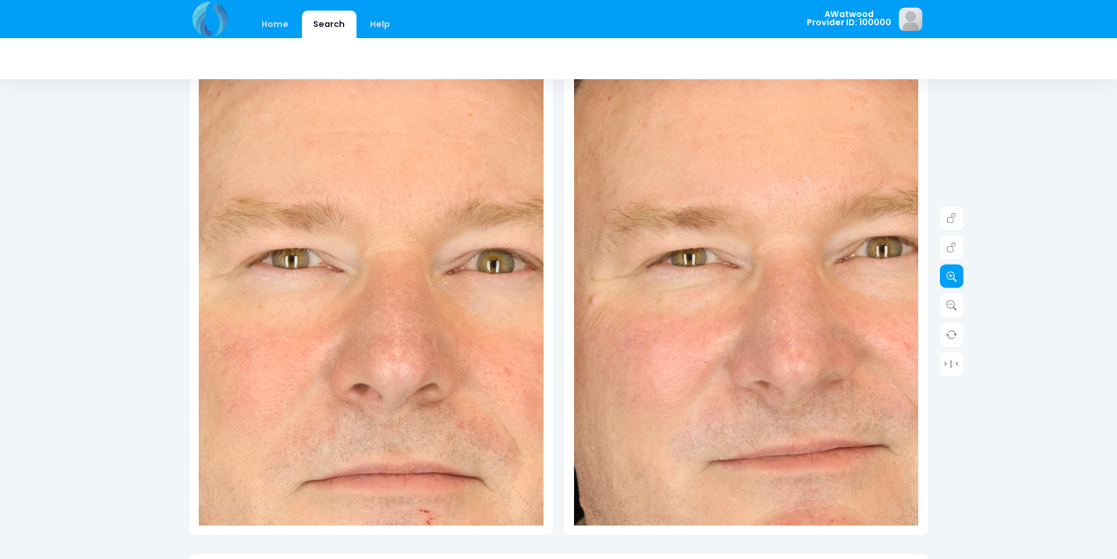
click at [960, 275] on link at bounding box center [951, 276] width 23 height 23
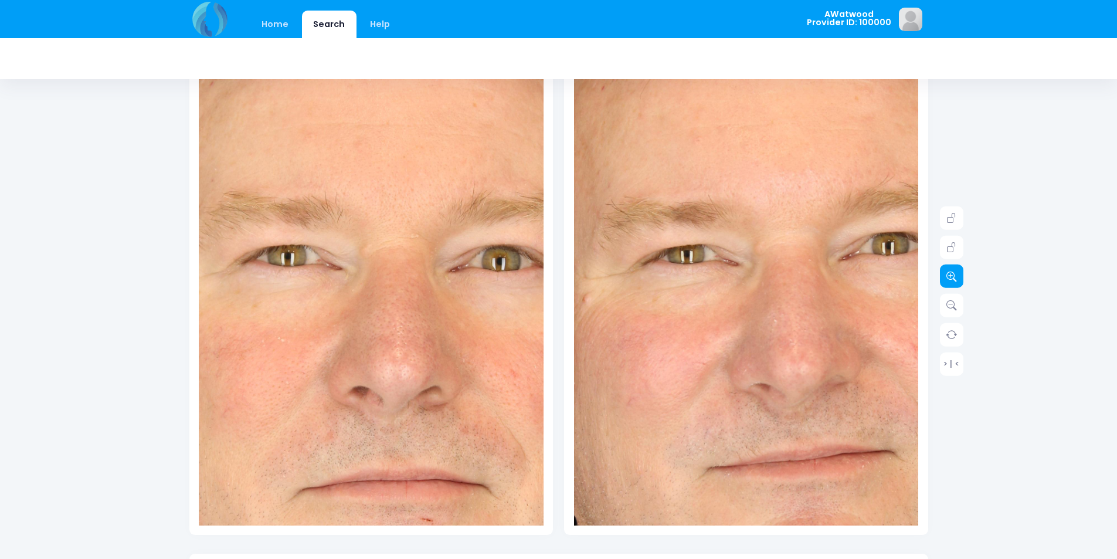
click at [960, 275] on link at bounding box center [951, 276] width 23 height 23
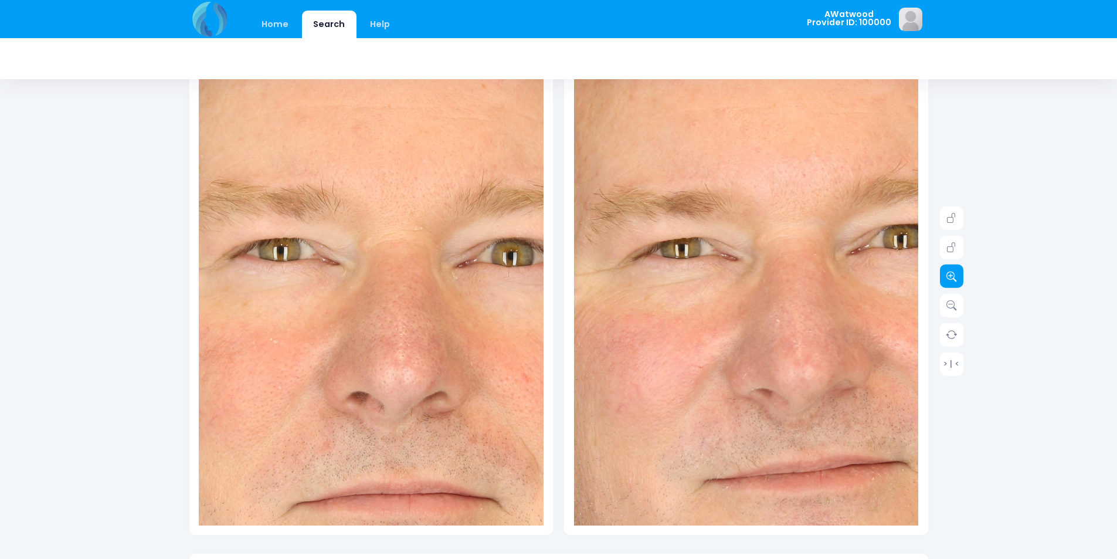
click at [960, 275] on link at bounding box center [951, 276] width 23 height 23
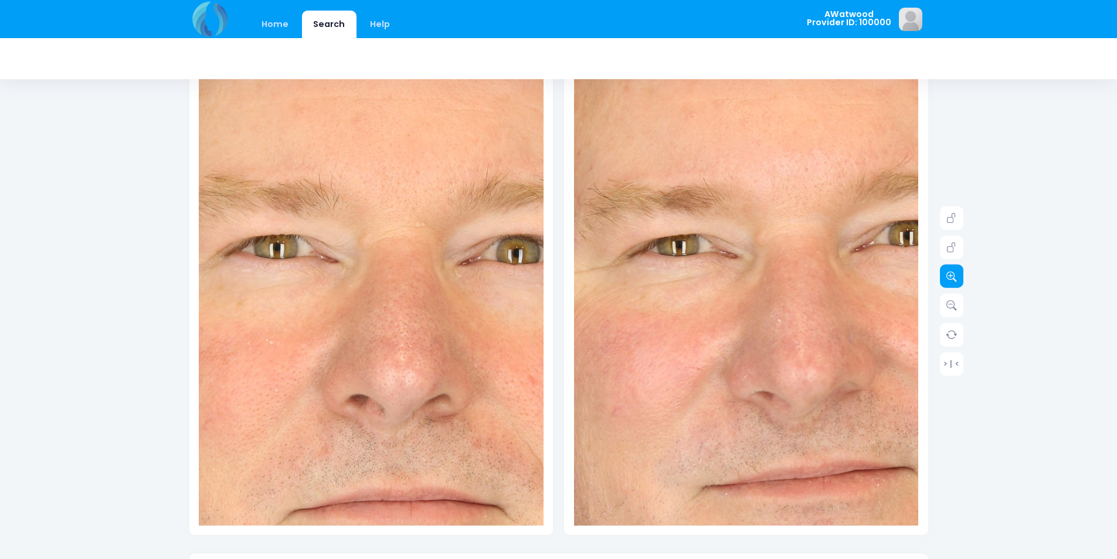
click at [960, 275] on link at bounding box center [951, 276] width 23 height 23
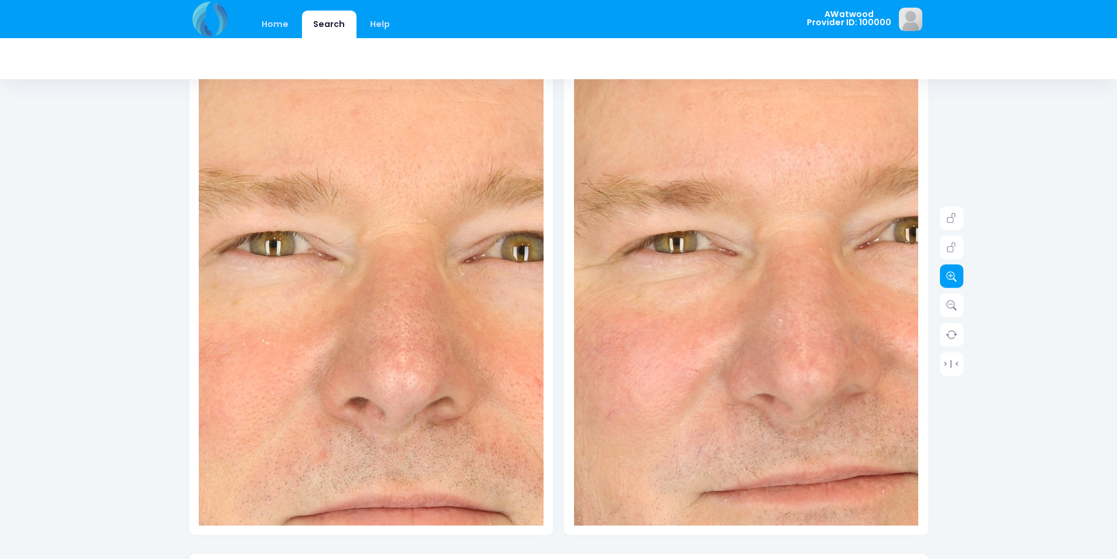
click at [960, 275] on link at bounding box center [951, 276] width 23 height 23
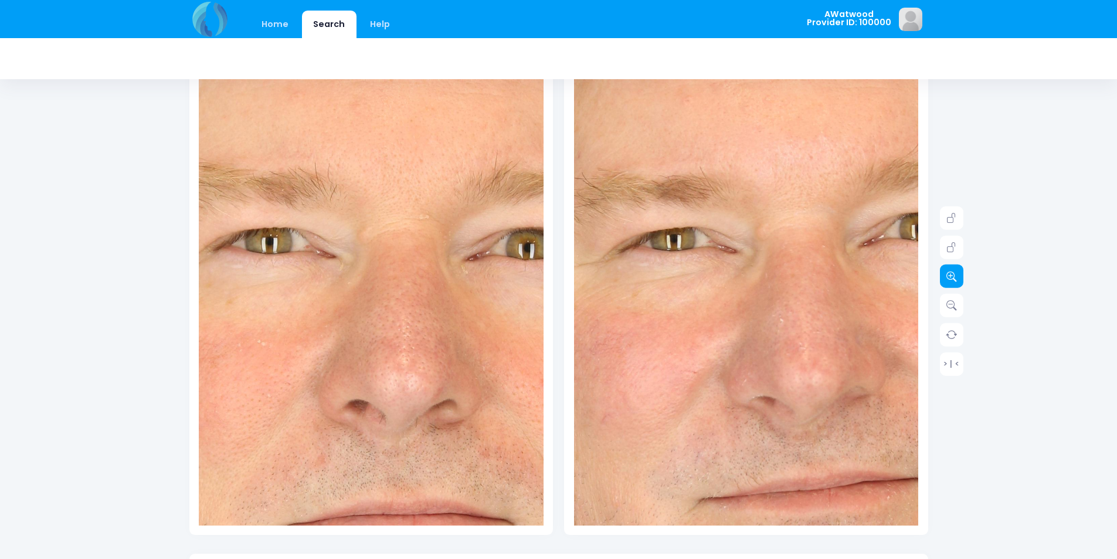
click at [960, 275] on link at bounding box center [951, 276] width 23 height 23
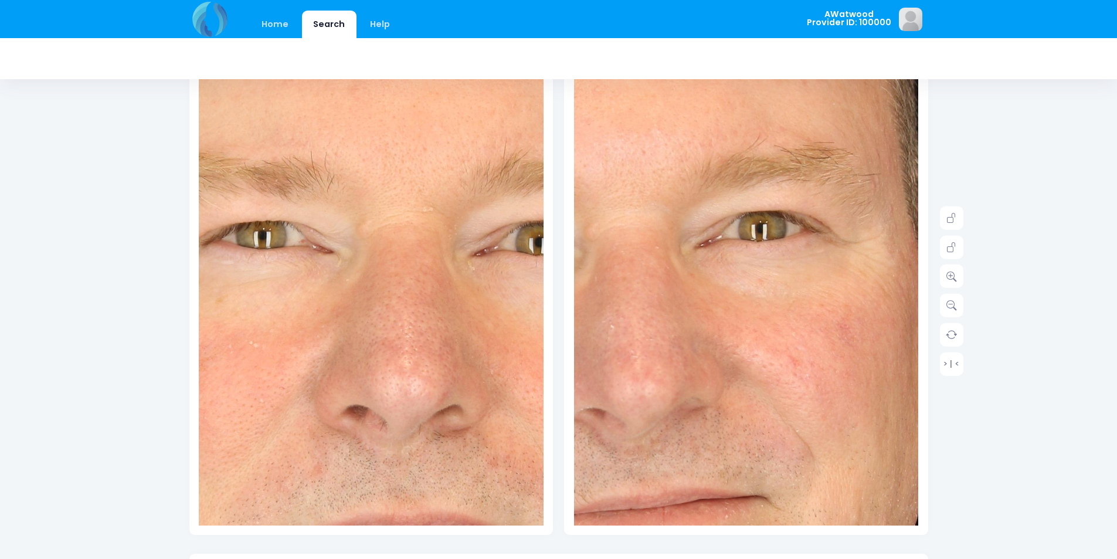
click at [832, 292] on img at bounding box center [574, 329] width 1034 height 1551
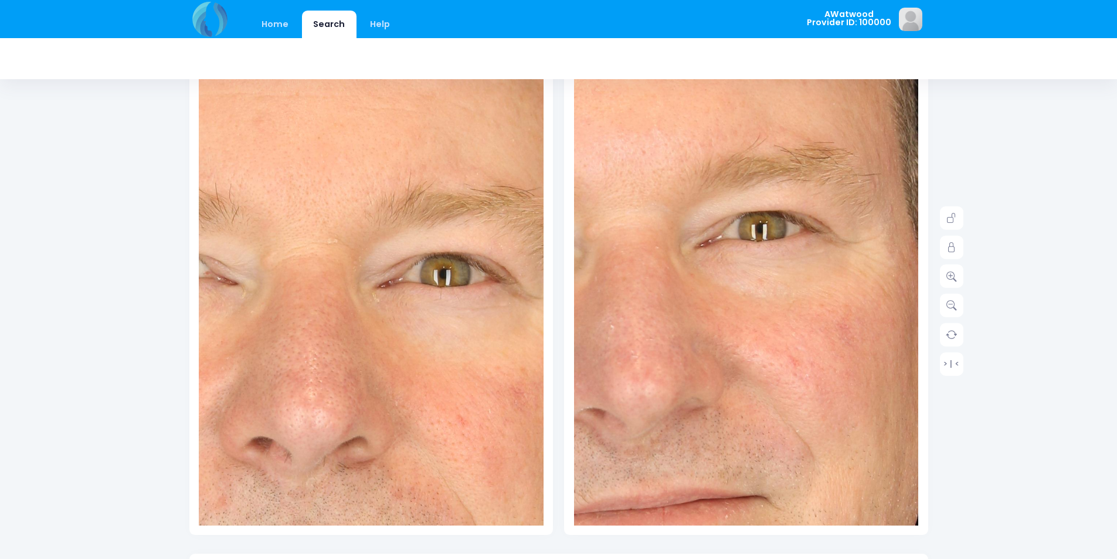
click at [419, 281] on img at bounding box center [275, 354] width 1034 height 1551
click at [463, 294] on img at bounding box center [275, 354] width 1034 height 1551
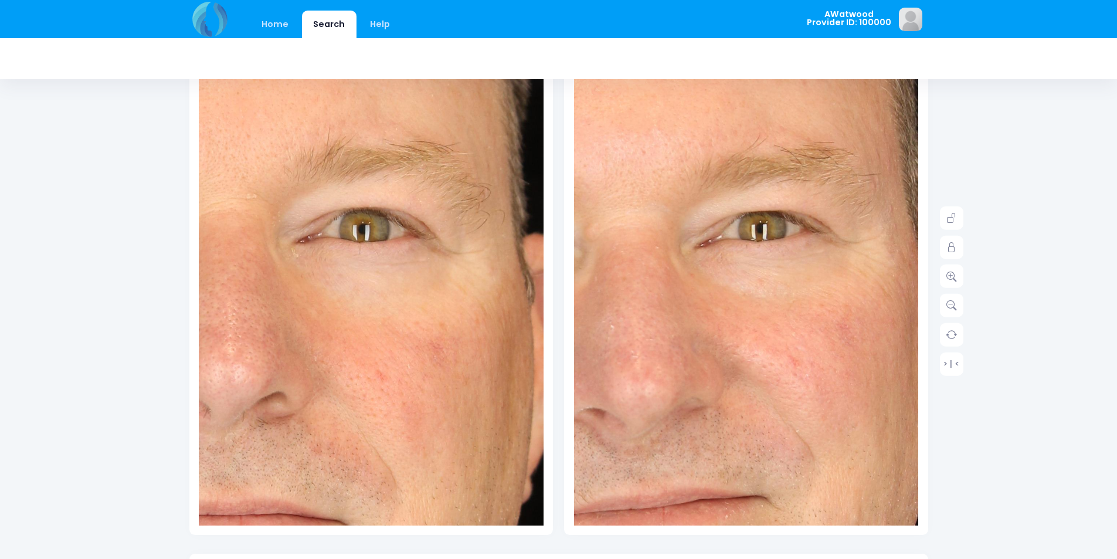
click at [459, 301] on img at bounding box center [194, 310] width 1034 height 1551
click at [476, 286] on img at bounding box center [194, 310] width 1034 height 1551
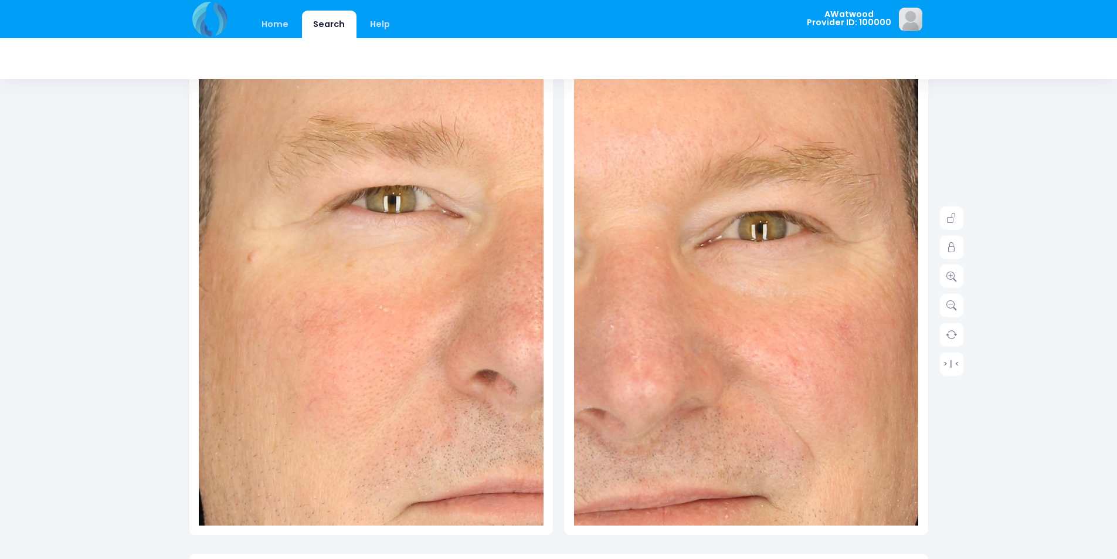
click at [307, 310] on img at bounding box center [501, 288] width 1034 height 1551
click at [620, 337] on img at bounding box center [574, 329] width 1034 height 1551
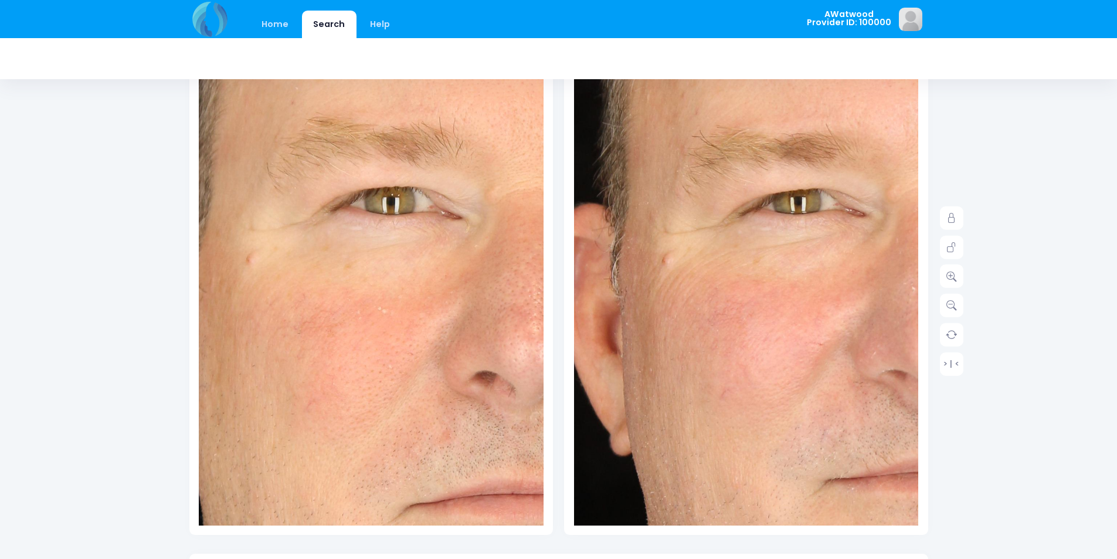
click at [682, 309] on img at bounding box center [875, 291] width 1034 height 1551
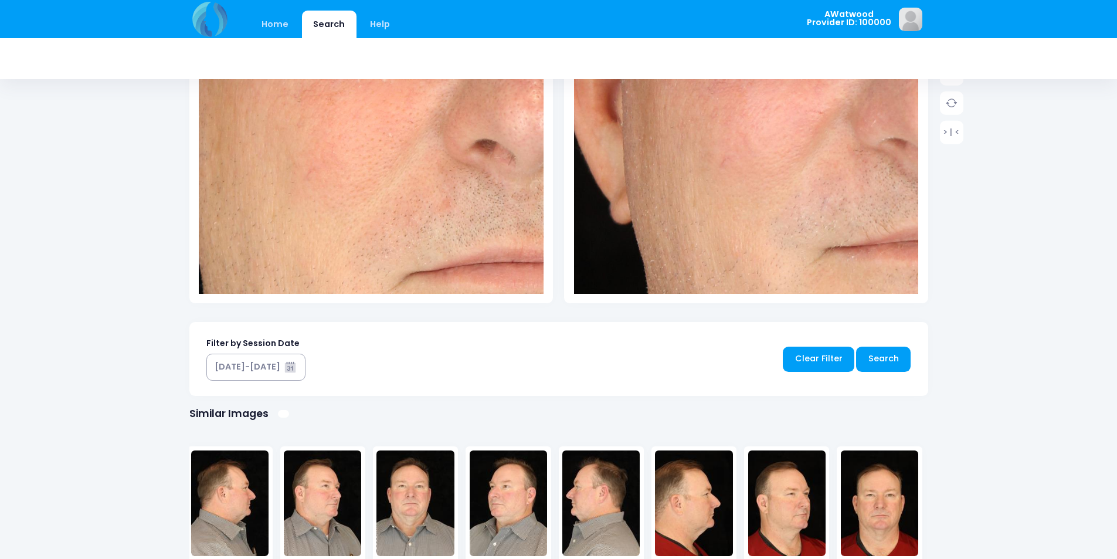
scroll to position [352, 0]
